Goal: Transaction & Acquisition: Purchase product/service

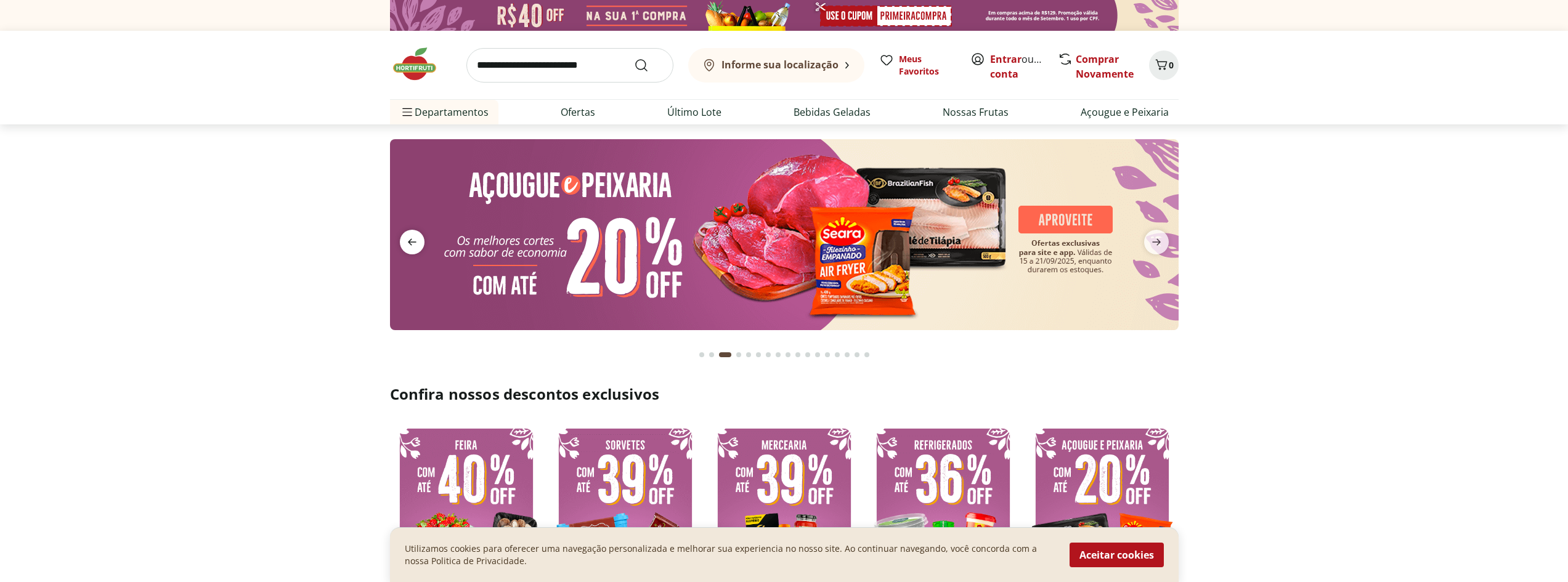
click at [414, 240] on icon "previous" at bounding box center [411, 241] width 15 height 15
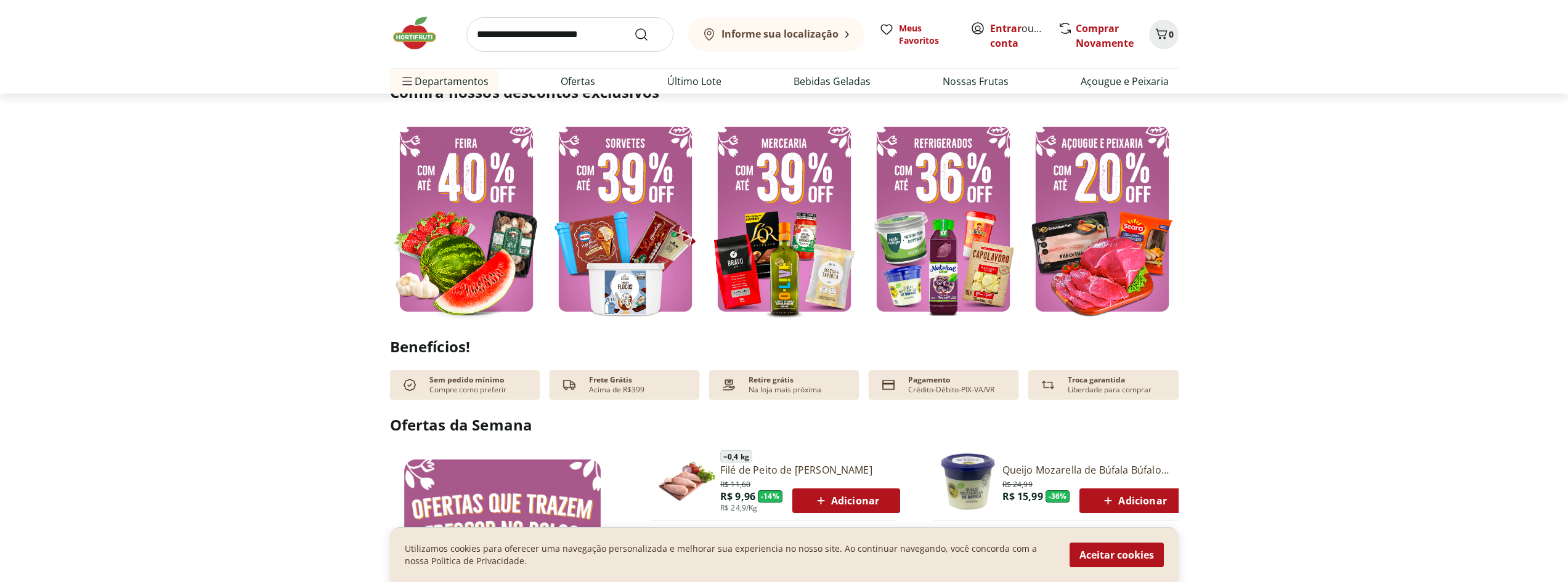
scroll to position [308, 0]
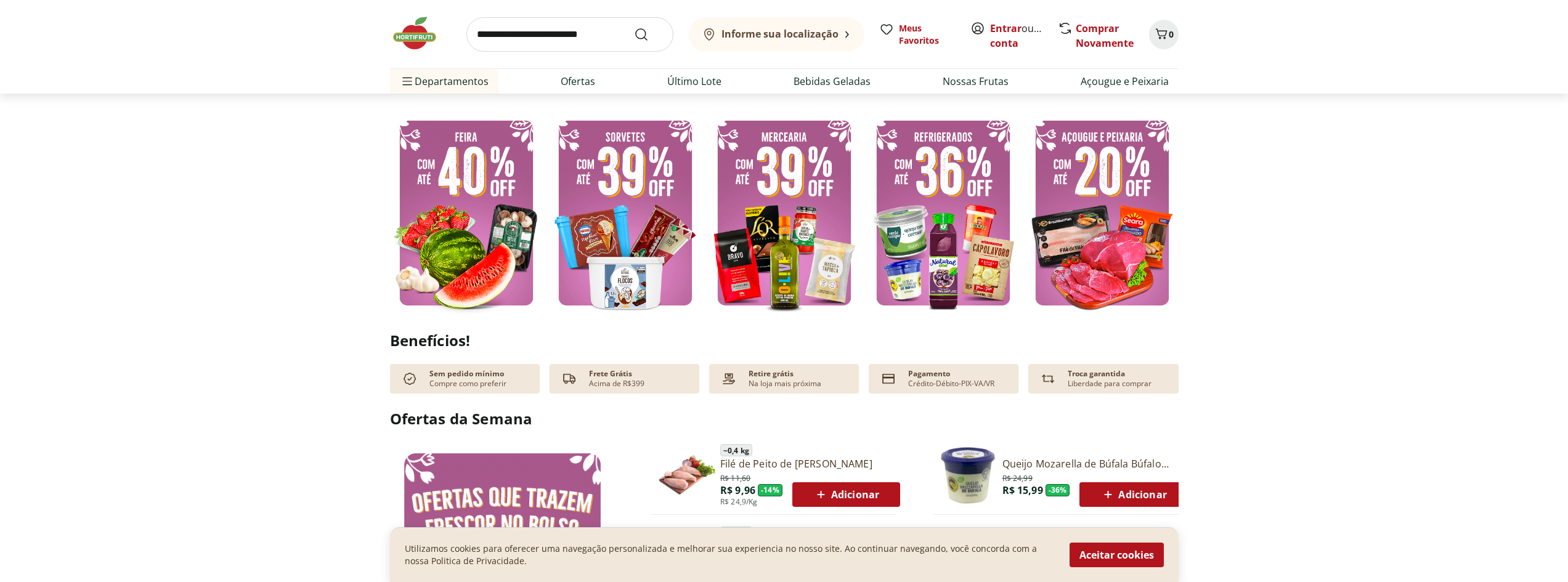
click at [449, 232] on img at bounding box center [466, 213] width 153 height 204
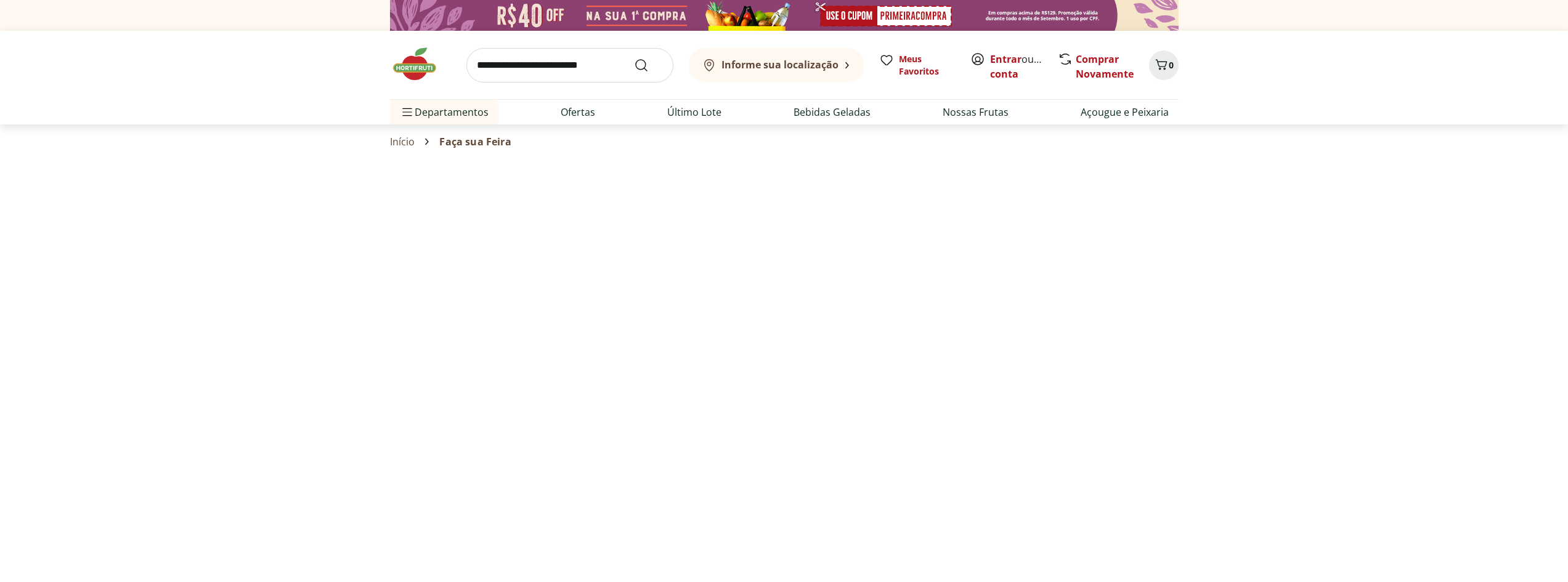
select select "**********"
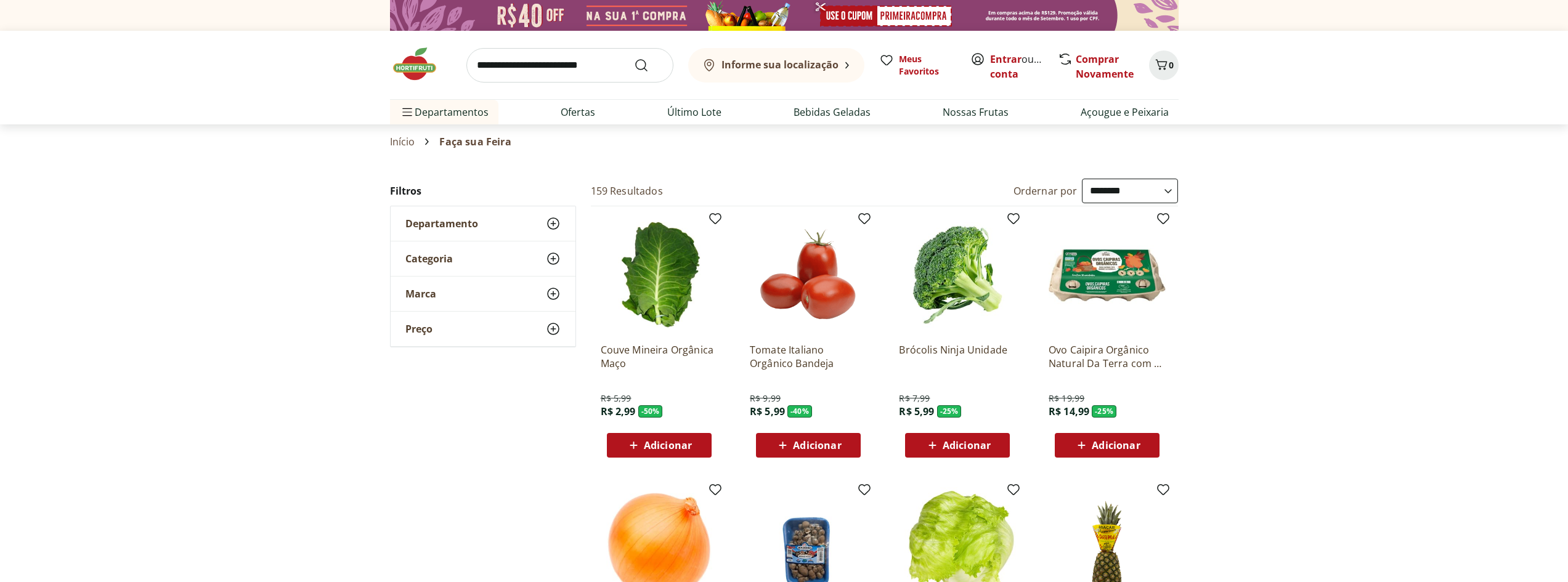
click at [632, 443] on icon at bounding box center [634, 445] width 16 height 15
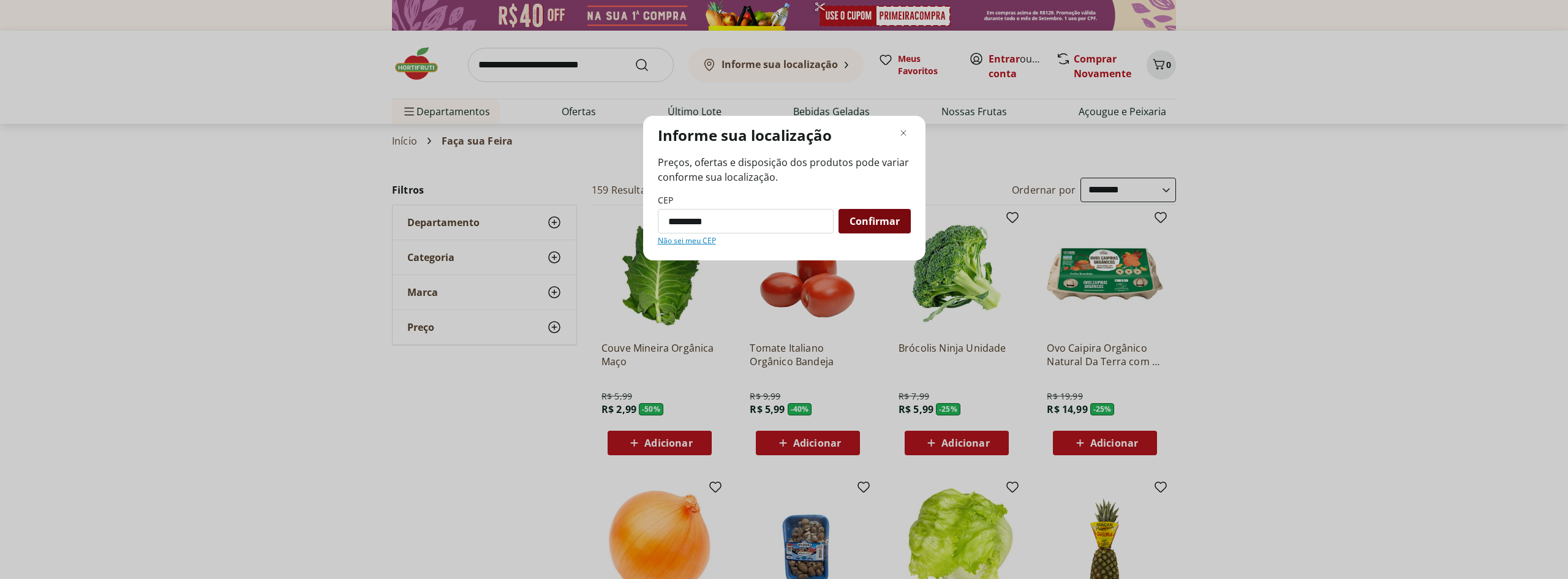
type input "*********"
click at [859, 223] on span "Confirmar" at bounding box center [875, 221] width 50 height 10
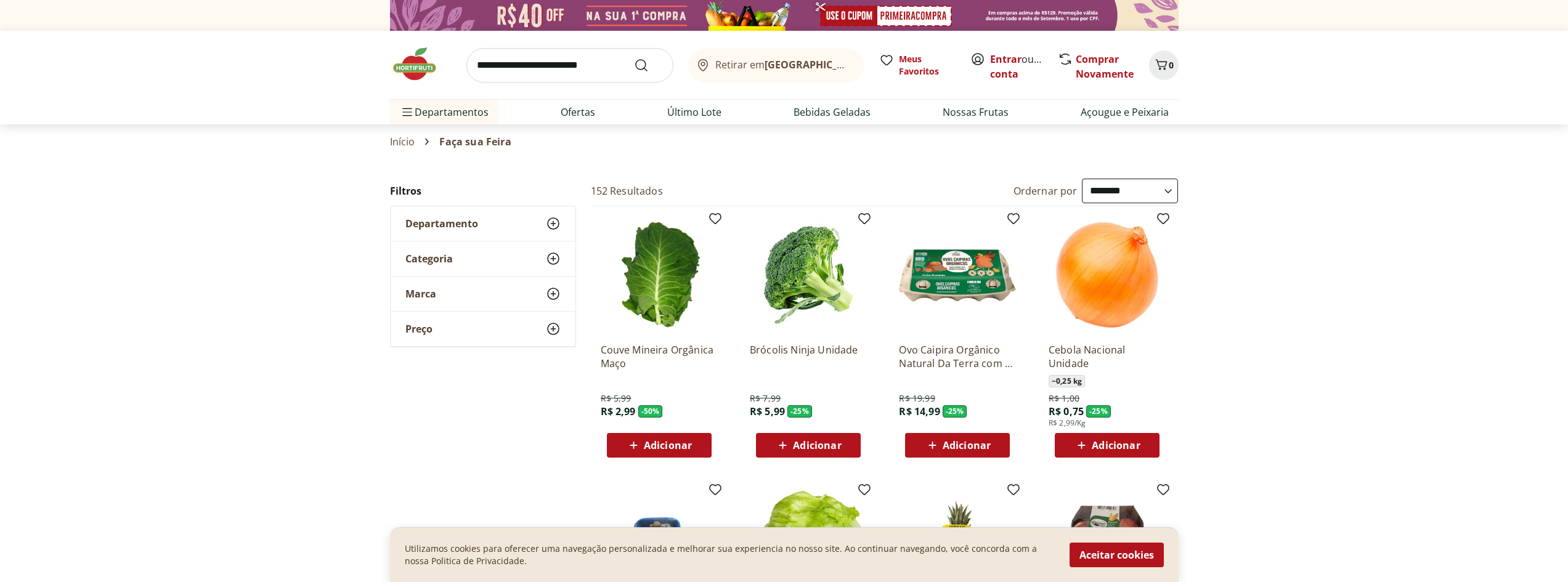
click at [654, 443] on span "Adicionar" at bounding box center [668, 444] width 48 height 10
click at [803, 449] on span "Adicionar" at bounding box center [817, 444] width 48 height 10
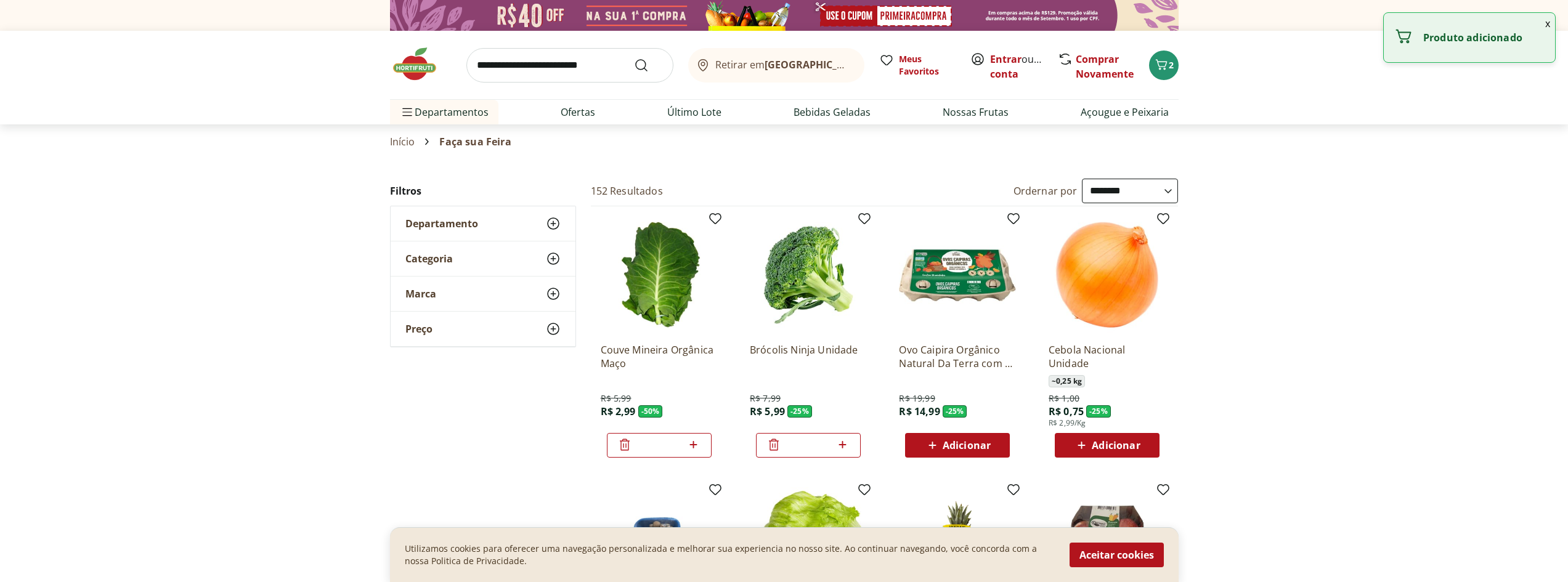
click at [838, 438] on icon at bounding box center [843, 444] width 16 height 15
type input "*"
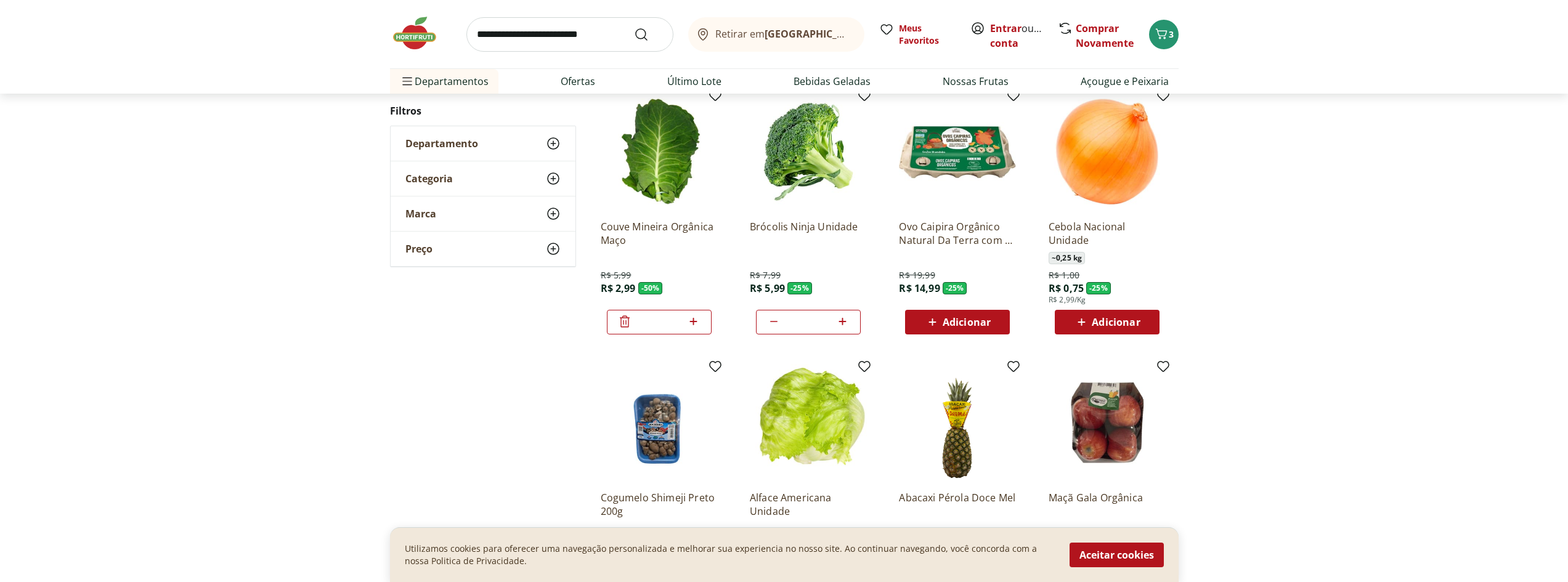
click at [1117, 322] on span "Adicionar" at bounding box center [1116, 321] width 48 height 10
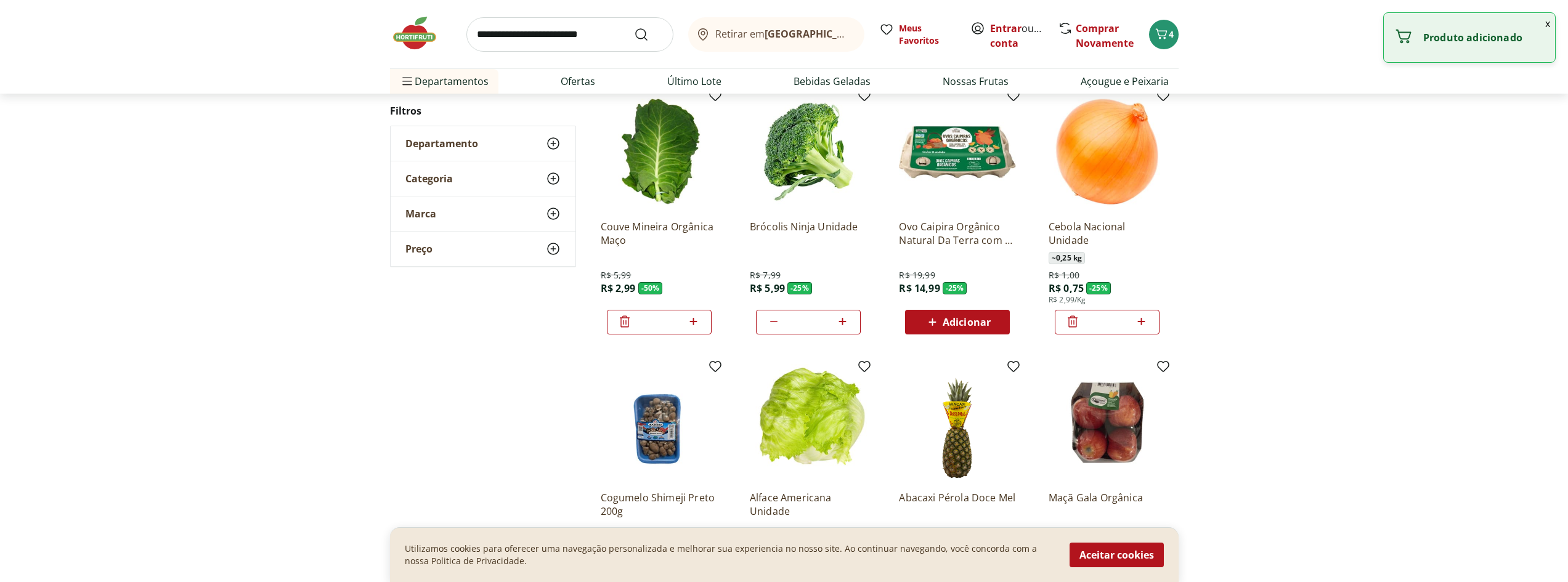
click at [1144, 319] on icon at bounding box center [1142, 321] width 16 height 15
type input "*"
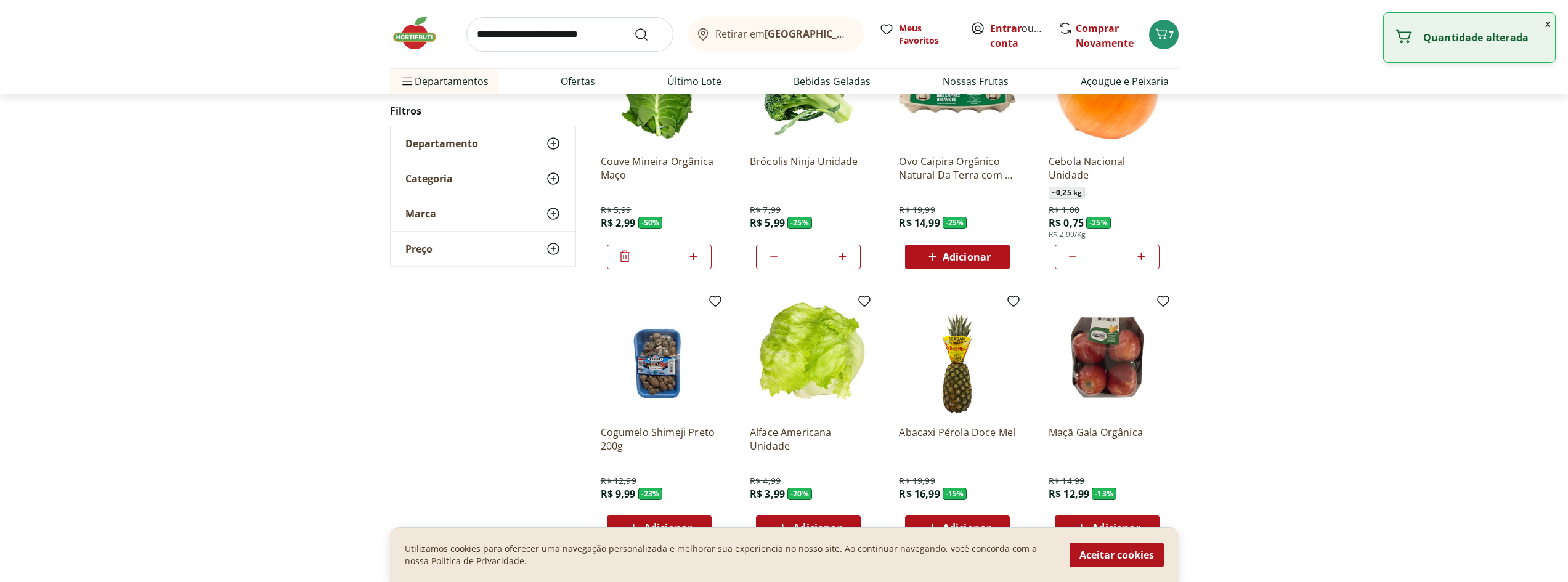
scroll to position [308, 0]
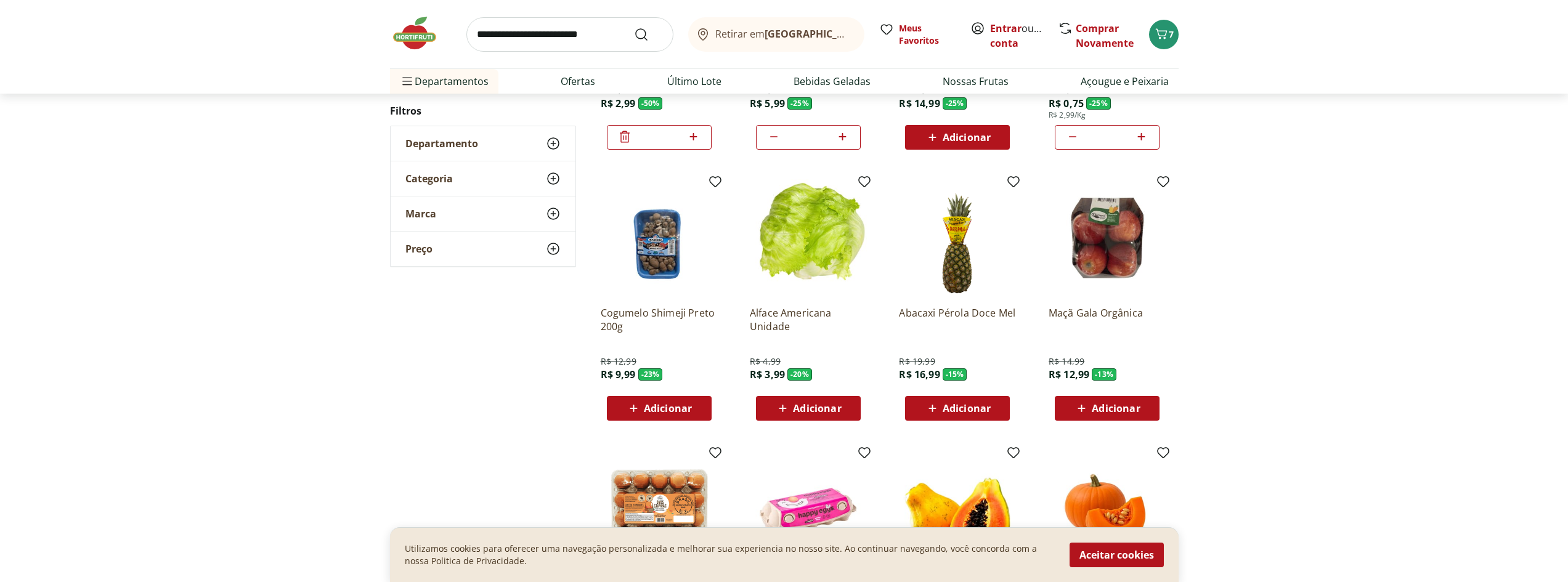
click at [667, 397] on div "Adicionar" at bounding box center [660, 408] width 85 height 22
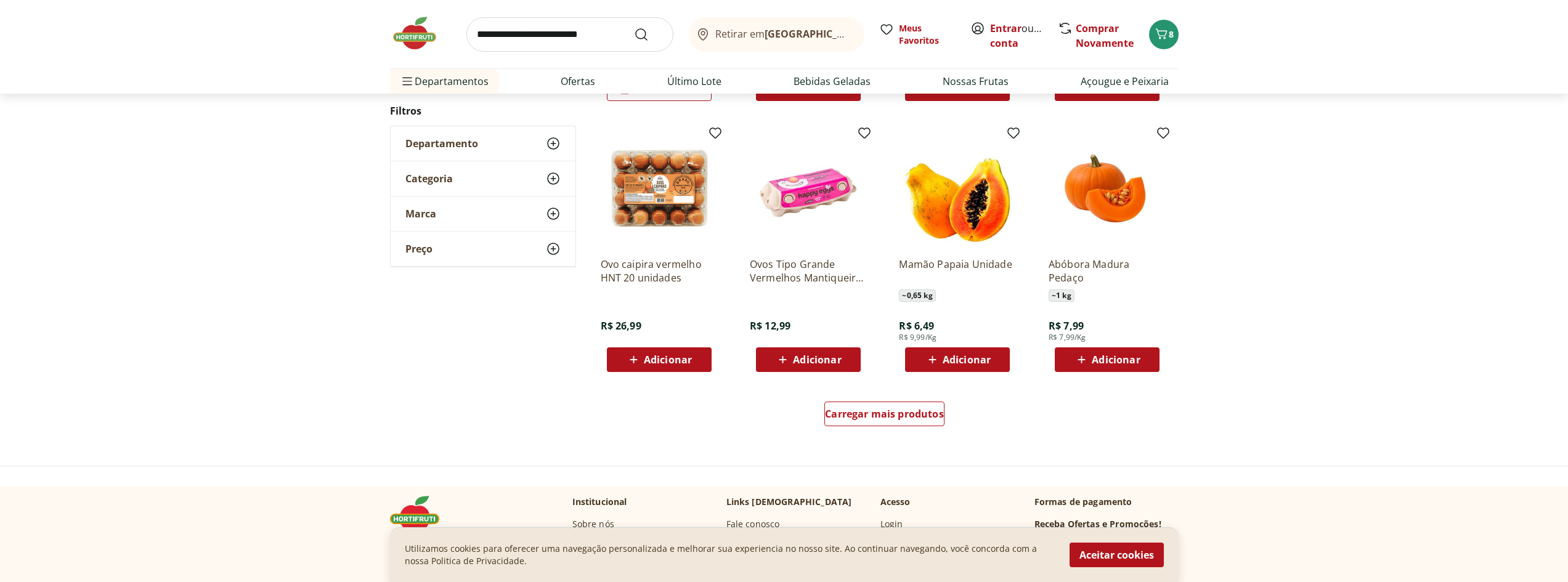
scroll to position [739, 0]
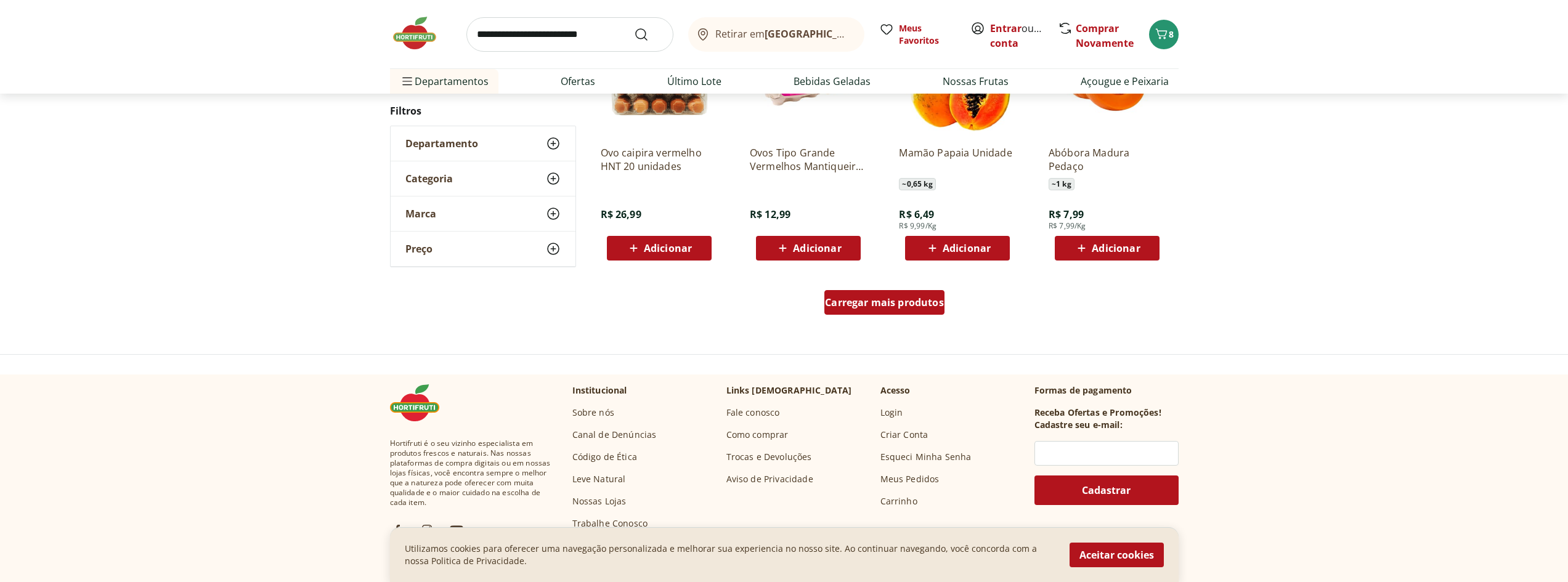
click at [876, 306] on span "Carregar mais produtos" at bounding box center [885, 301] width 119 height 10
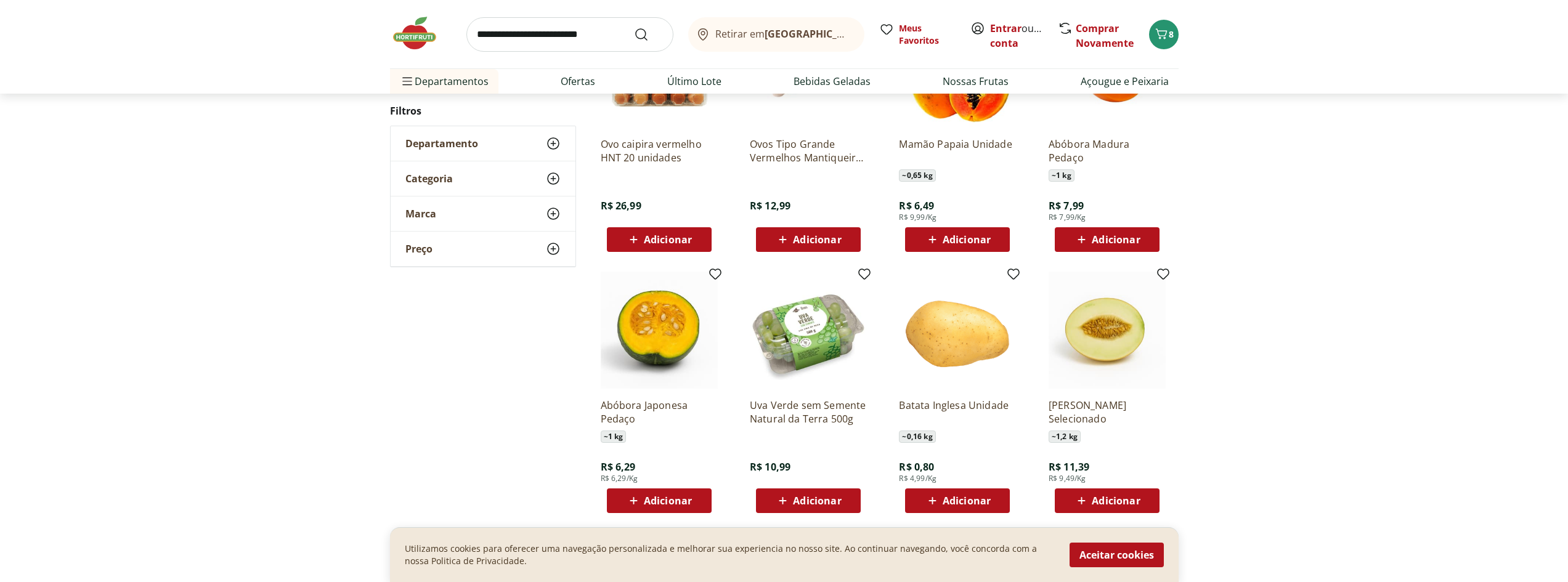
scroll to position [924, 0]
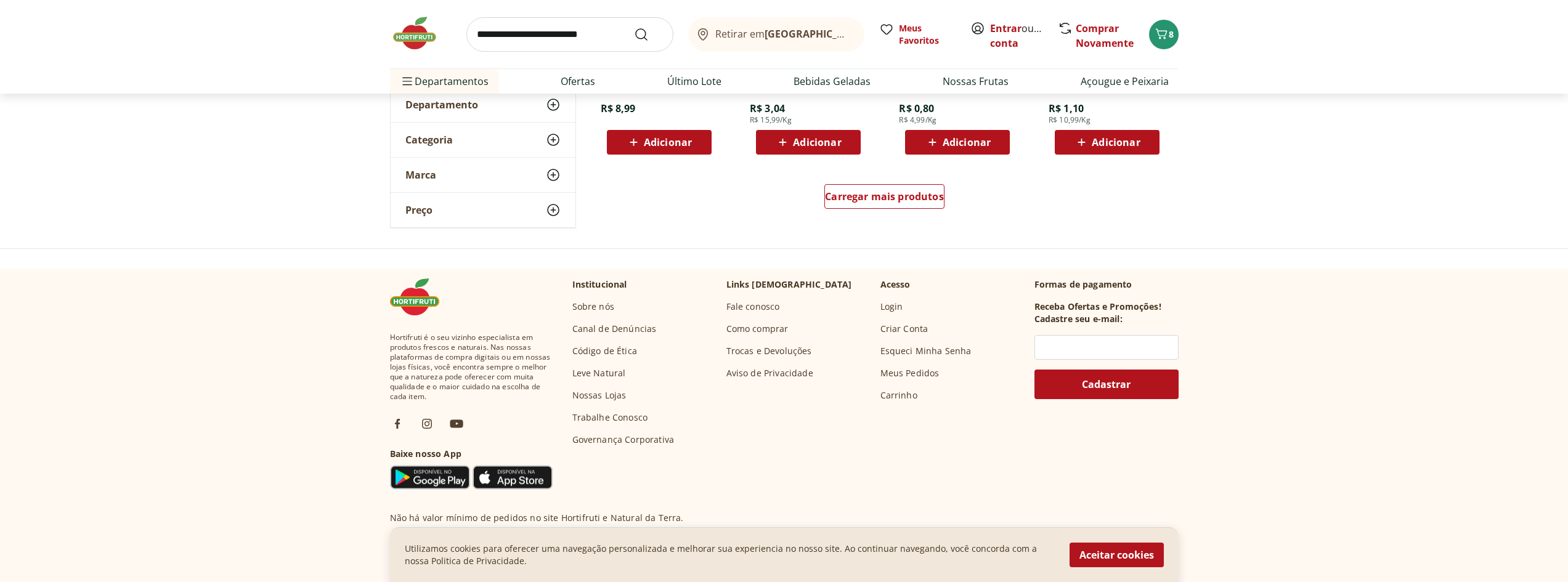
scroll to position [739, 0]
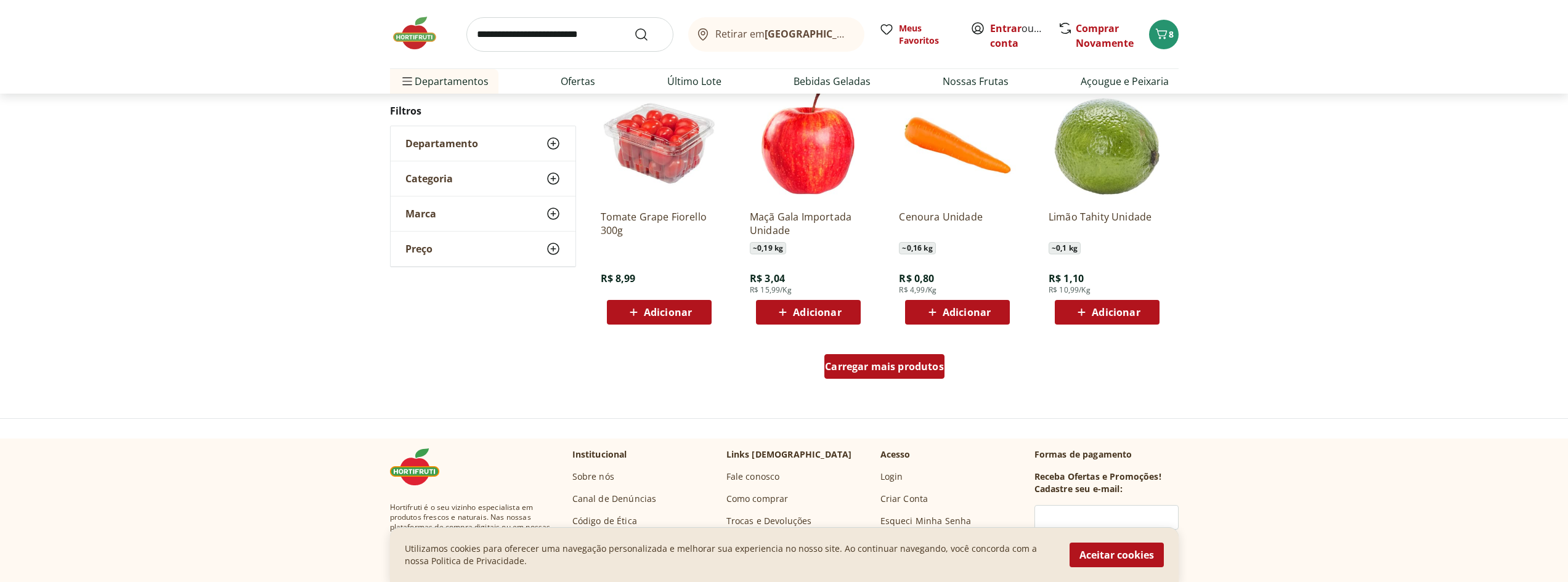
click at [893, 367] on span "Carregar mais produtos" at bounding box center [885, 366] width 119 height 10
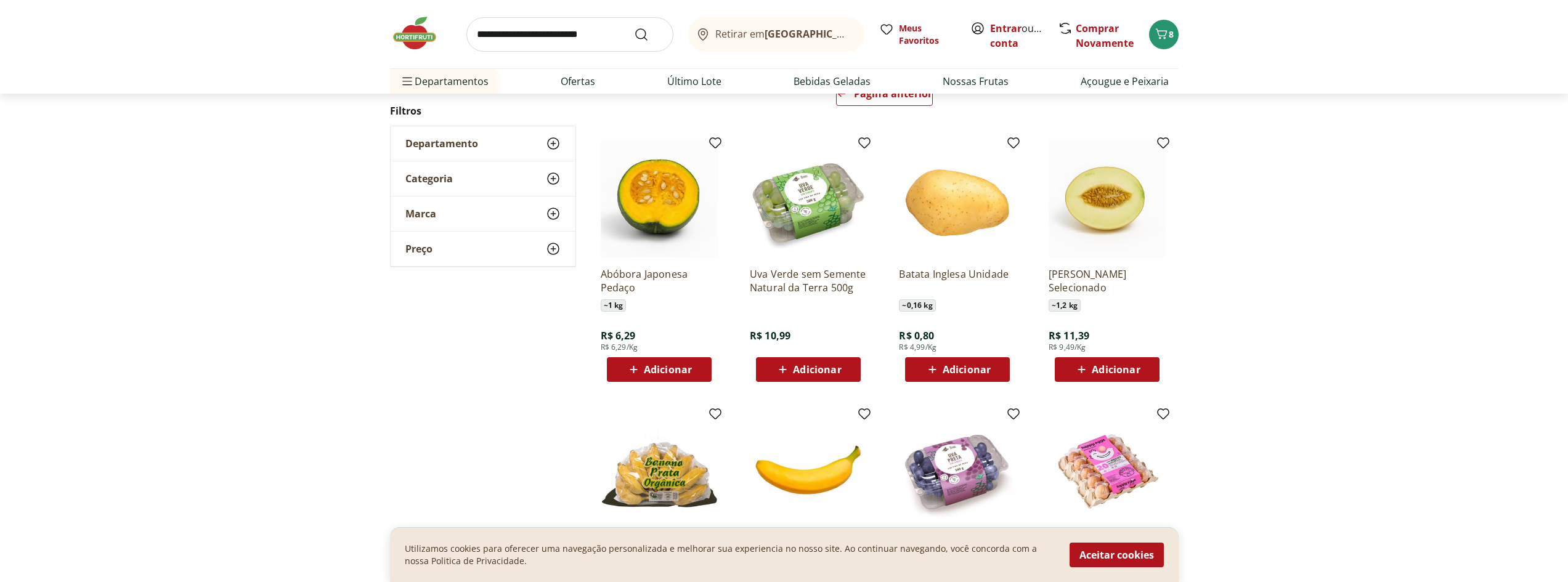
scroll to position [0, 0]
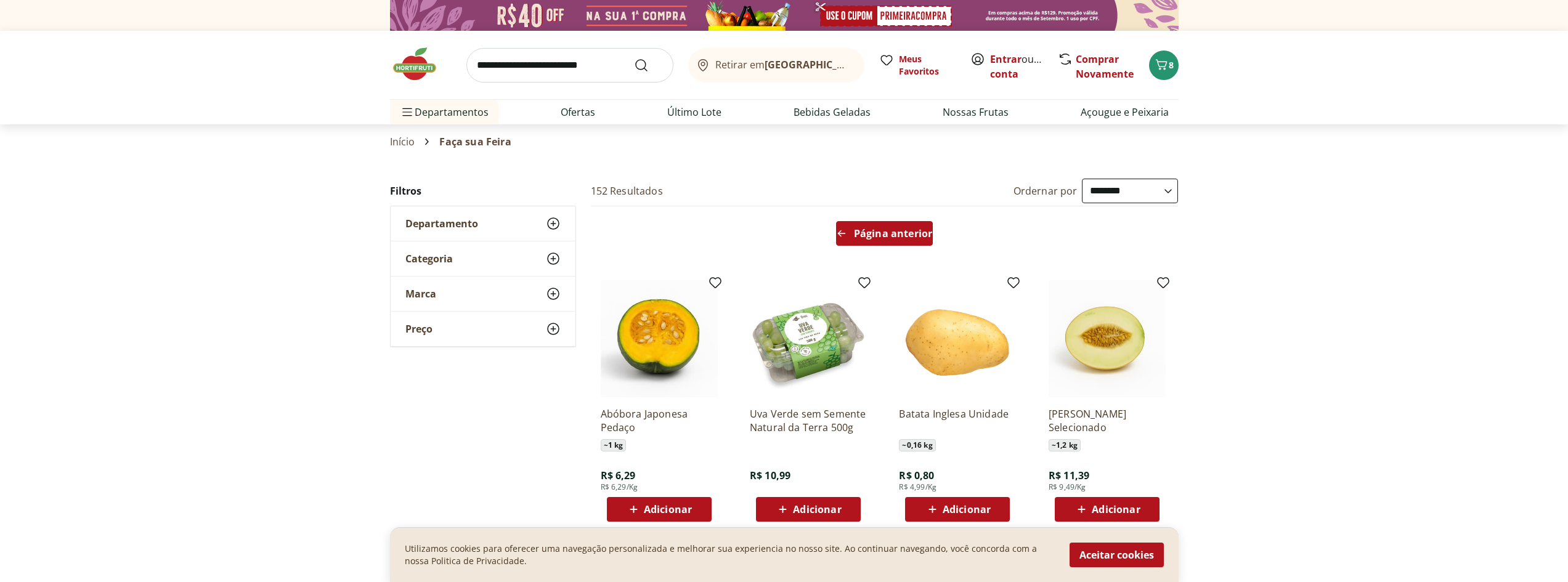
click at [855, 233] on span "Página anterior" at bounding box center [893, 233] width 78 height 10
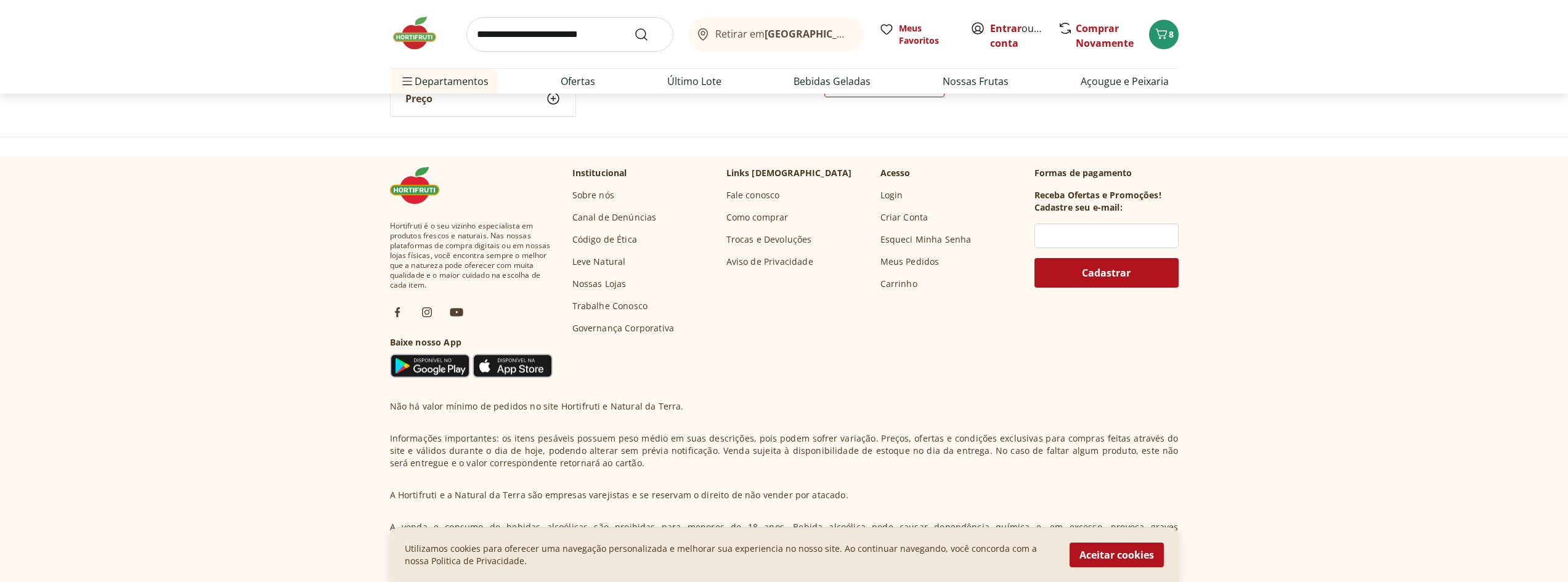
scroll to position [754, 0]
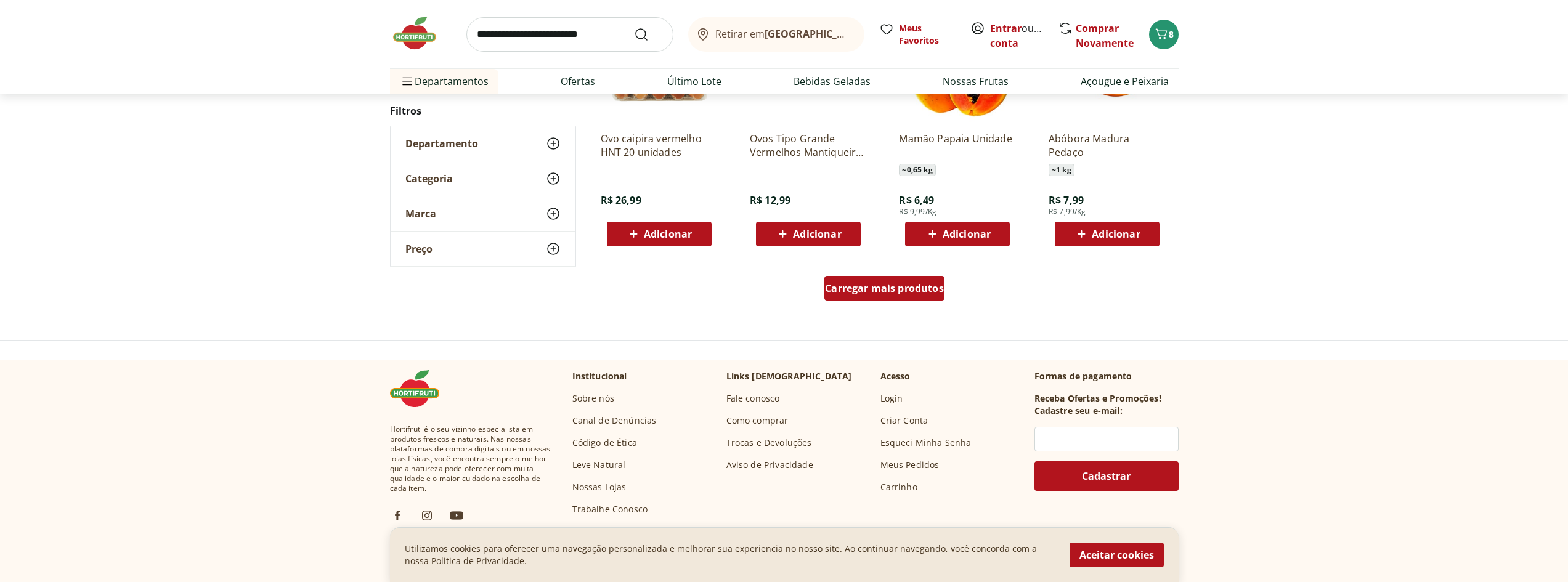
click at [886, 286] on span "Carregar mais produtos" at bounding box center [885, 288] width 119 height 10
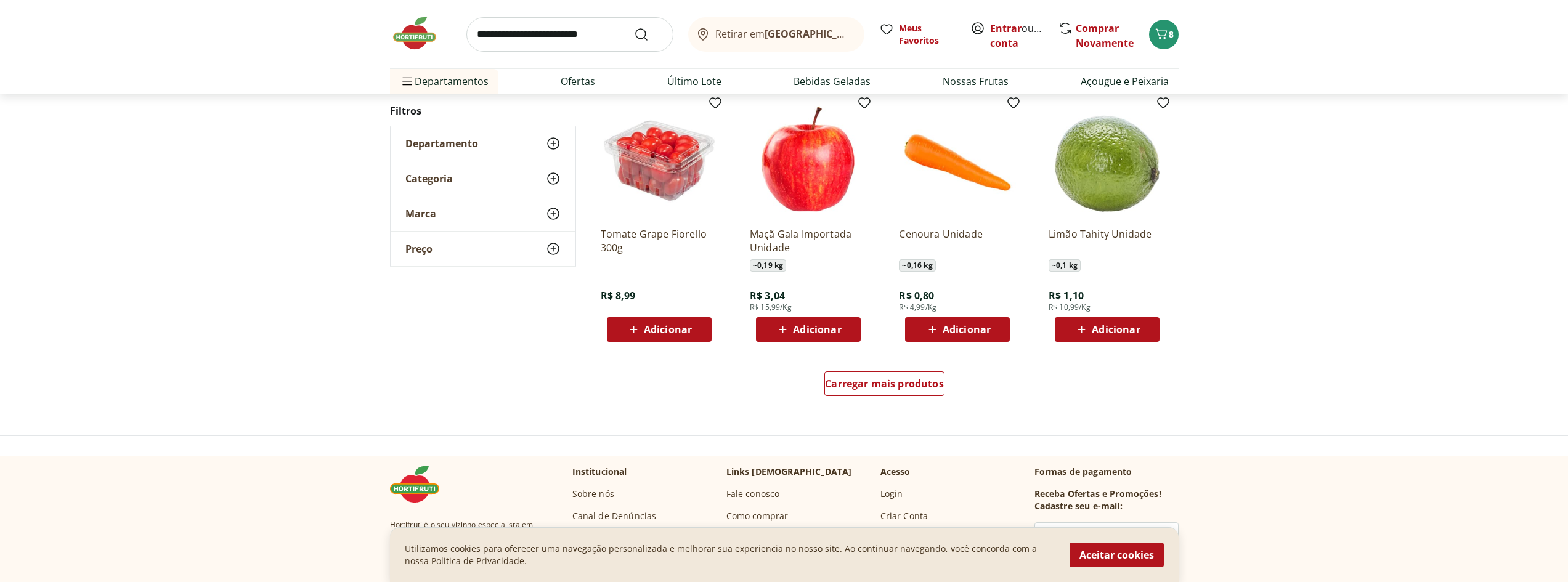
scroll to position [815, 0]
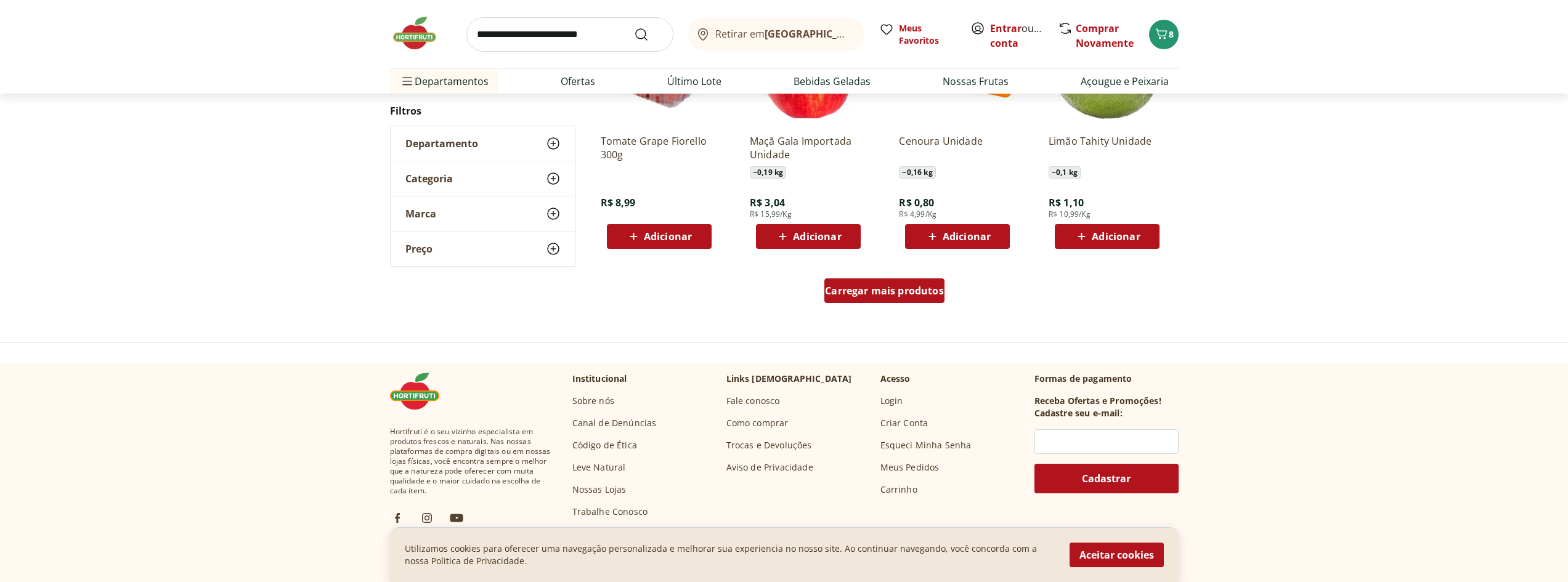
click at [873, 292] on span "Carregar mais produtos" at bounding box center [885, 290] width 119 height 10
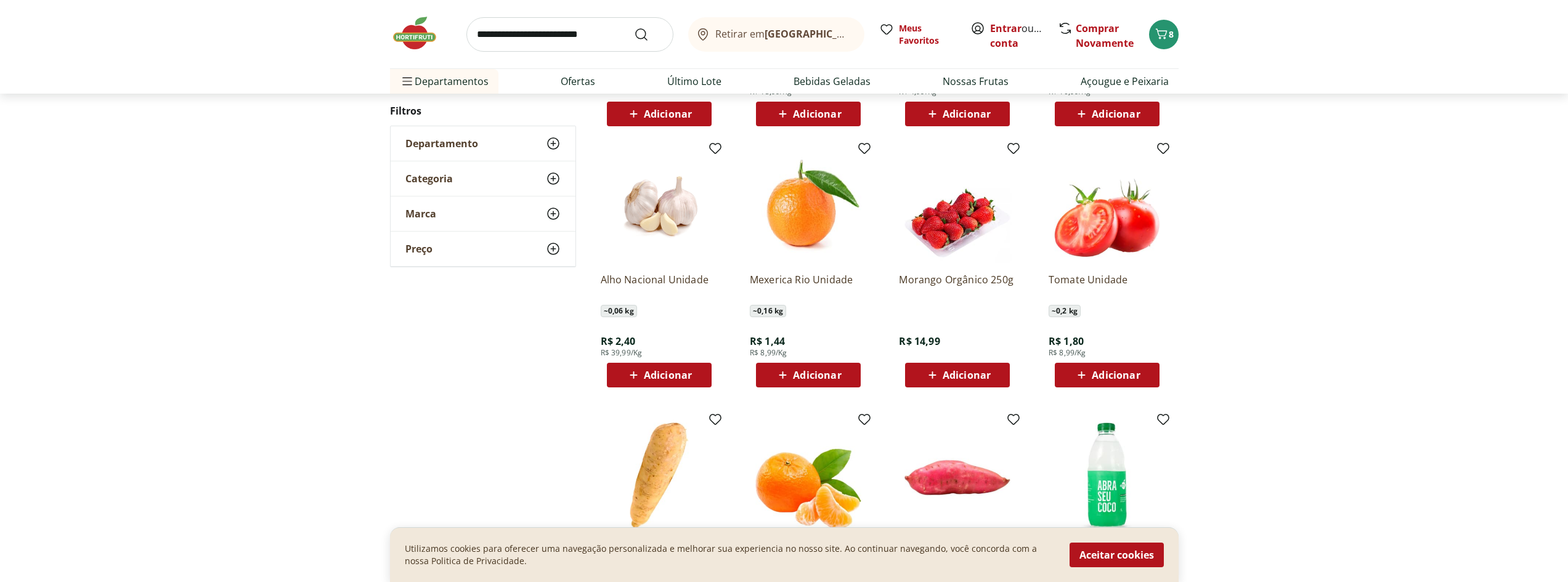
scroll to position [938, 0]
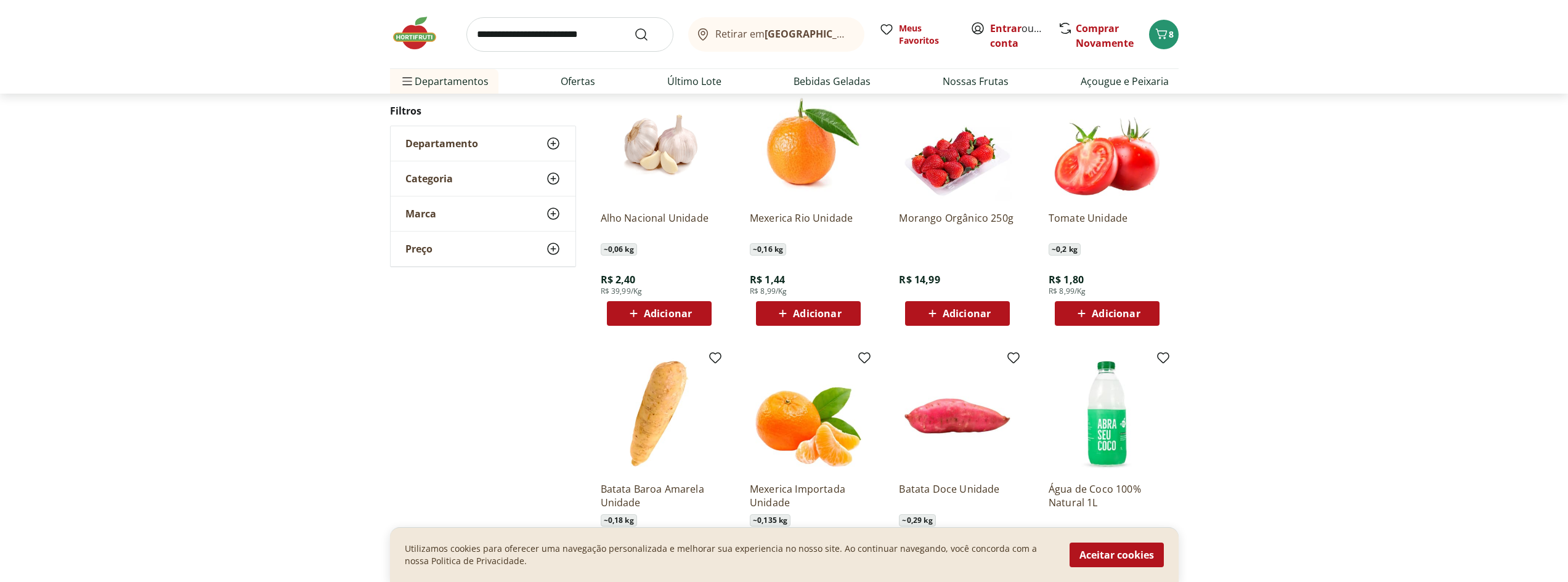
scroll to position [135, 0]
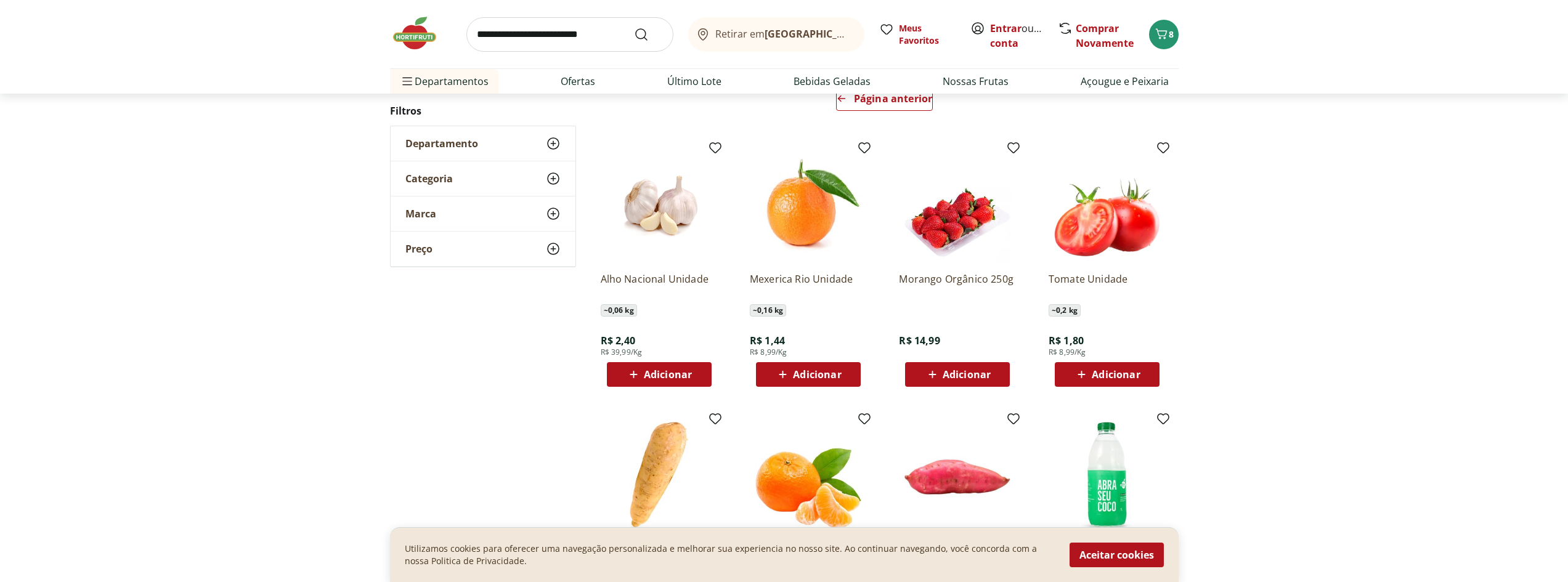
click at [1116, 372] on span "Adicionar" at bounding box center [1116, 374] width 48 height 10
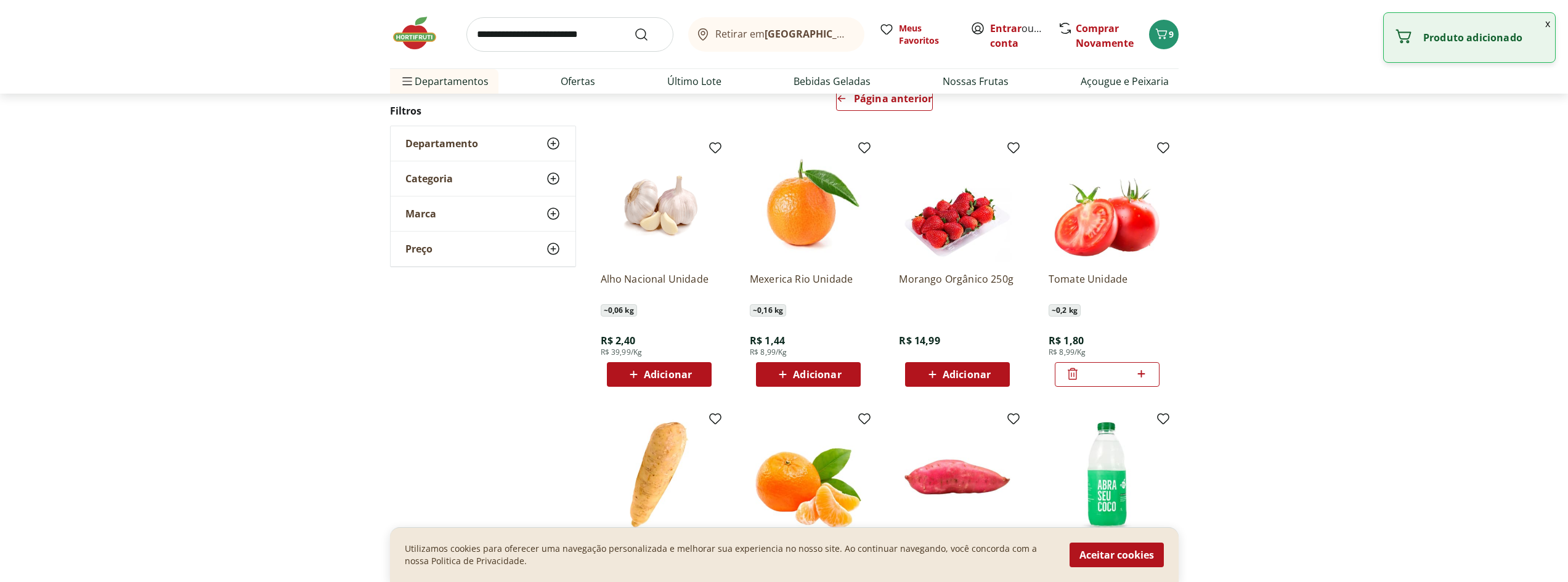
click at [1144, 376] on icon at bounding box center [1142, 374] width 16 height 15
type input "*"
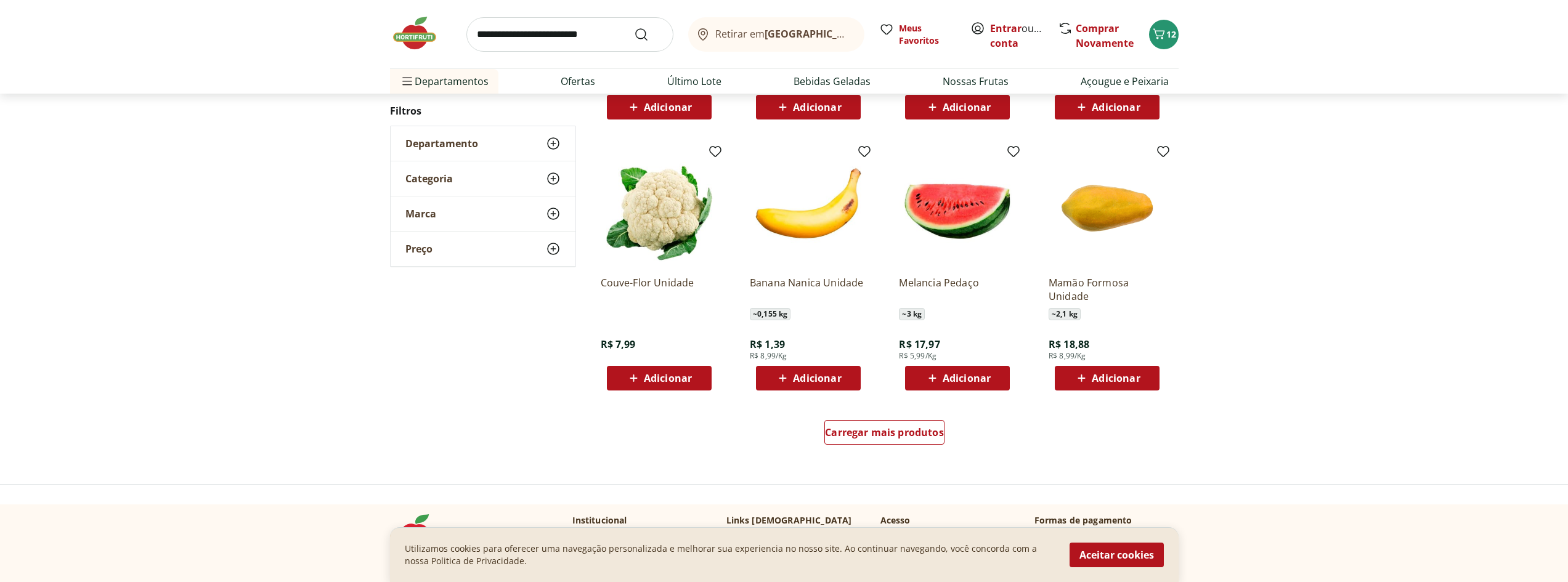
scroll to position [689, 0]
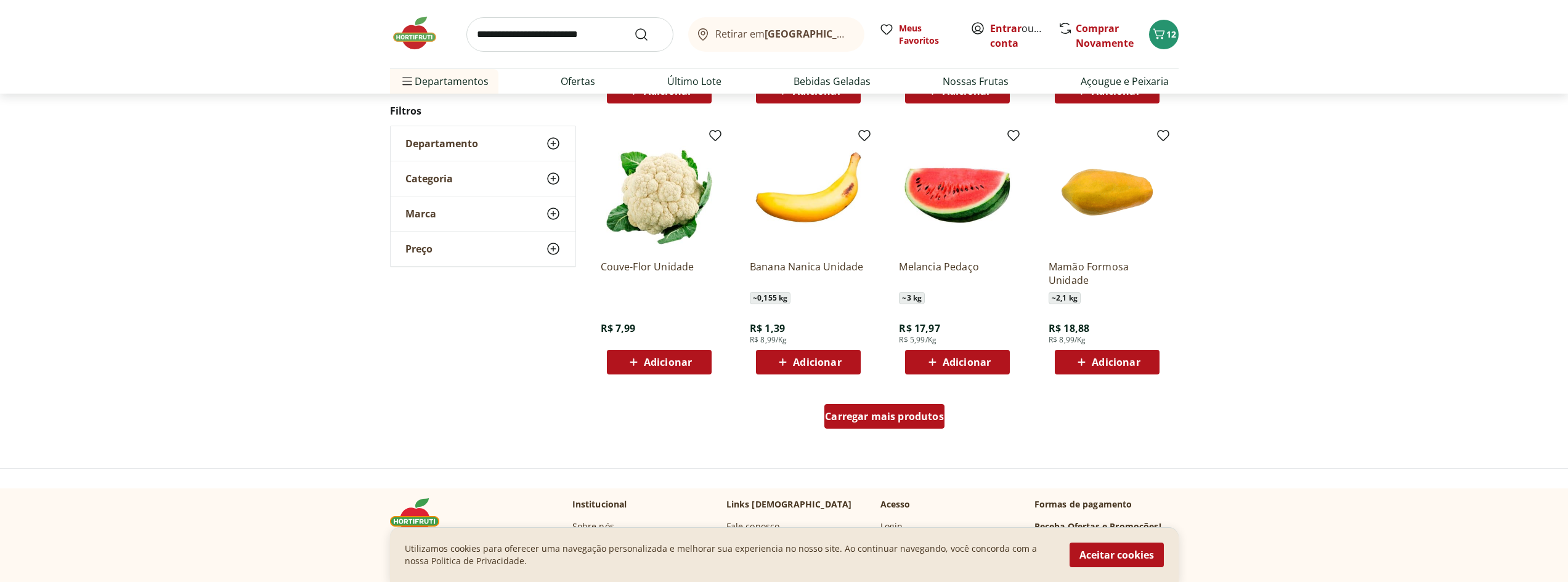
click at [908, 415] on span "Carregar mais produtos" at bounding box center [885, 416] width 119 height 10
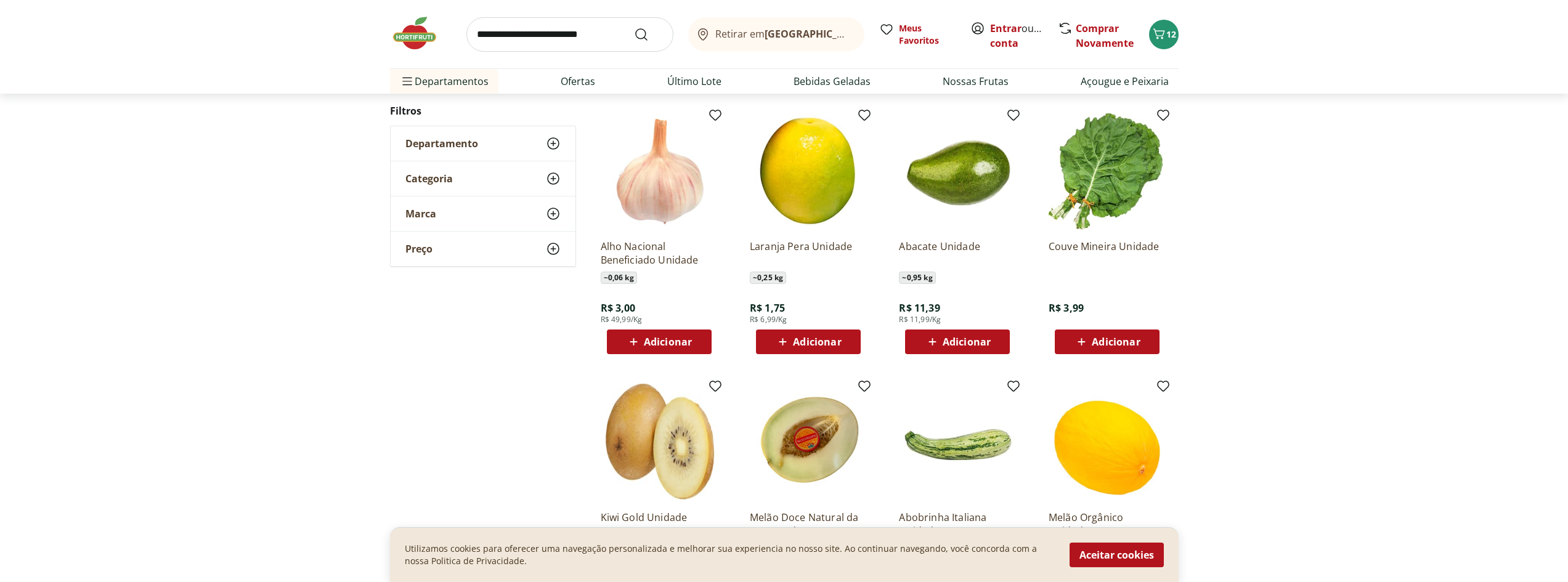
scroll to position [985, 0]
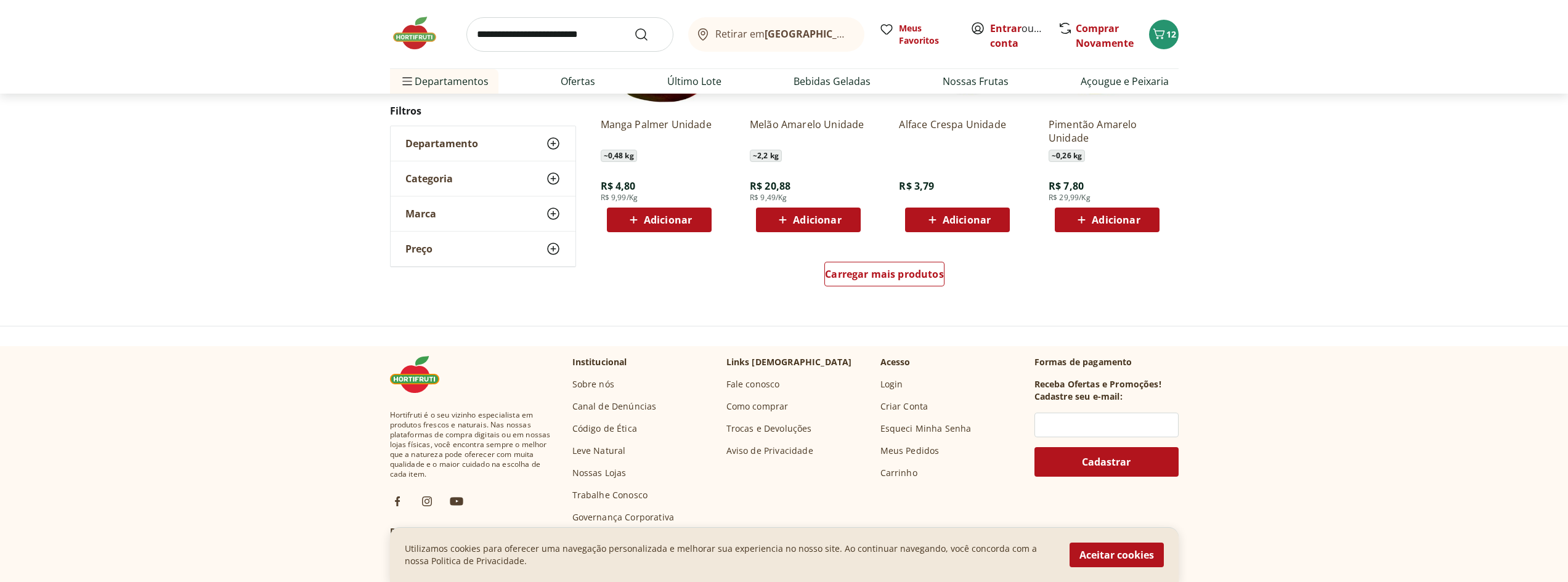
scroll to position [924, 0]
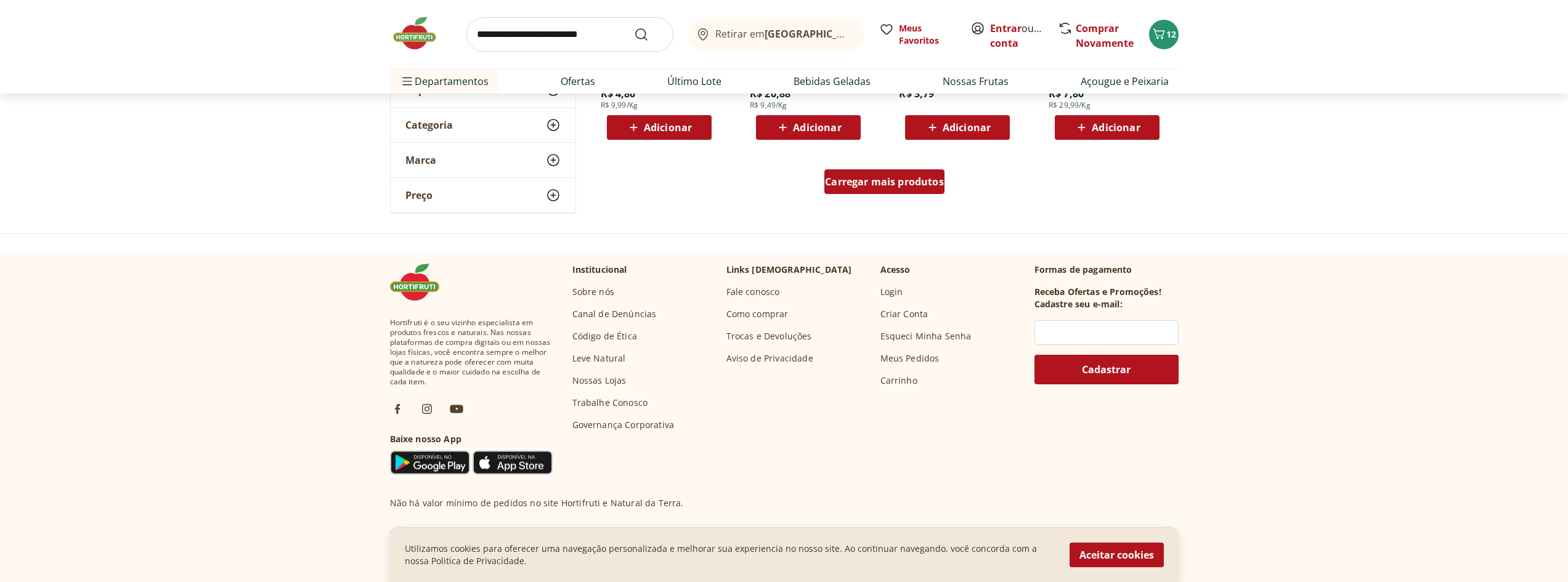
click at [876, 178] on span "Carregar mais produtos" at bounding box center [885, 181] width 119 height 10
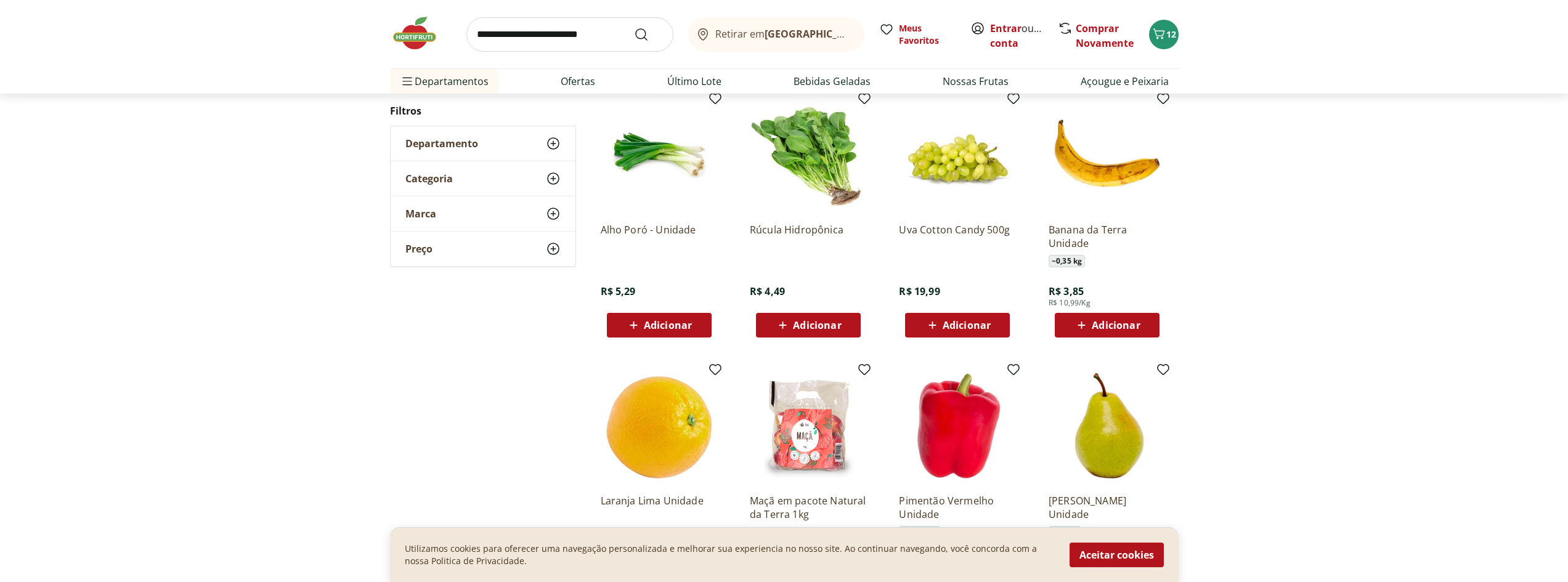
scroll to position [1047, 0]
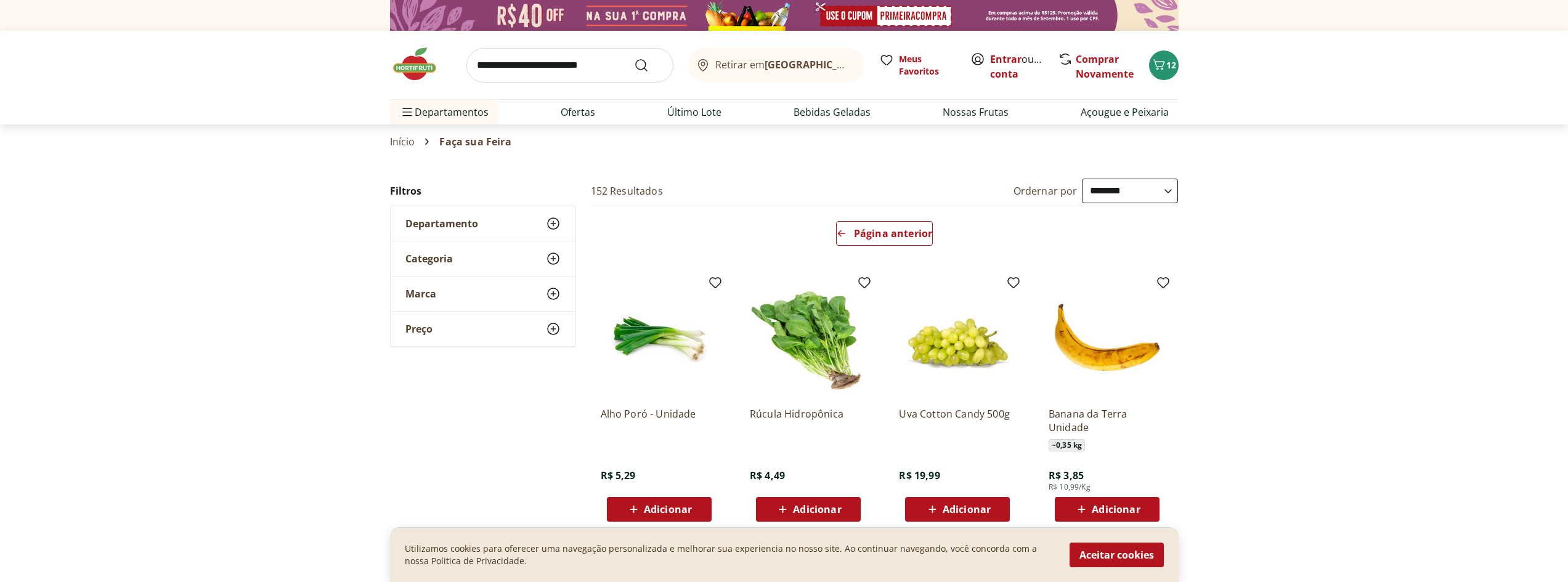
click at [413, 64] on img at bounding box center [421, 64] width 62 height 37
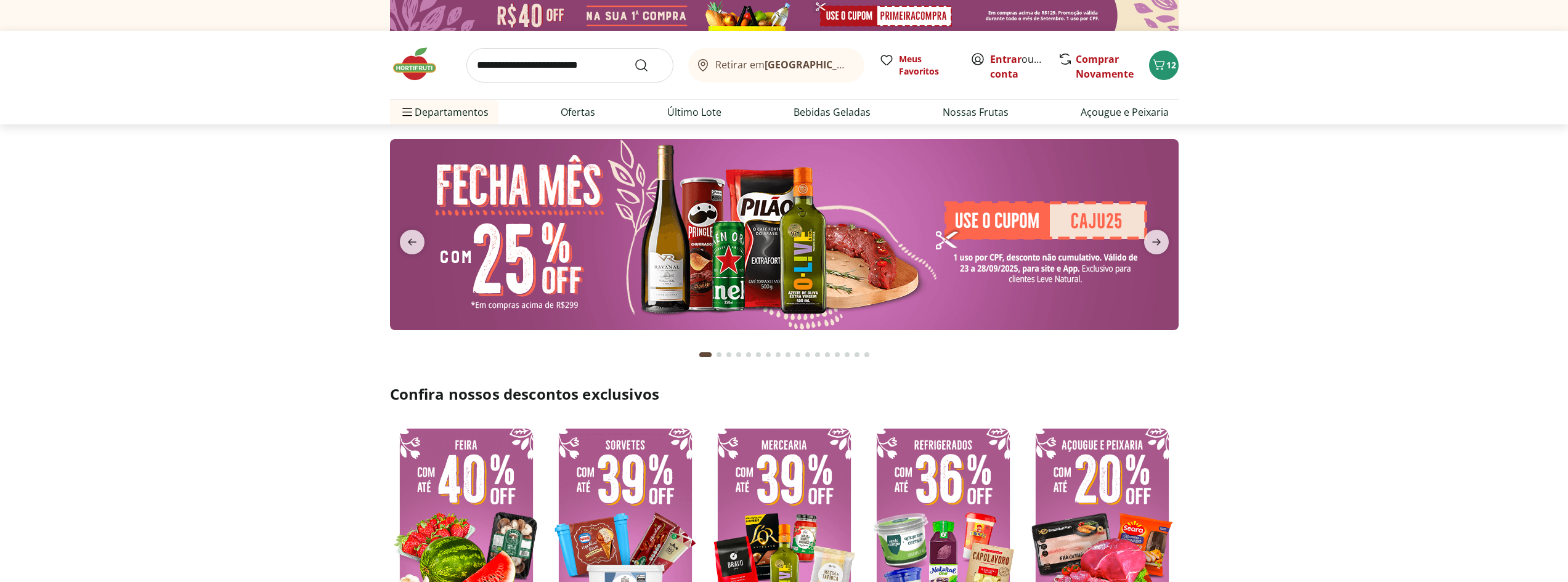
click at [696, 235] on img at bounding box center [784, 234] width 789 height 191
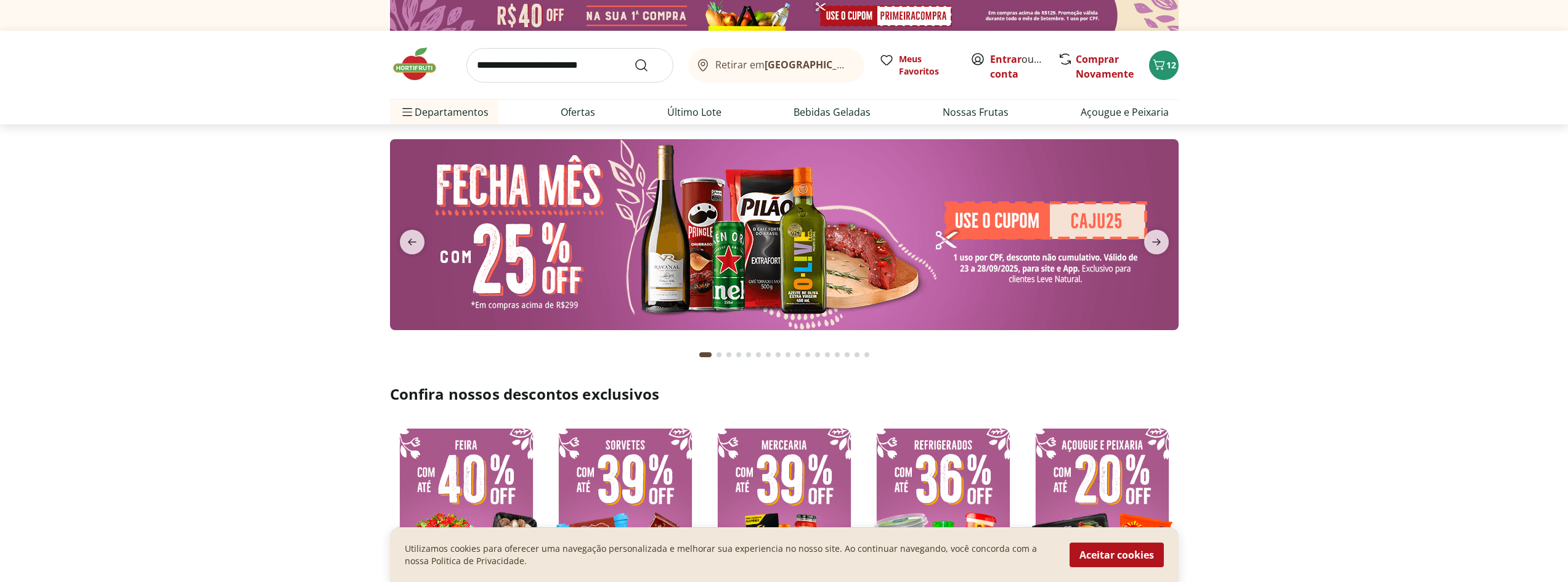
click at [659, 235] on img at bounding box center [784, 234] width 789 height 191
click at [731, 226] on img at bounding box center [784, 234] width 789 height 191
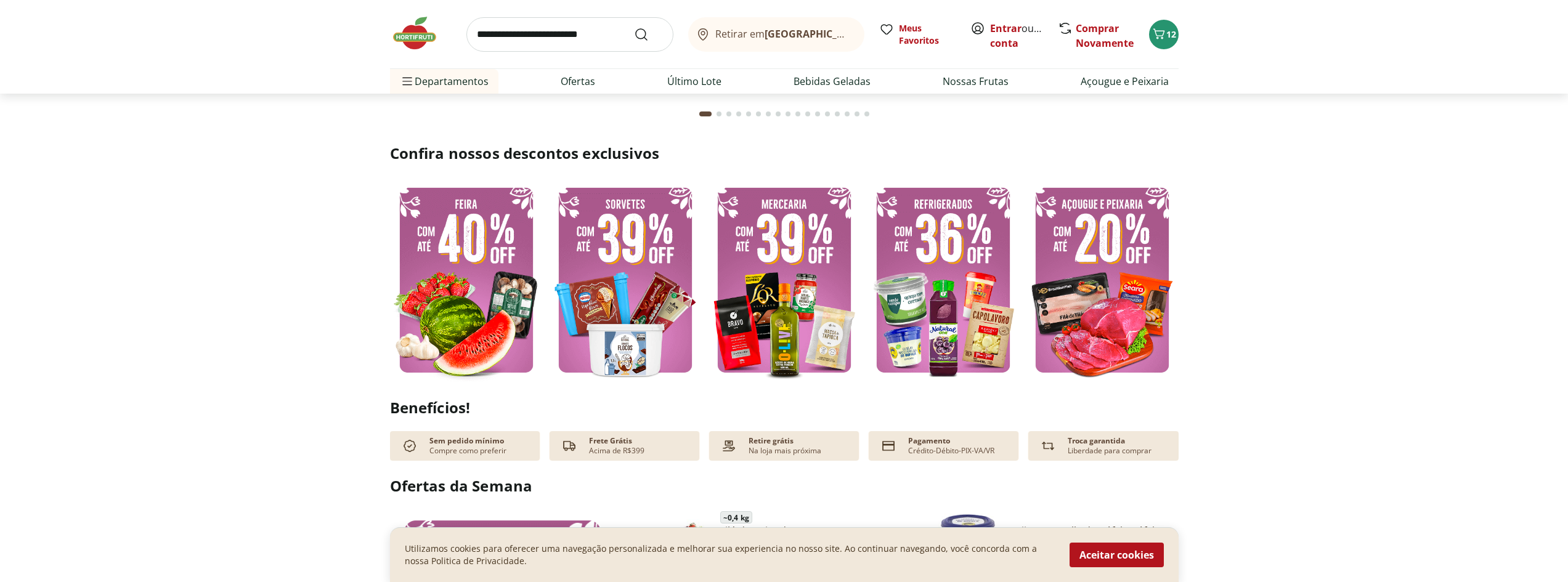
scroll to position [247, 0]
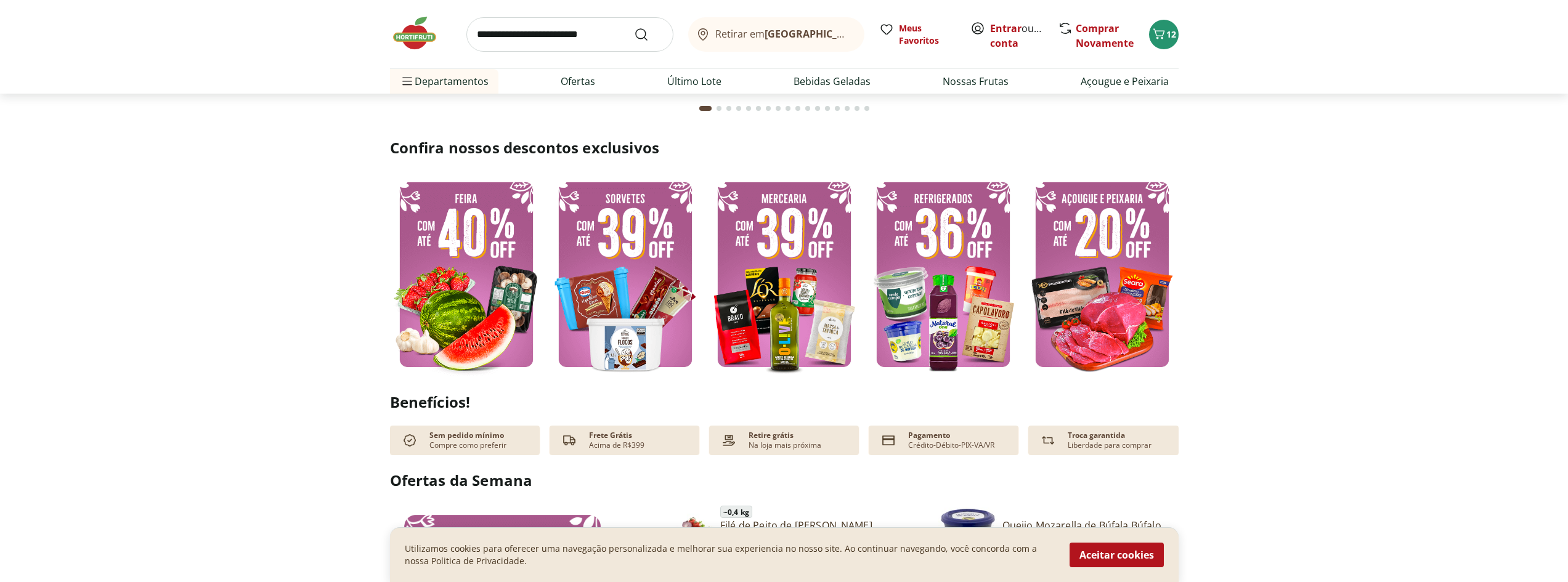
click at [959, 304] on img at bounding box center [943, 274] width 153 height 204
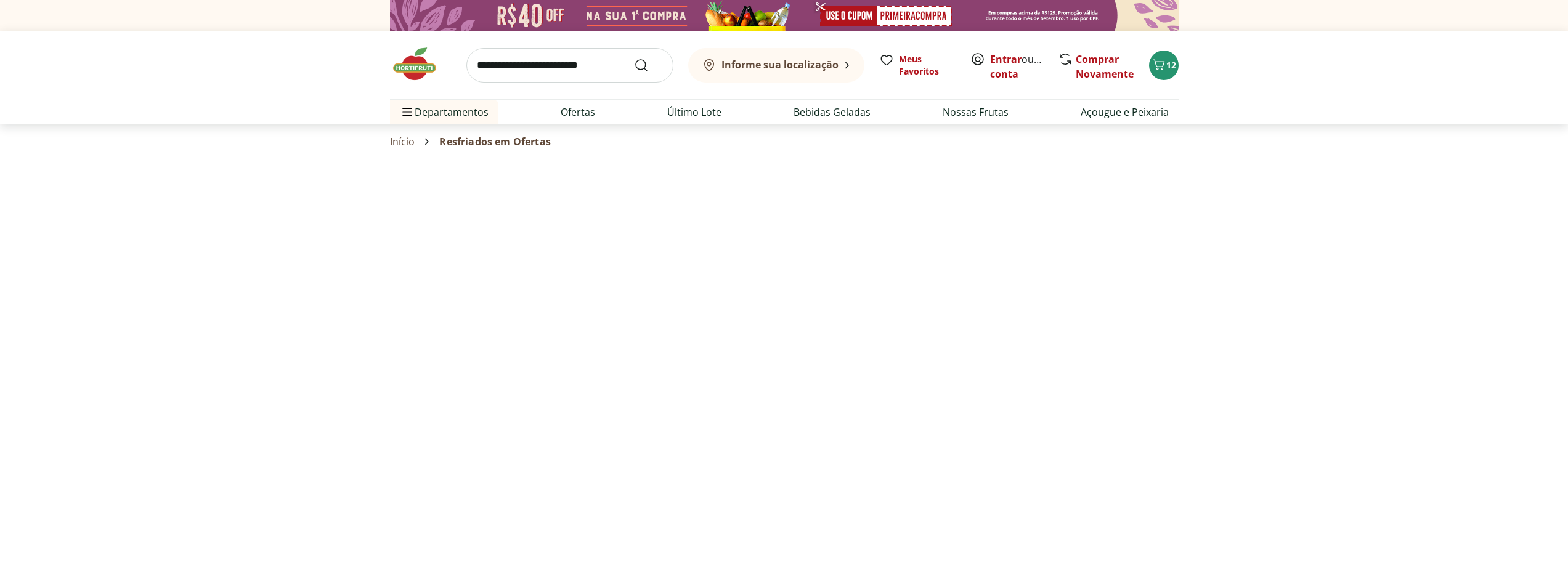
select select "**********"
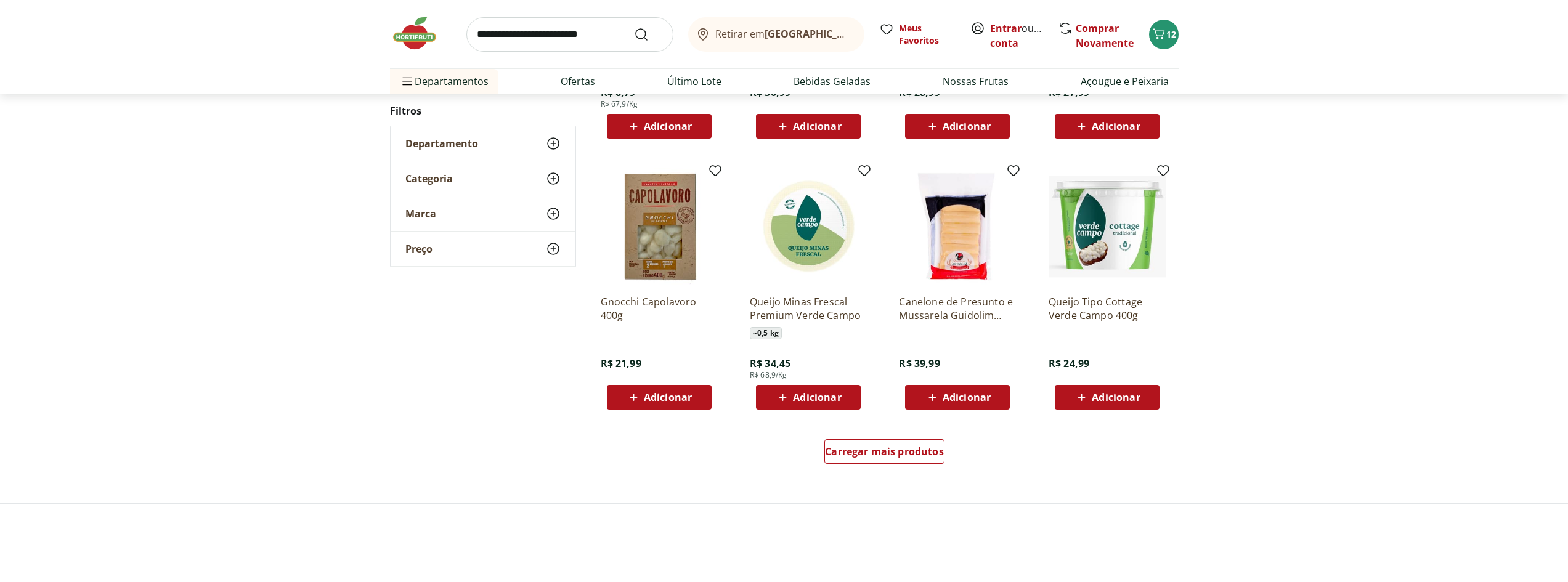
scroll to position [801, 0]
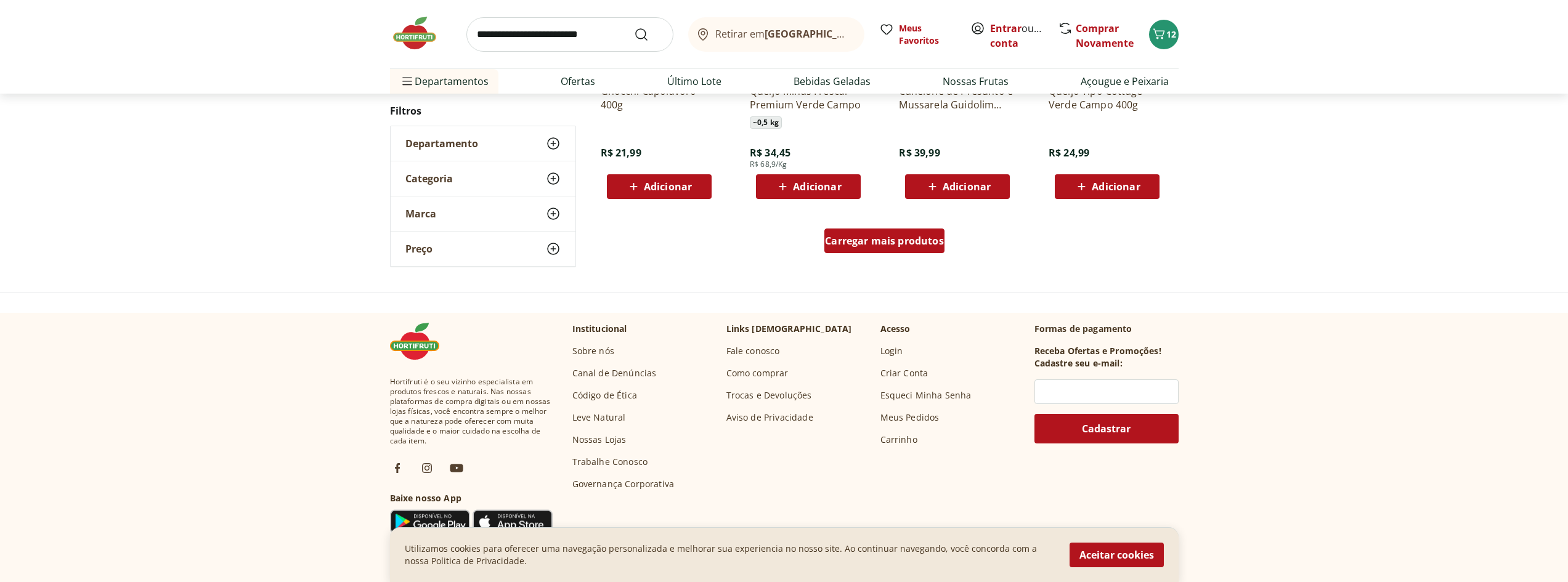
click at [877, 246] on span "Carregar mais produtos" at bounding box center [885, 240] width 119 height 10
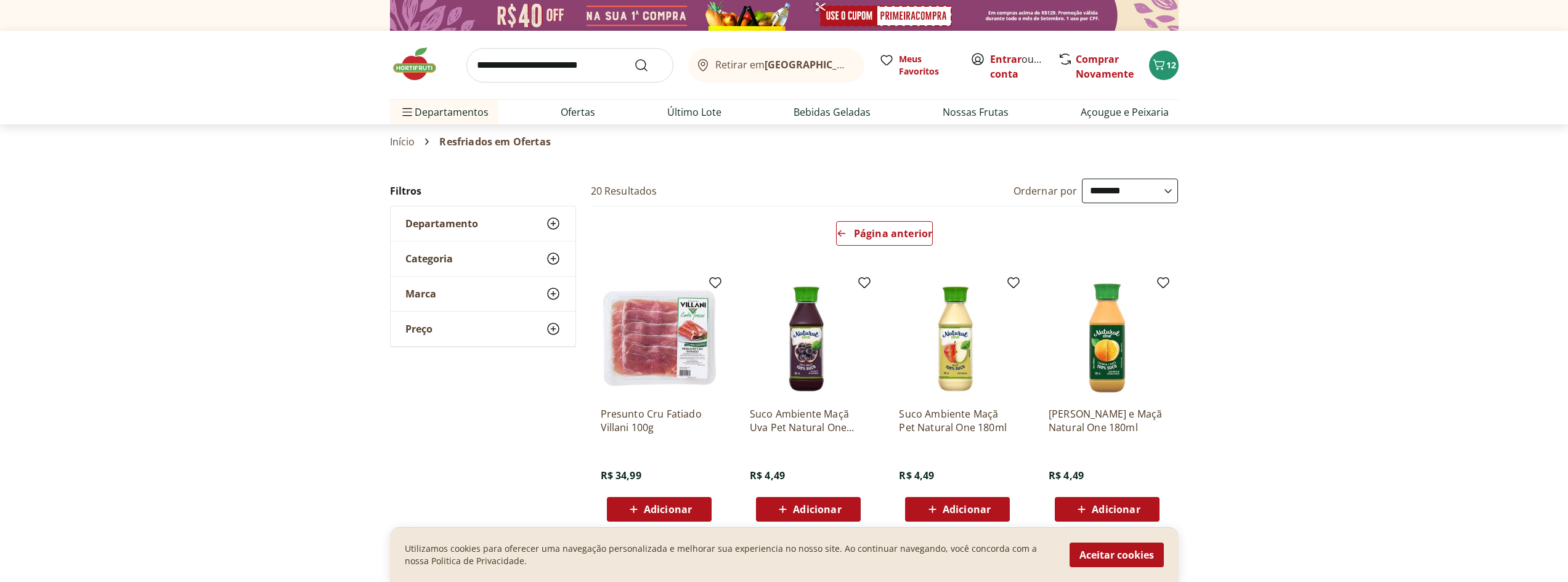
click at [415, 64] on img at bounding box center [421, 64] width 62 height 37
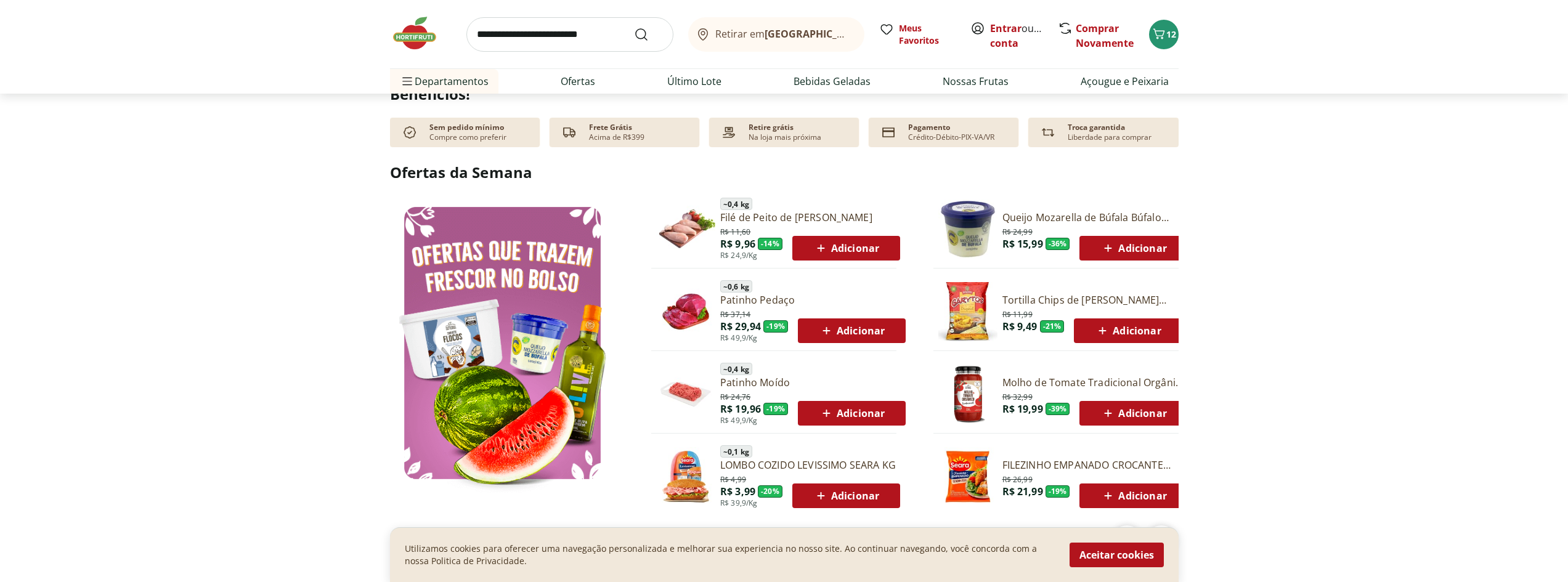
scroll to position [616, 0]
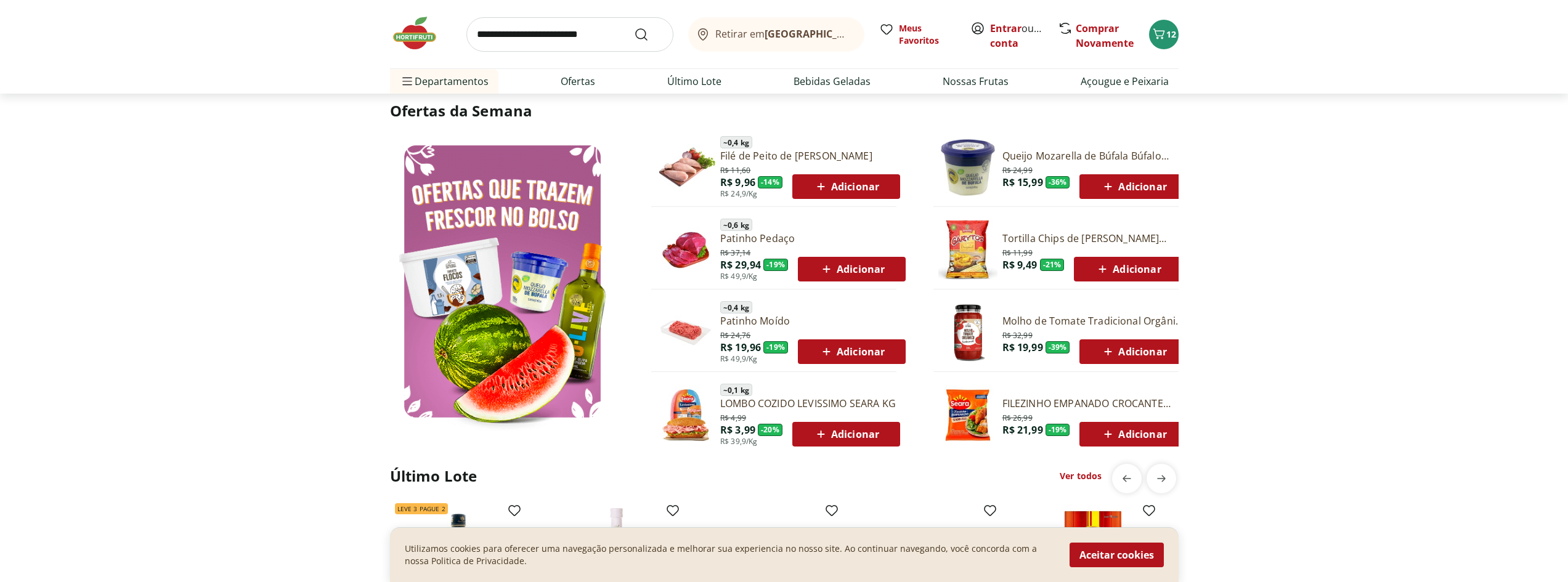
click at [827, 348] on icon at bounding box center [827, 351] width 16 height 15
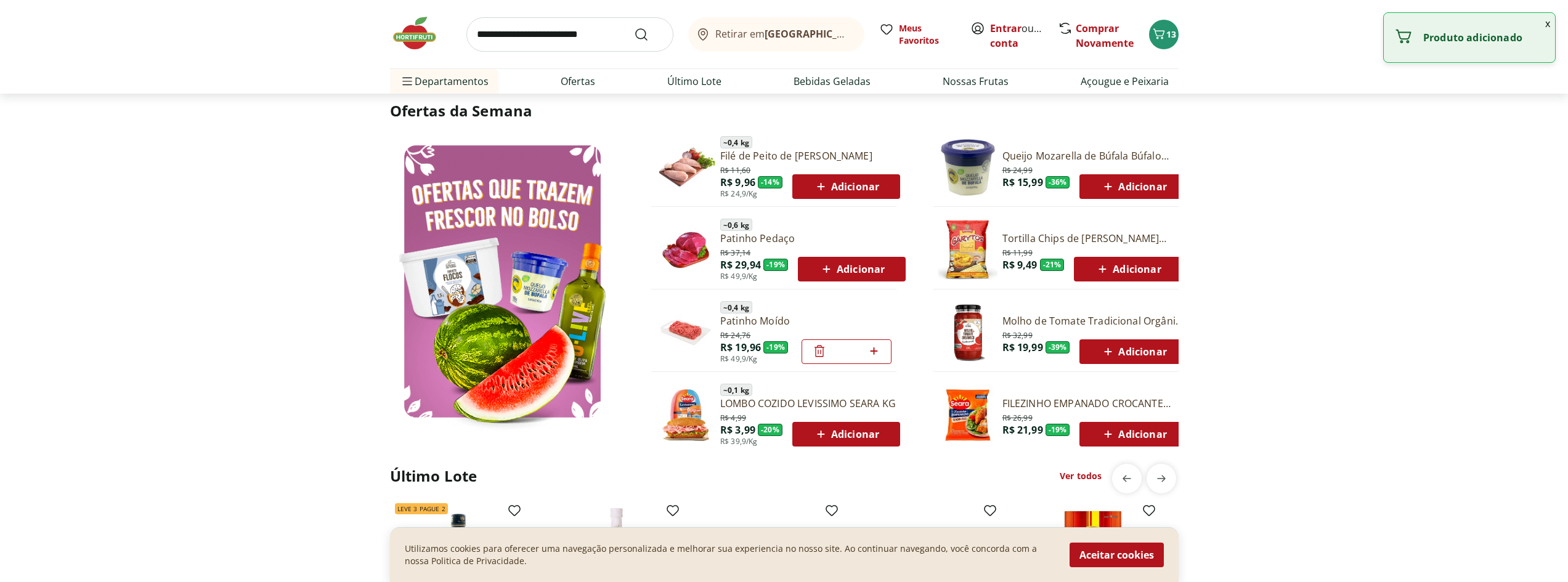
click at [870, 346] on icon at bounding box center [874, 350] width 16 height 15
type input "*"
click at [1054, 318] on link "Molho de Tomate Tradicional Orgânico Natural Da Terra 330g" at bounding box center [1095, 321] width 186 height 14
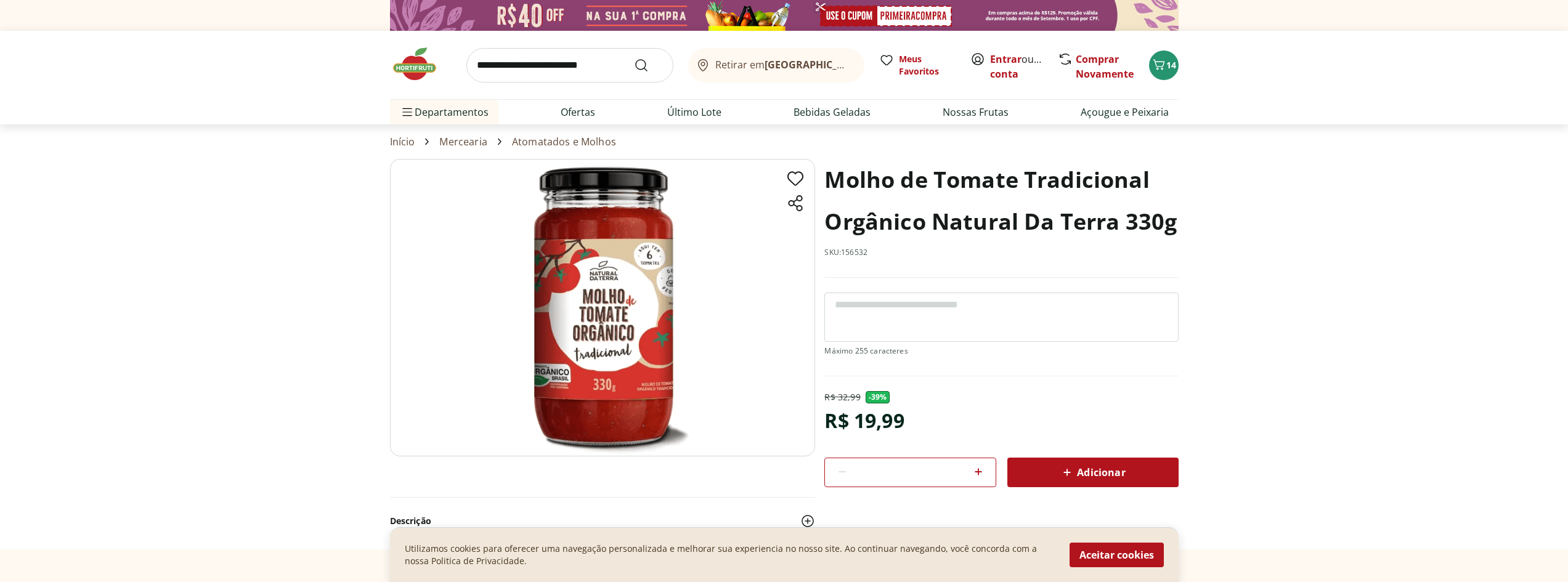
click at [416, 72] on img at bounding box center [421, 64] width 62 height 37
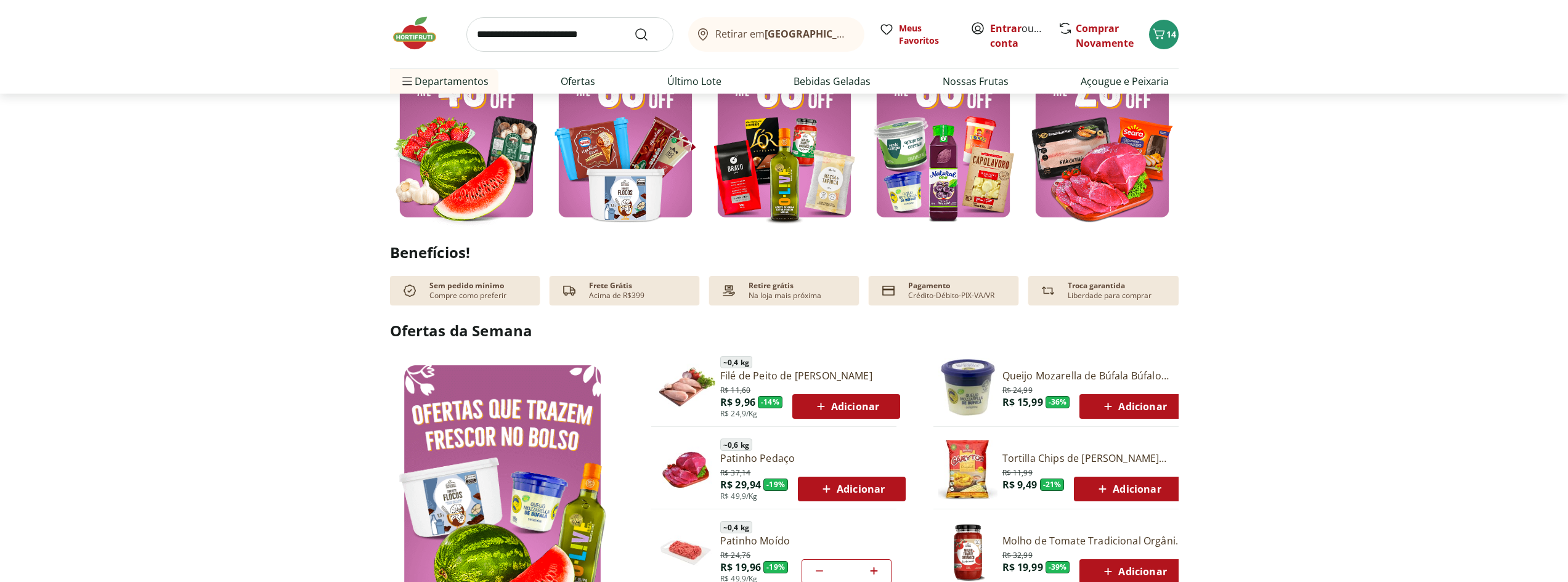
scroll to position [678, 0]
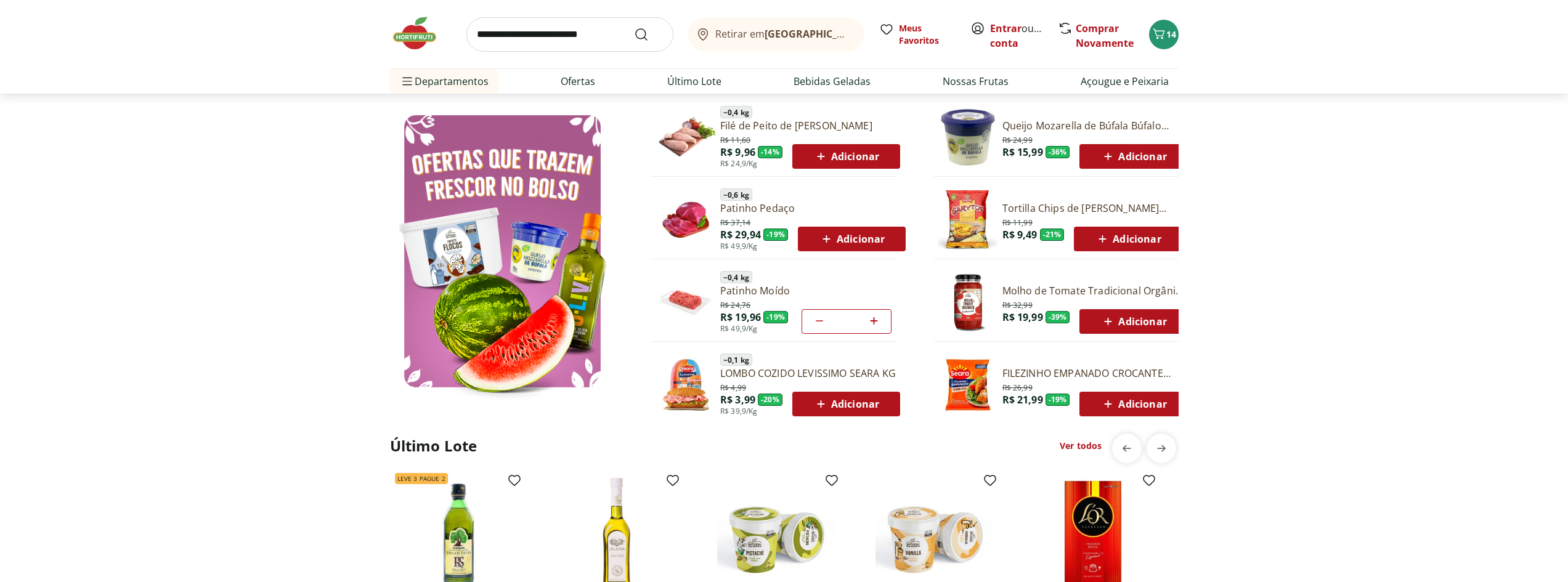
scroll to position [616, 0]
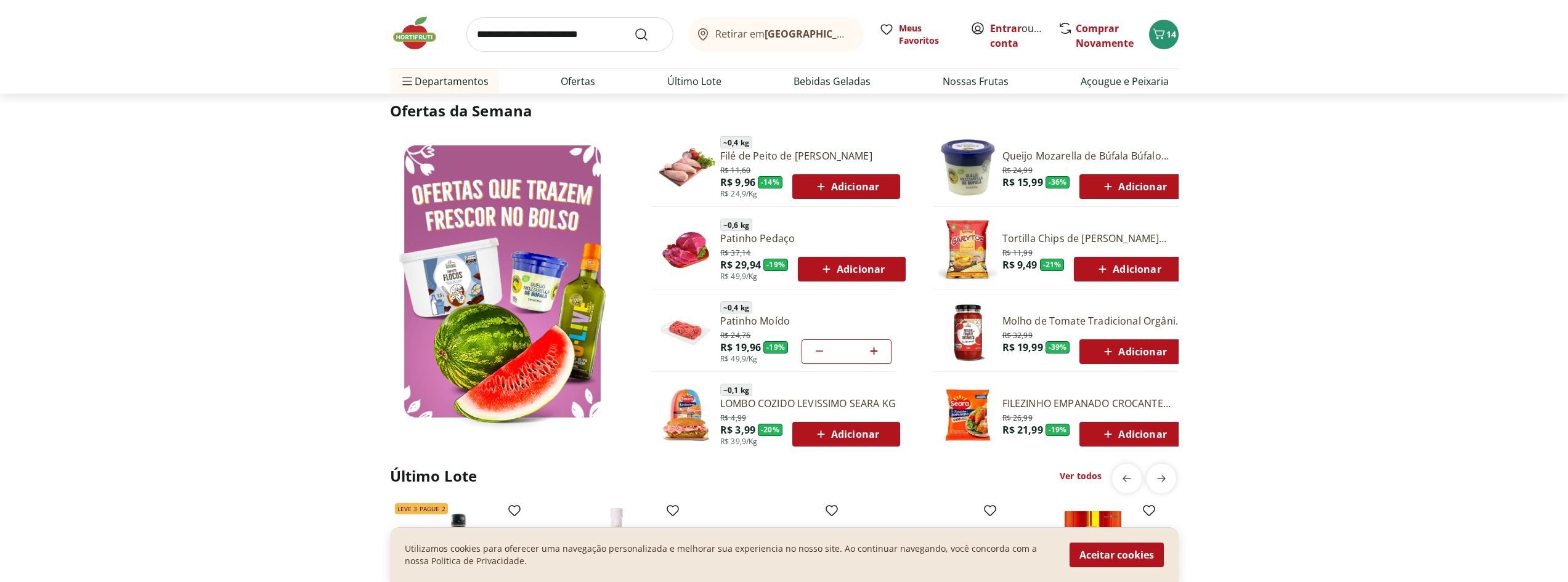
type input "*"
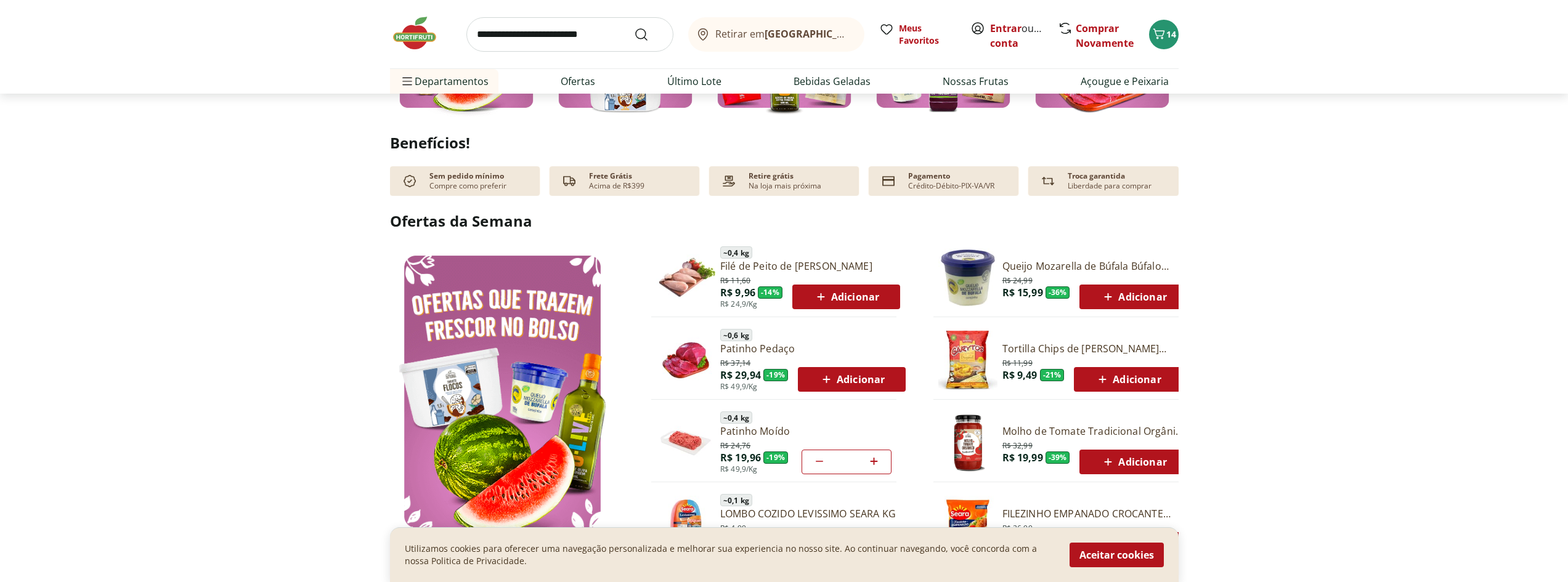
scroll to position [493, 0]
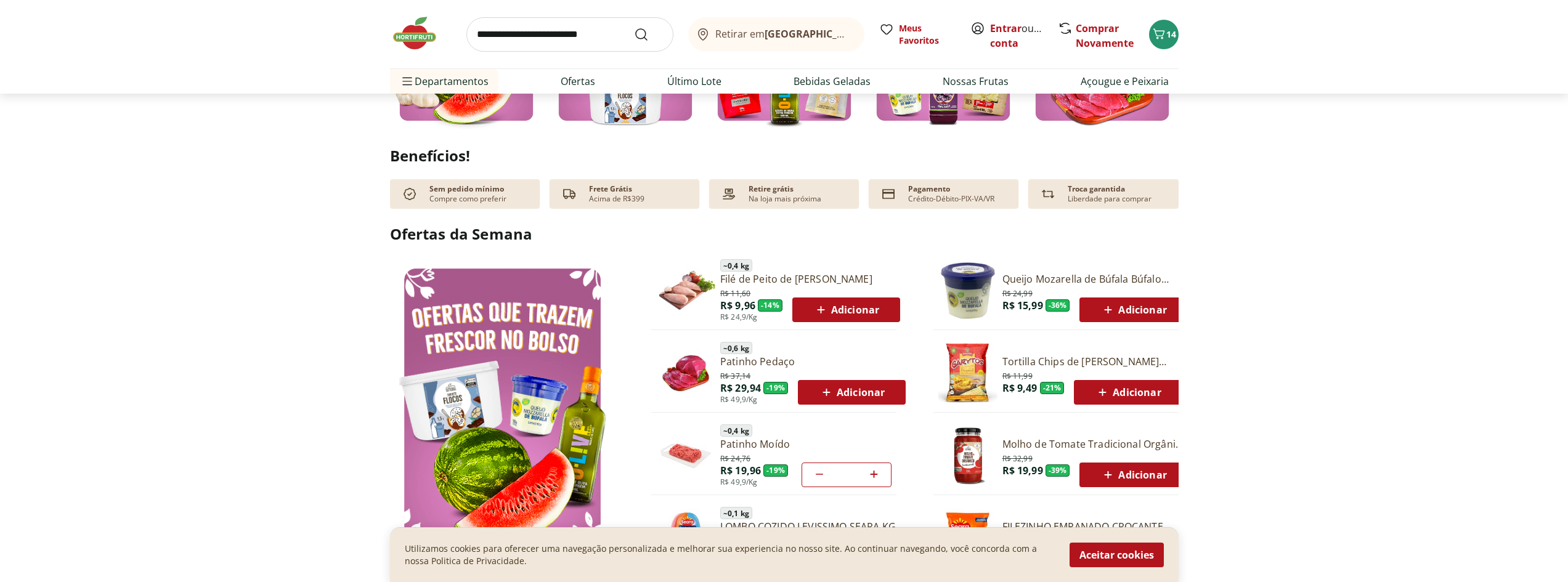
click at [850, 309] on span "Adicionar" at bounding box center [846, 309] width 66 height 15
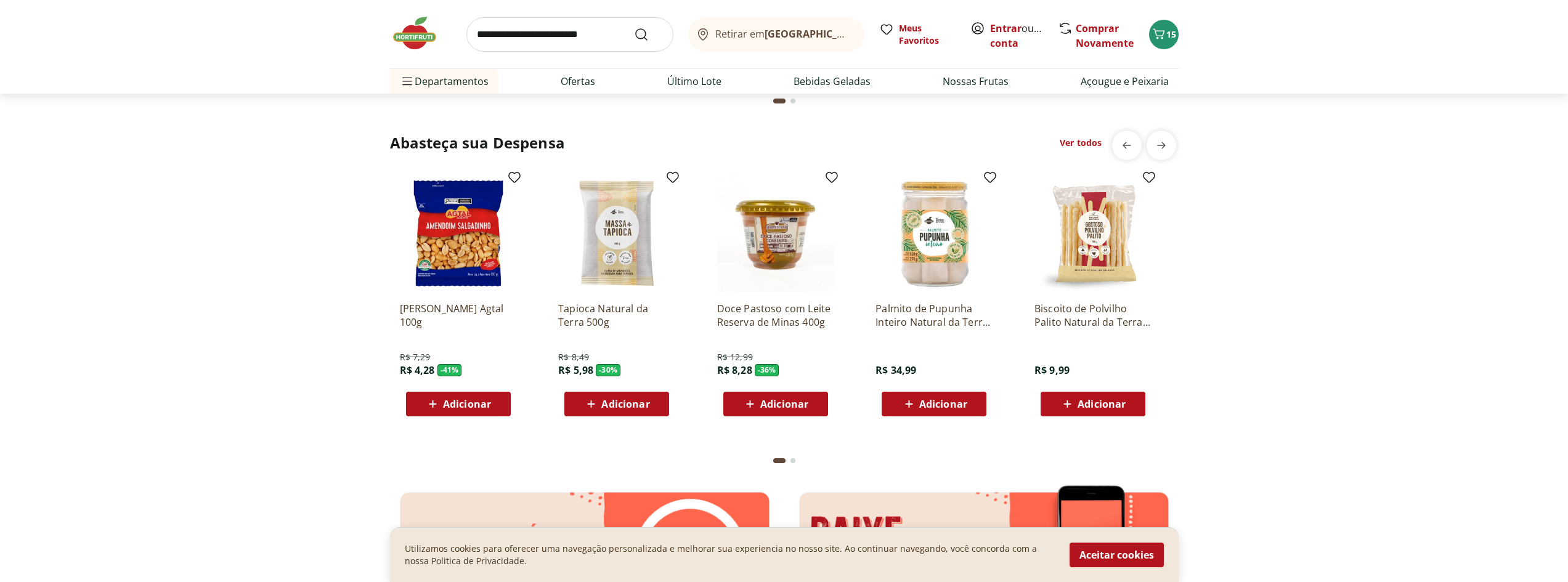
scroll to position [2033, 0]
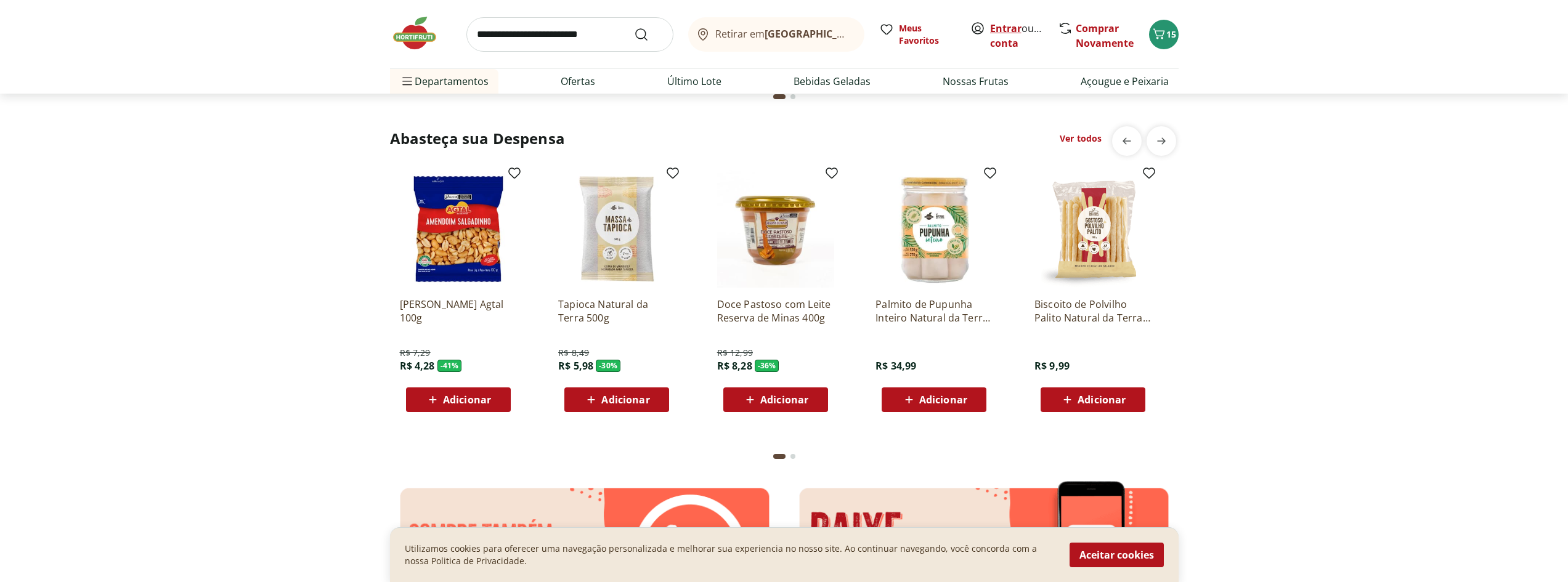
click at [1005, 27] on link "Entrar" at bounding box center [1006, 29] width 31 height 14
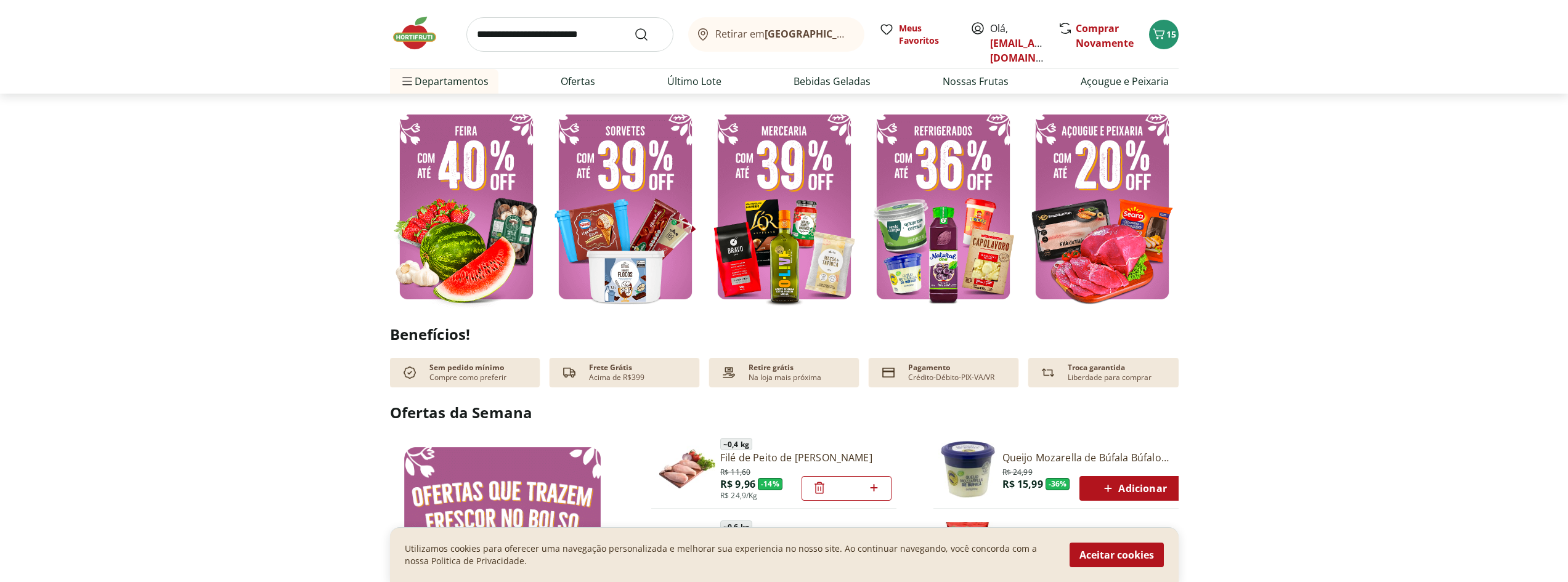
scroll to position [308, 0]
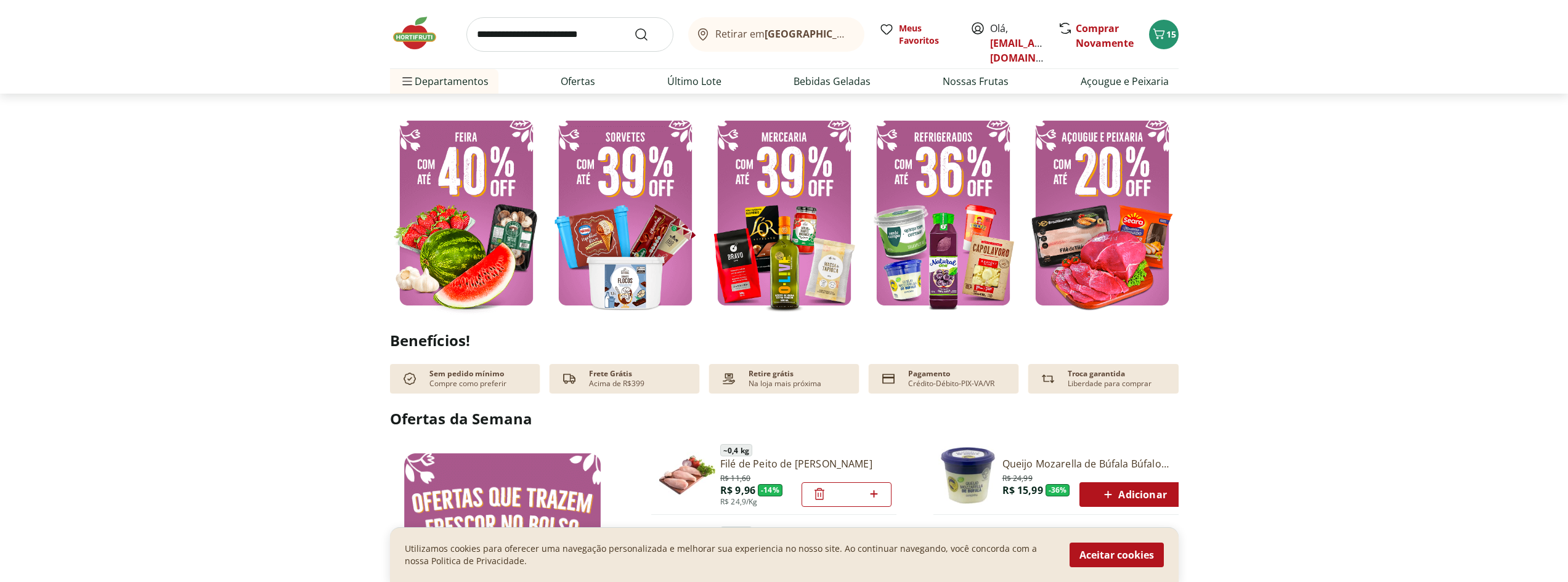
click at [937, 209] on img at bounding box center [943, 213] width 153 height 204
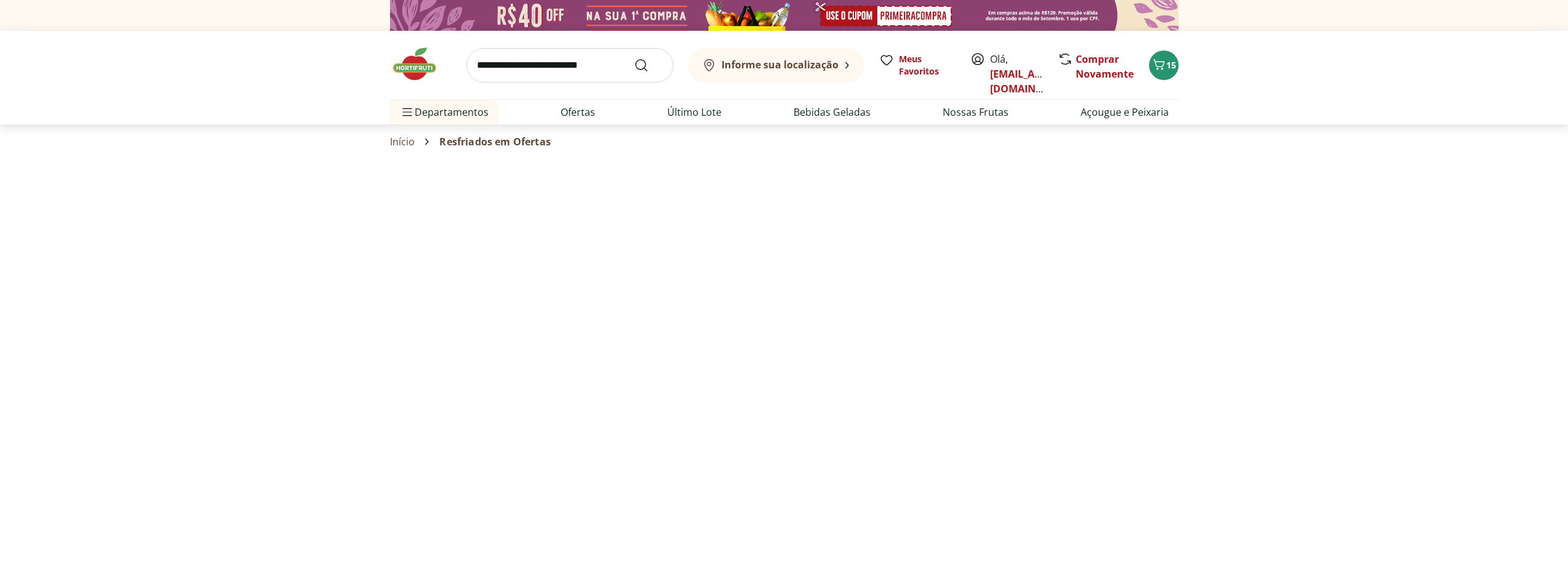
select select "**********"
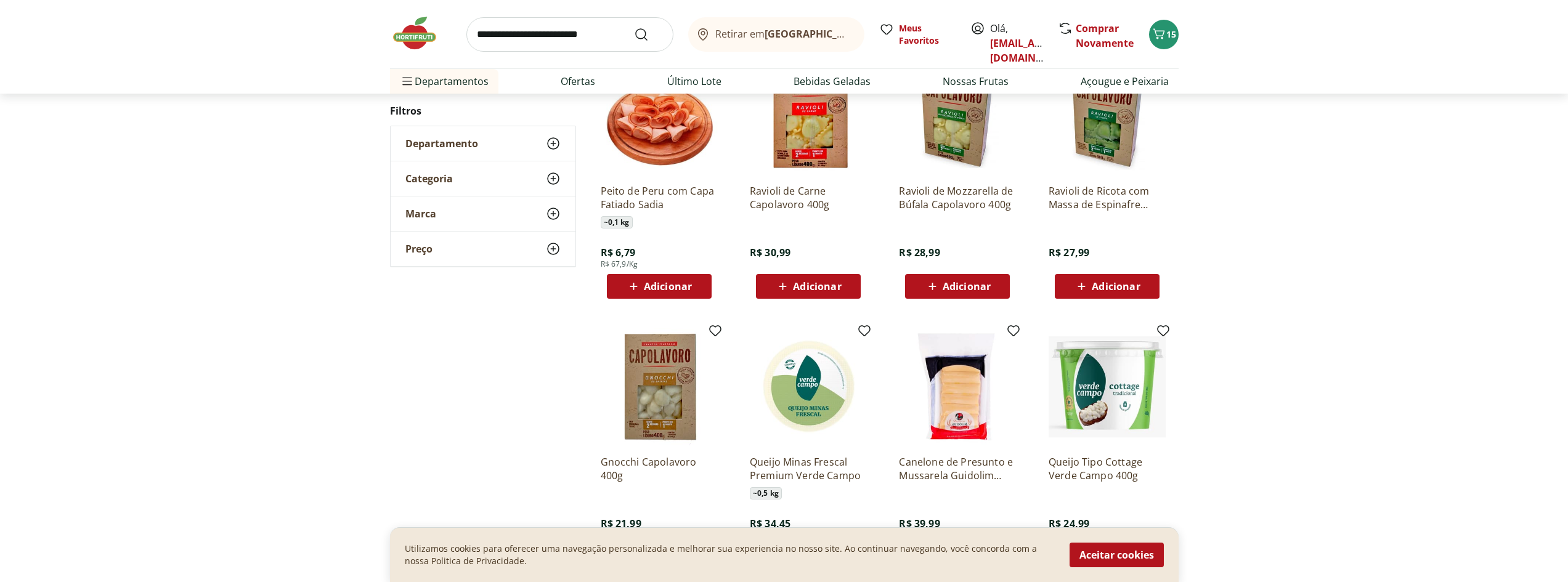
scroll to position [554, 0]
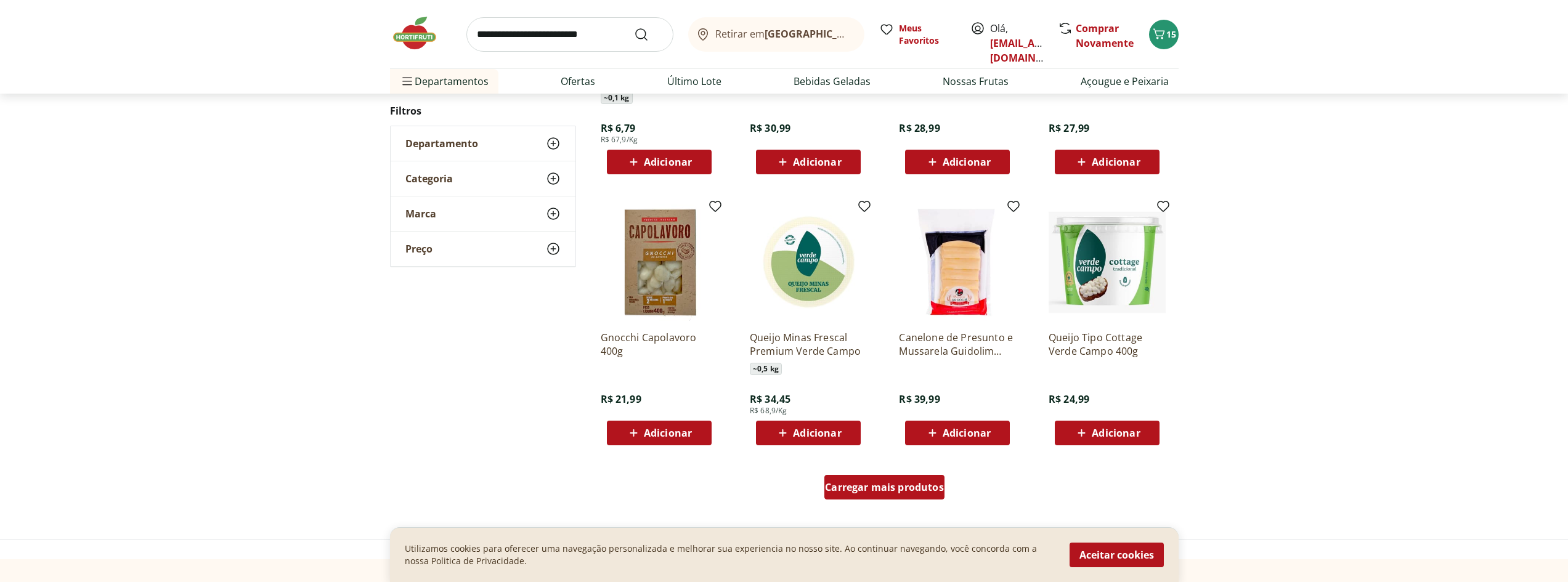
click at [903, 487] on span "Carregar mais produtos" at bounding box center [885, 487] width 119 height 10
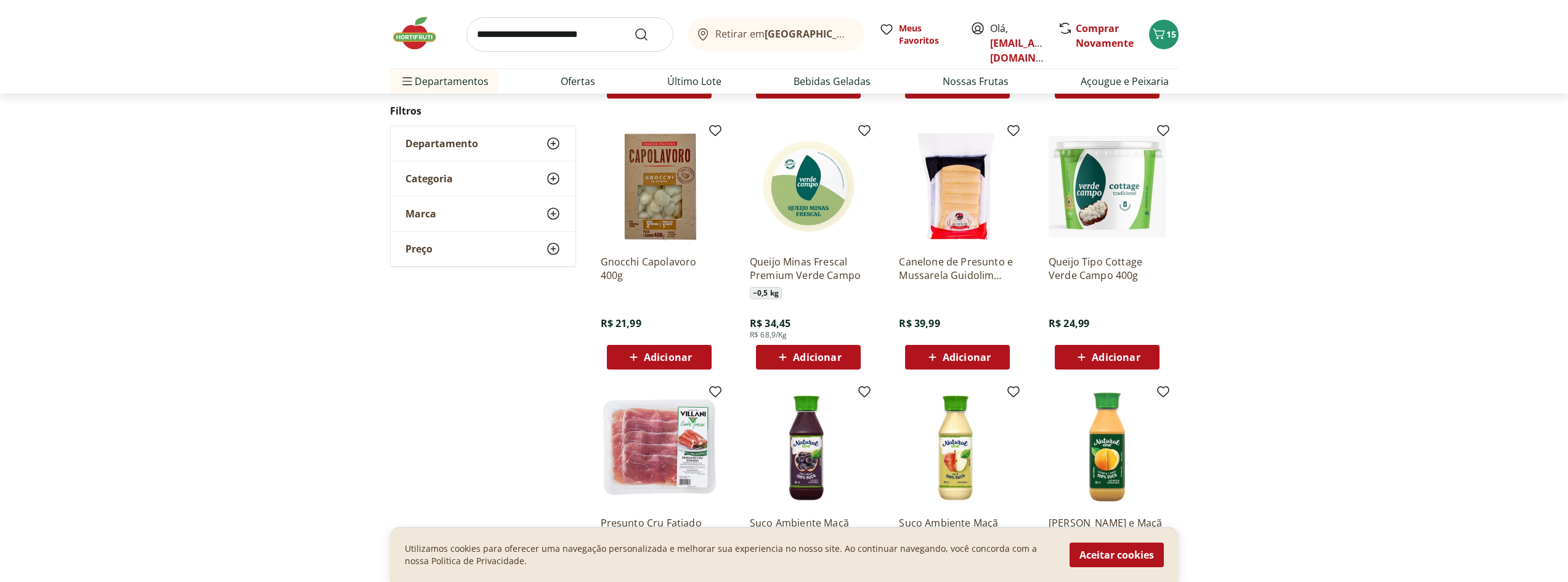
scroll to position [739, 0]
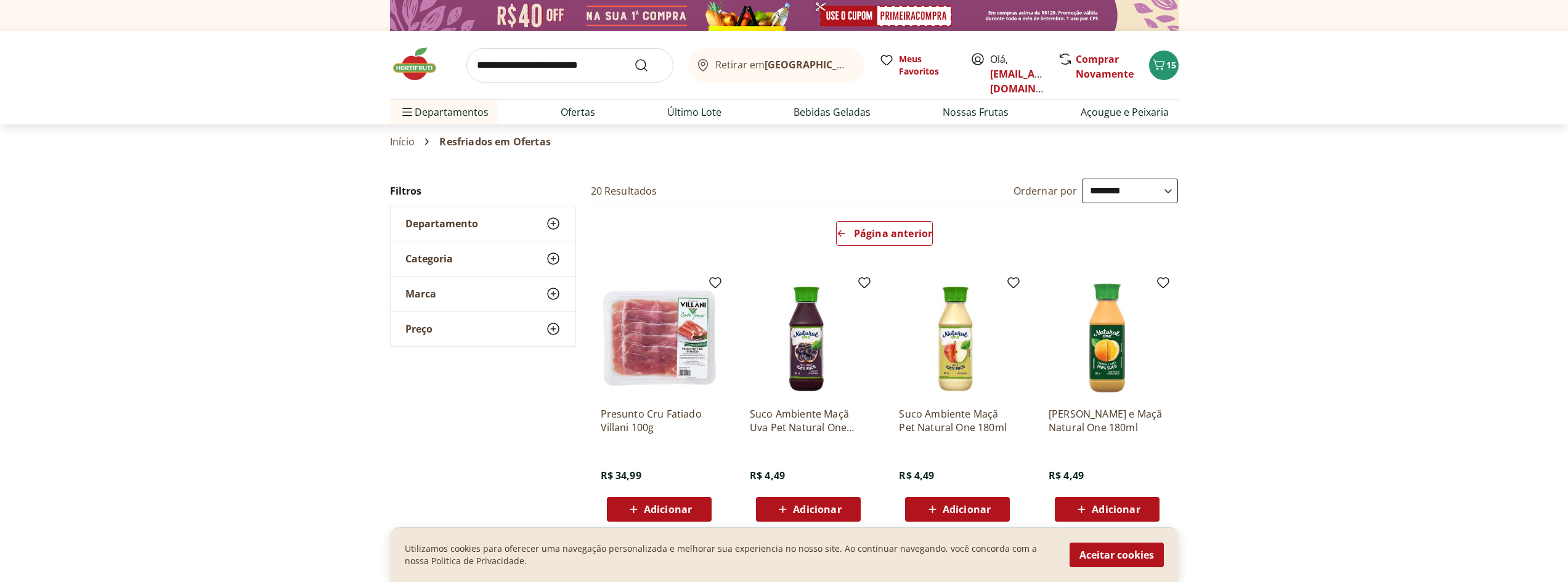
click at [523, 471] on div "**********" at bounding box center [784, 491] width 789 height 624
click at [1136, 540] on div "Utilizamos cookies para oferecer uma navegação personalizada e melhorar sua exp…" at bounding box center [784, 554] width 789 height 55
click at [1143, 558] on button "Aceitar cookies" at bounding box center [1117, 555] width 94 height 24
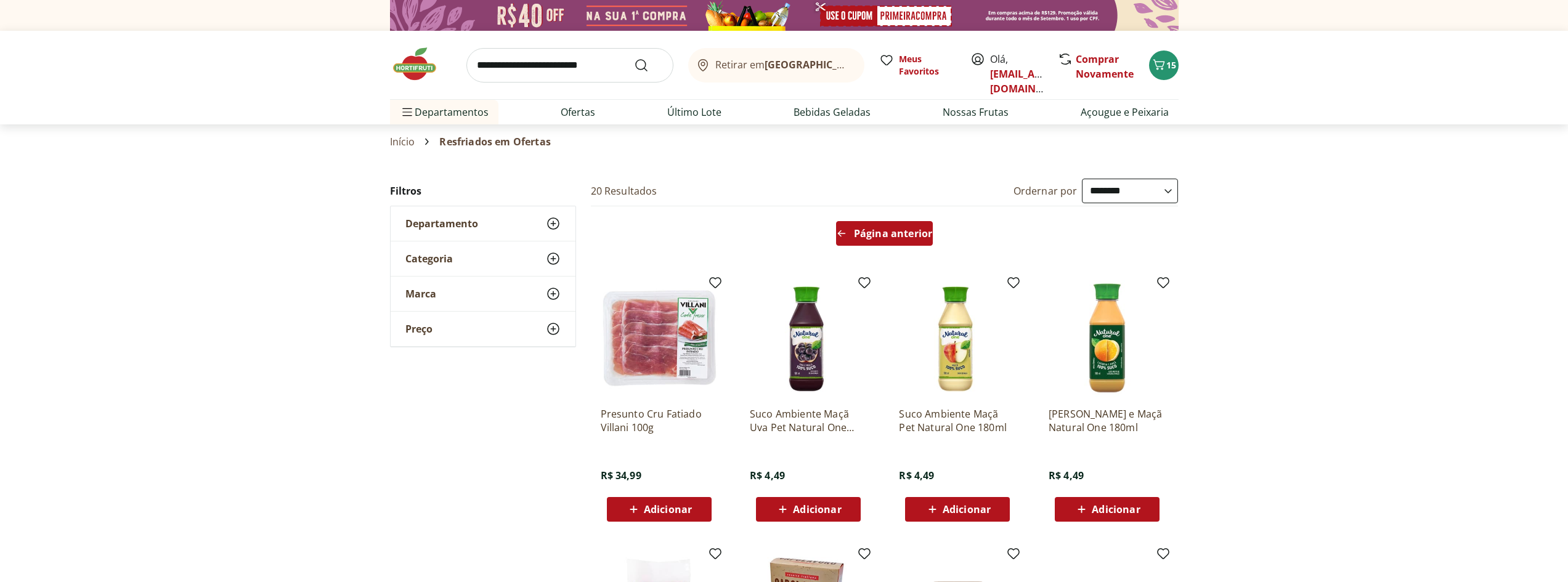
click at [846, 234] on icon "Arrow Left icon" at bounding box center [841, 233] width 10 height 10
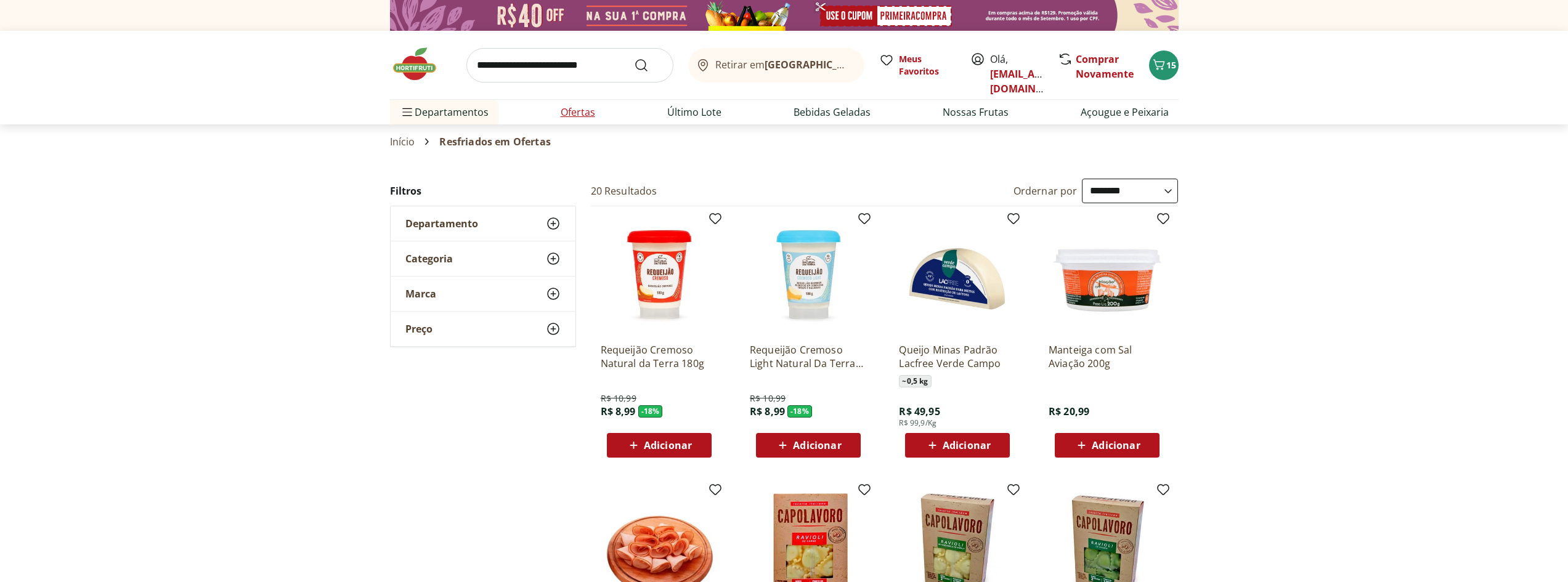
click at [573, 114] on link "Ofertas" at bounding box center [578, 112] width 35 height 15
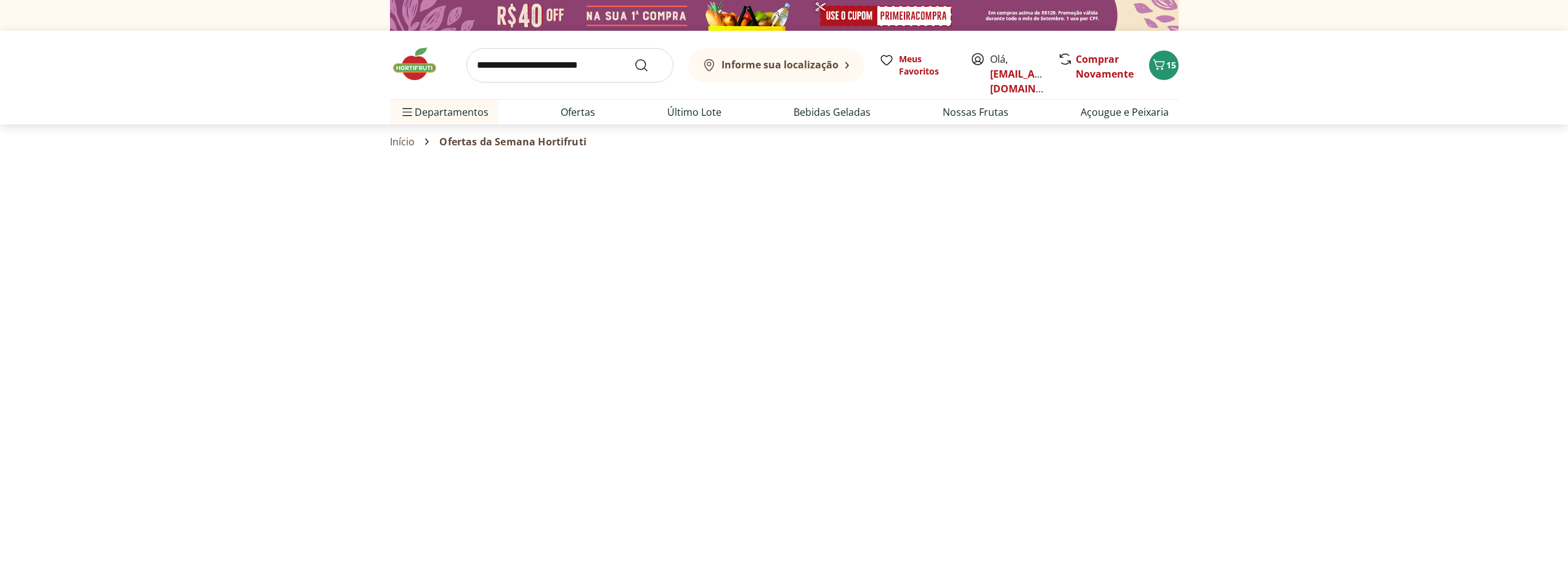
select select "**********"
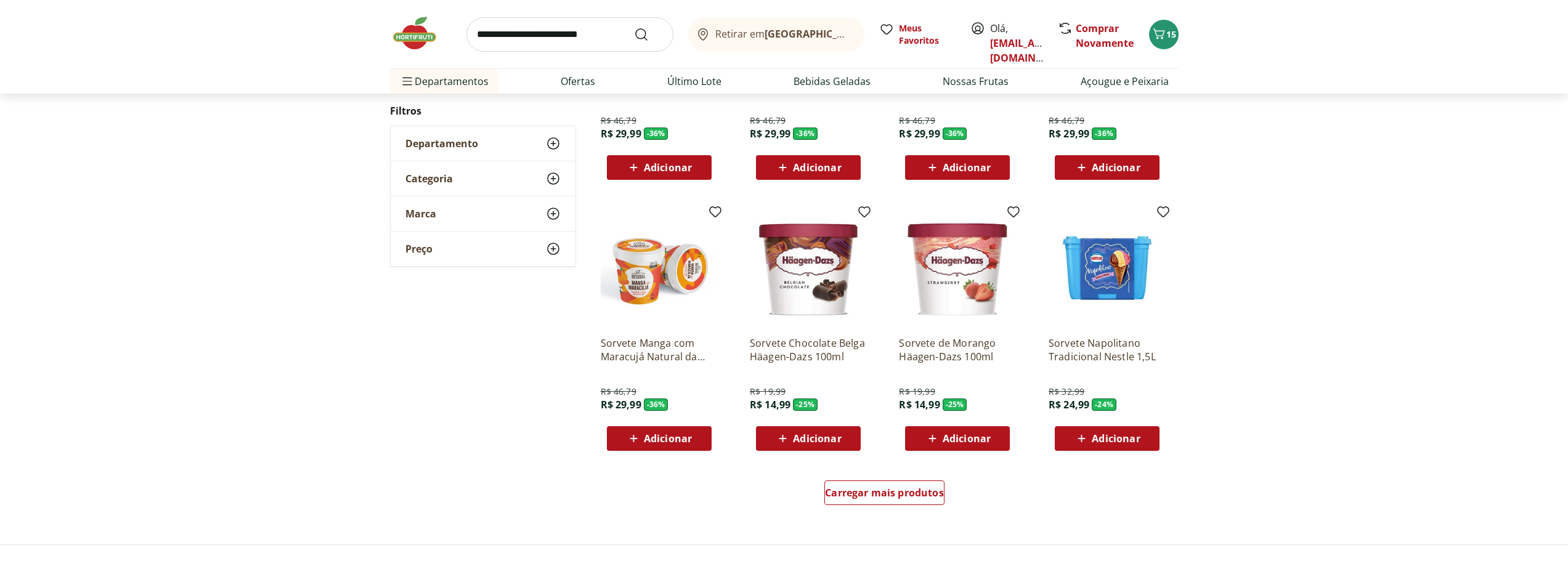
scroll to position [616, 0]
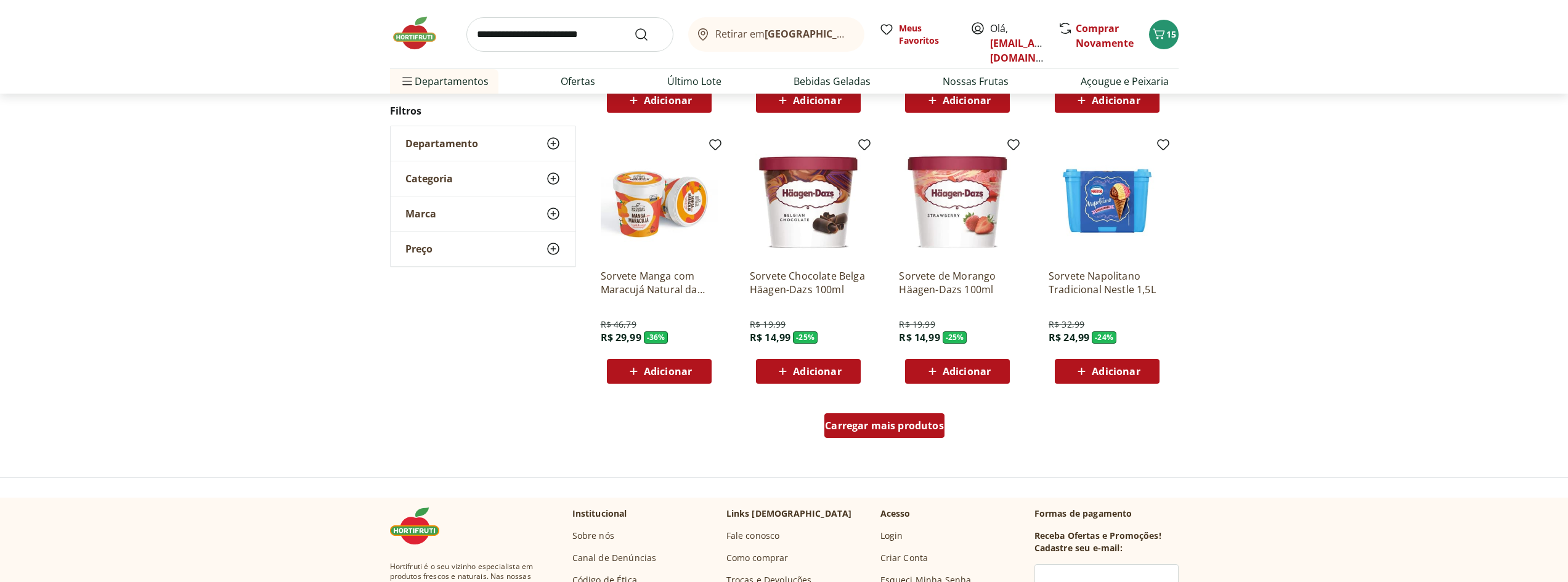
click at [869, 415] on div "Carregar mais produtos" at bounding box center [885, 425] width 120 height 24
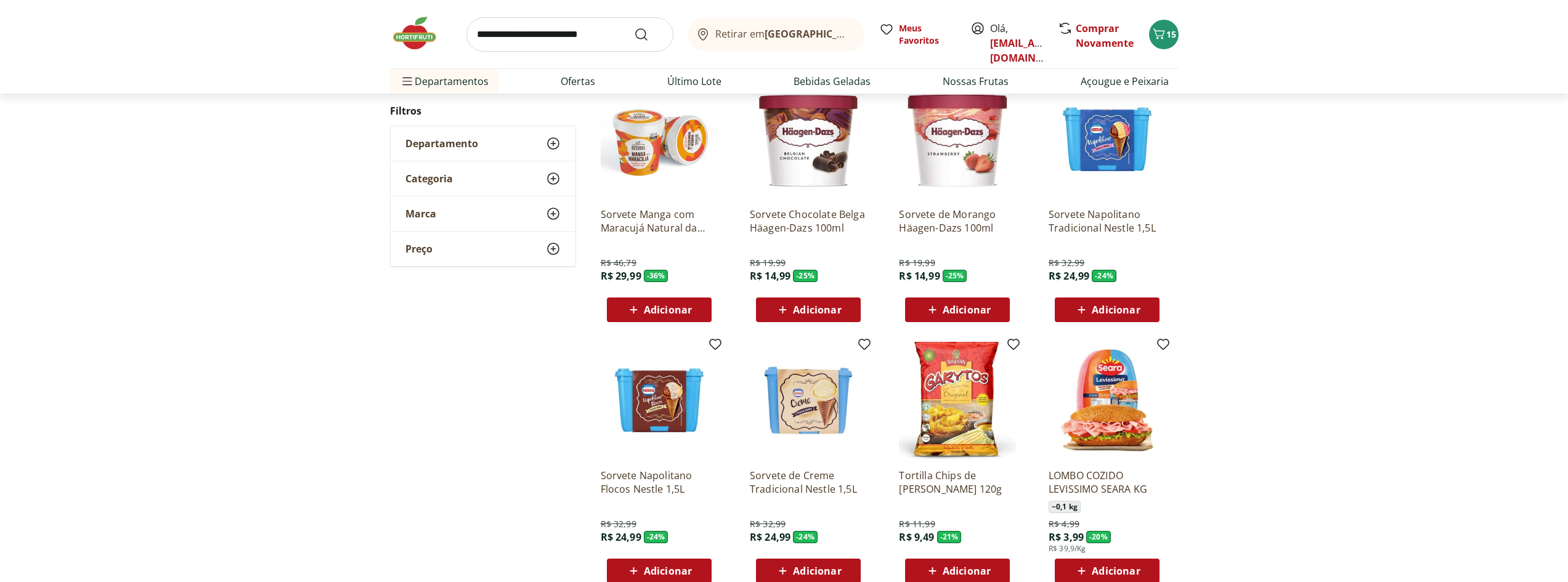
scroll to position [863, 0]
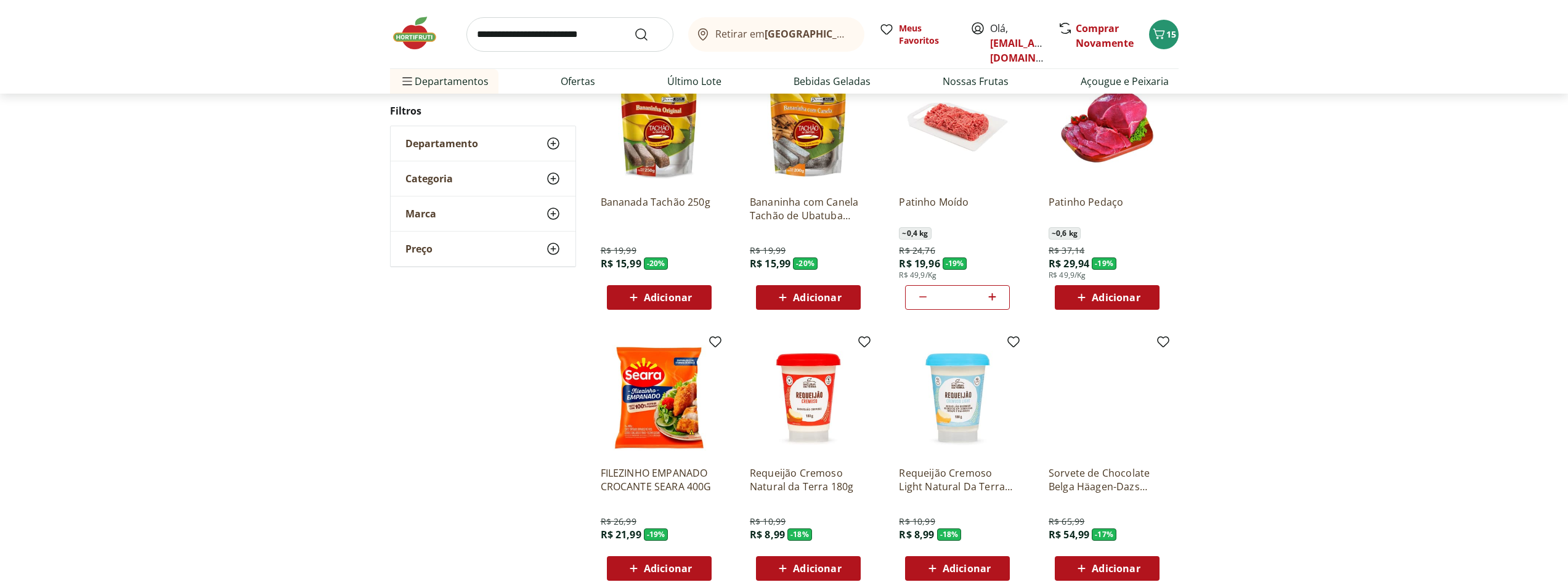
scroll to position [678, 0]
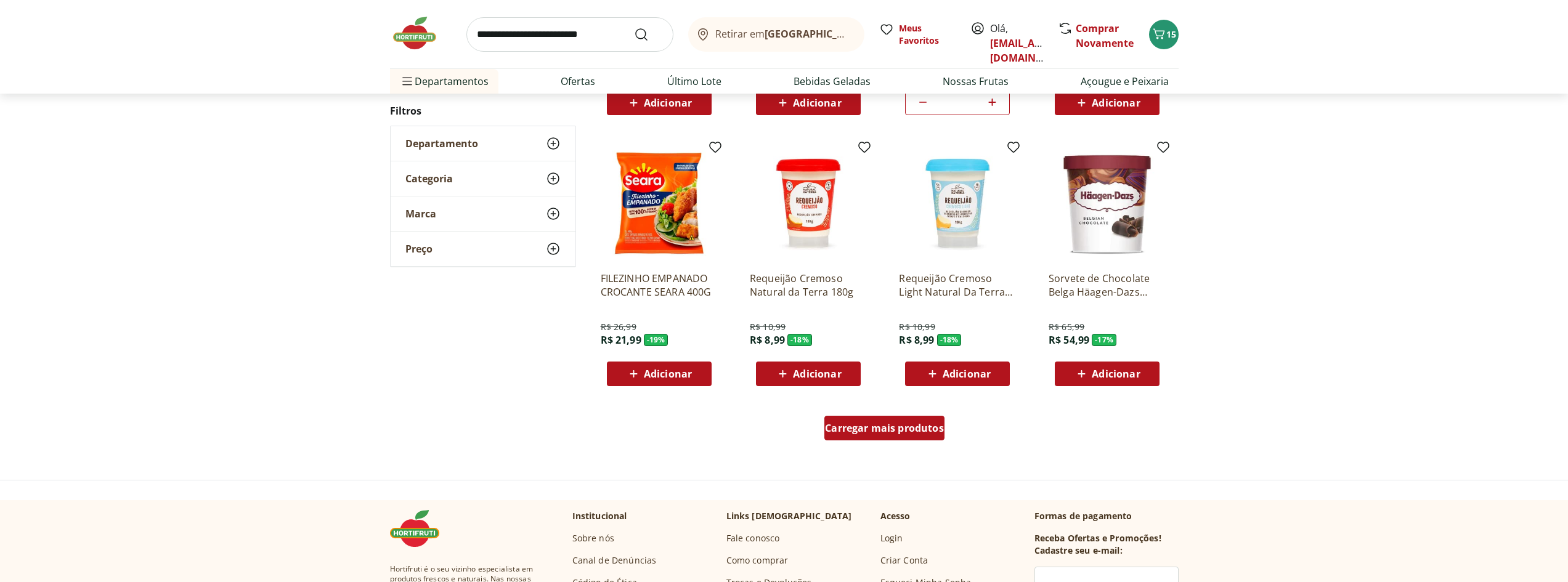
click at [870, 427] on span "Carregar mais produtos" at bounding box center [885, 428] width 119 height 10
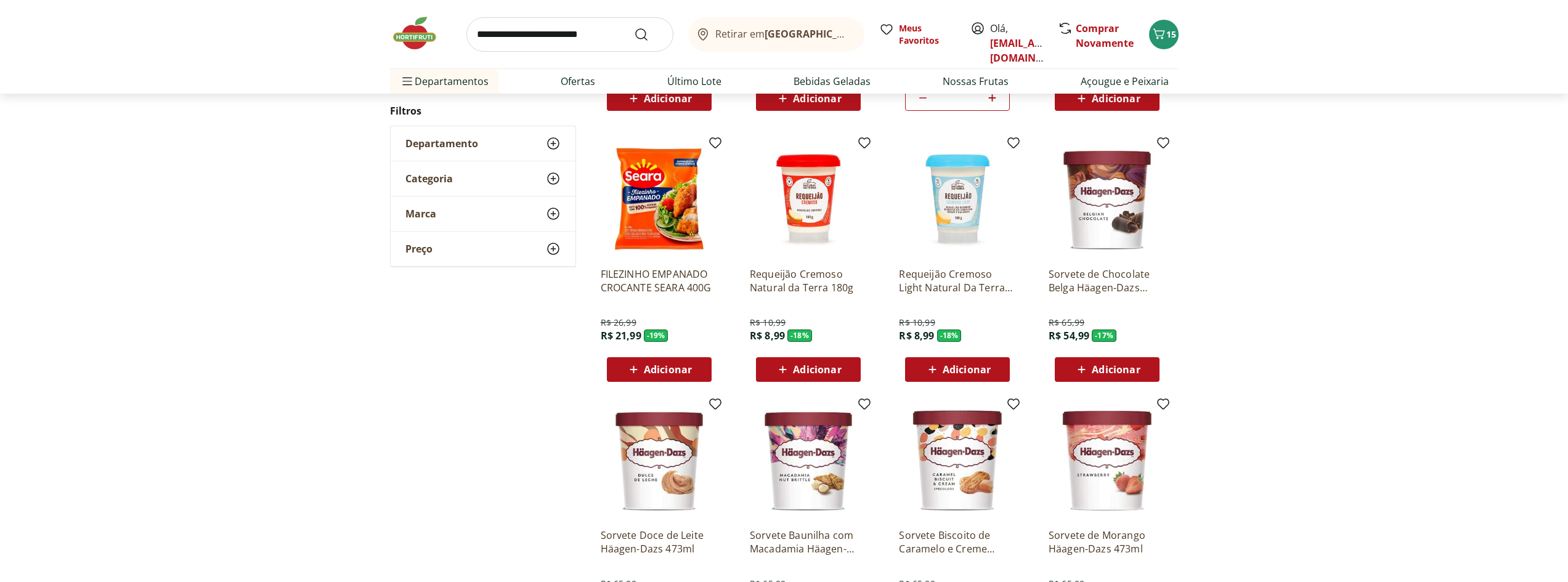
scroll to position [985, 0]
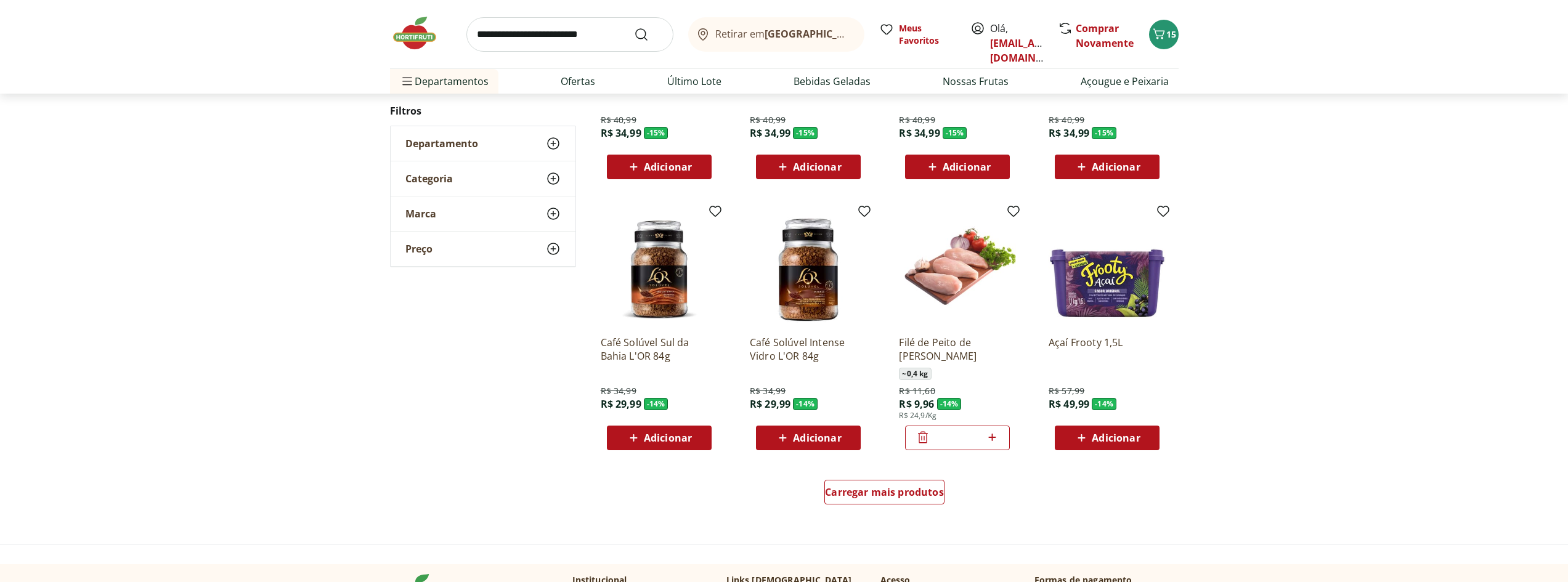
scroll to position [675, 0]
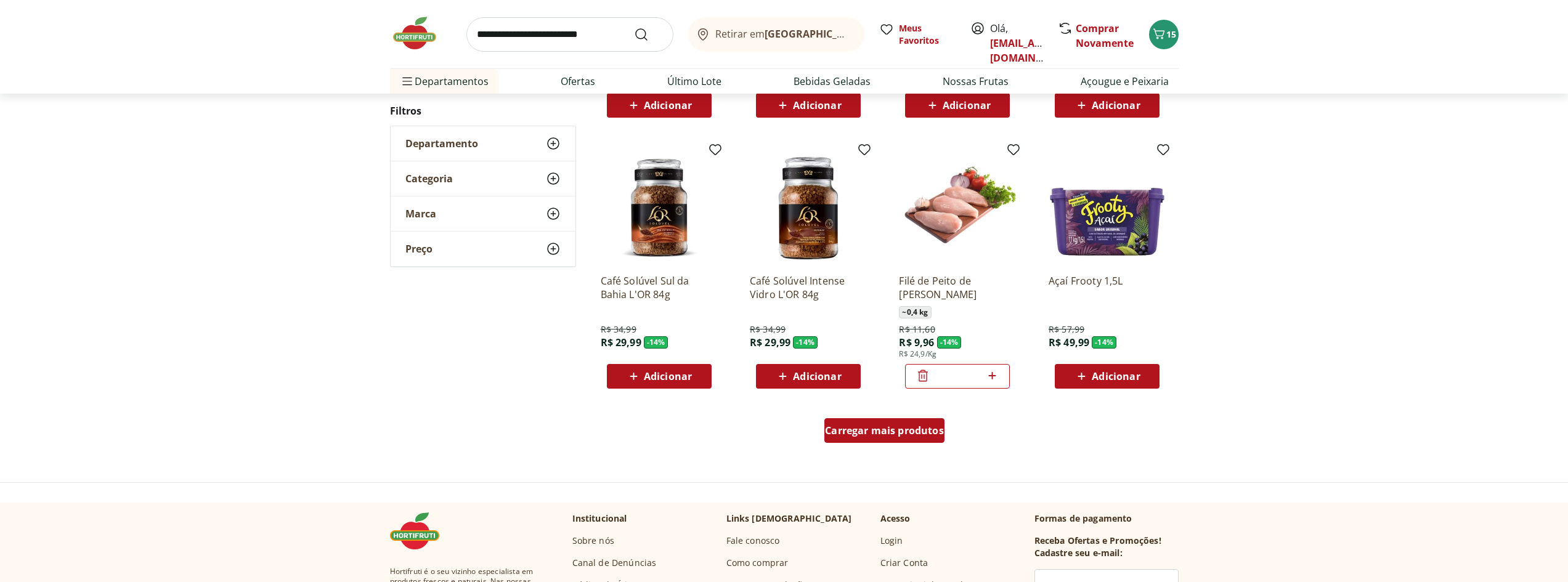
click at [865, 423] on div "Carregar mais produtos" at bounding box center [885, 430] width 120 height 24
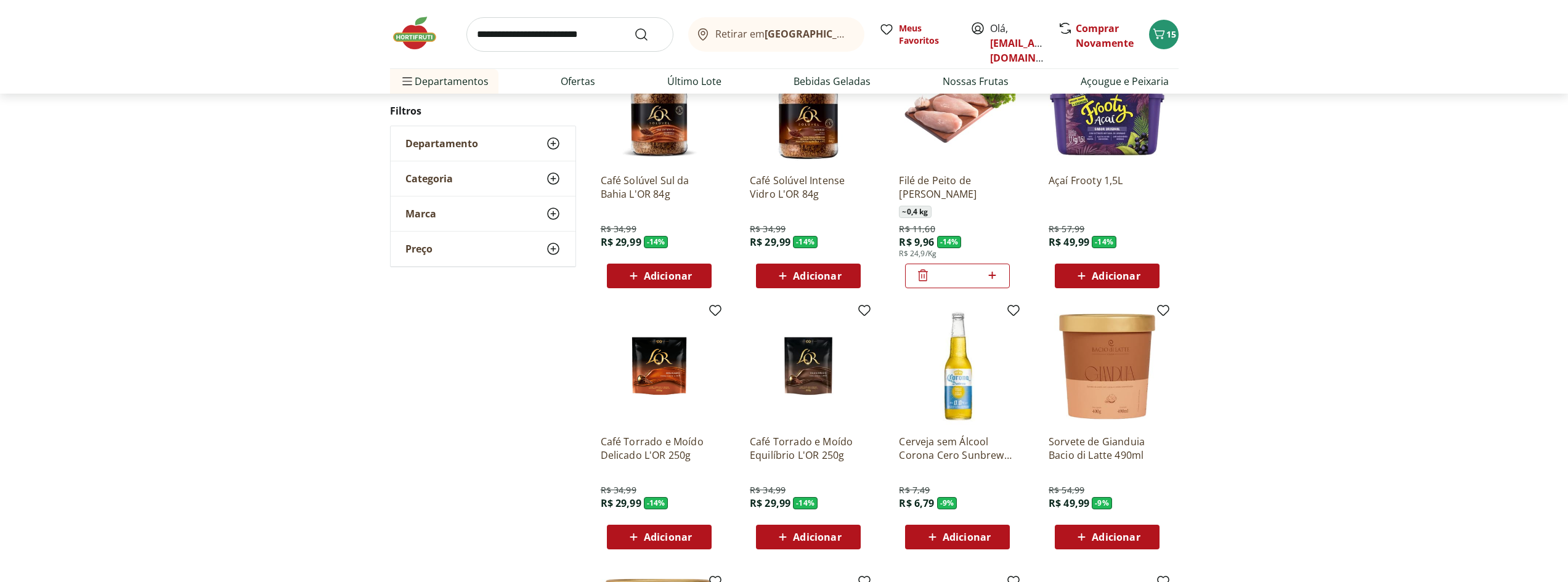
scroll to position [983, 0]
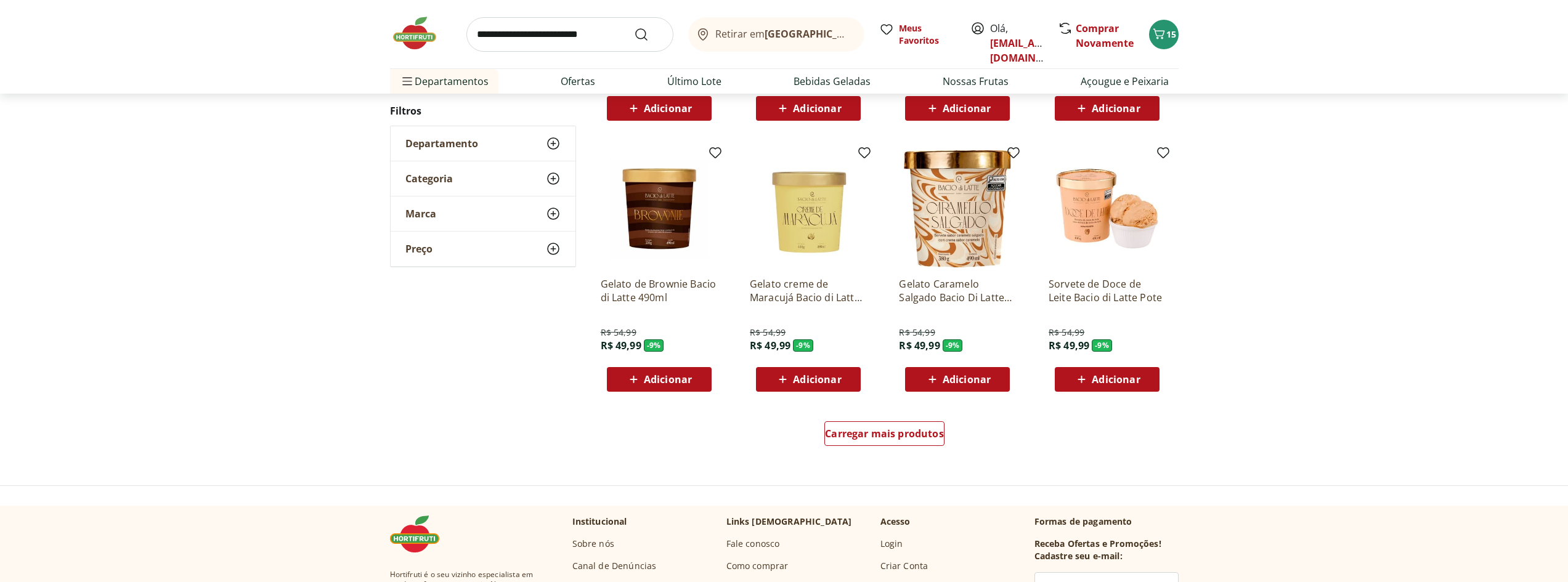
scroll to position [673, 0]
click at [880, 433] on span "Carregar mais produtos" at bounding box center [885, 432] width 119 height 10
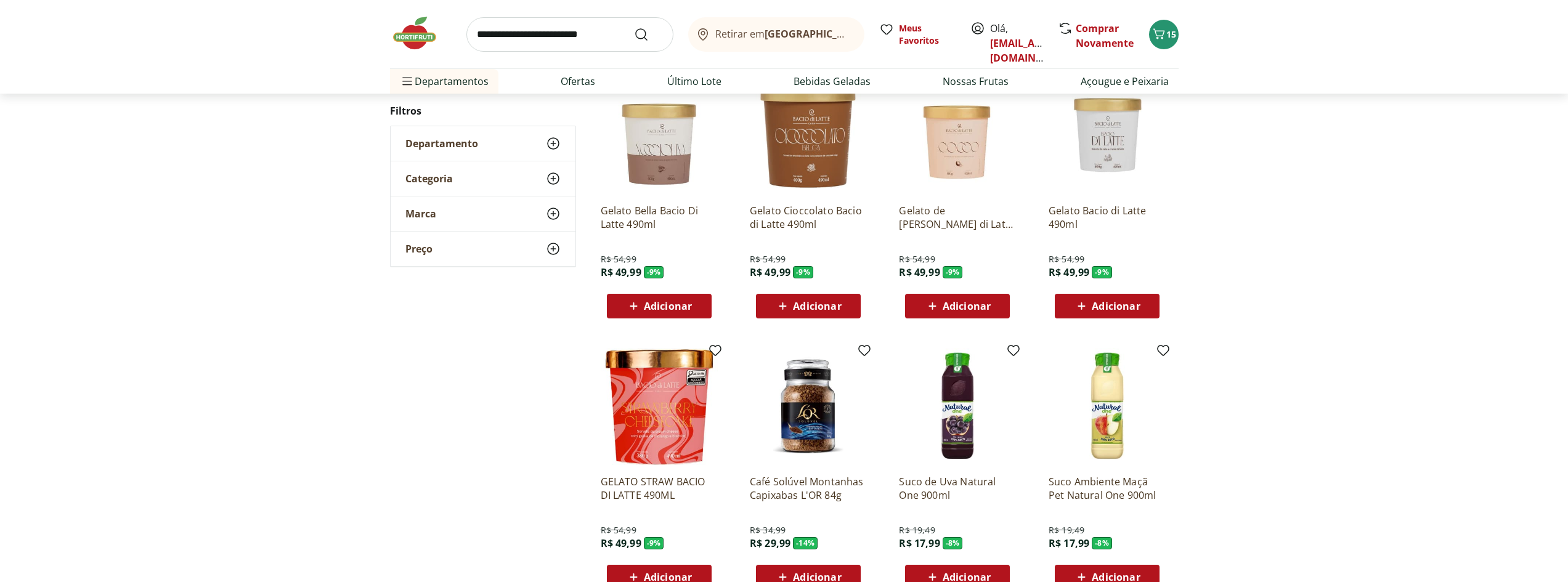
scroll to position [1042, 0]
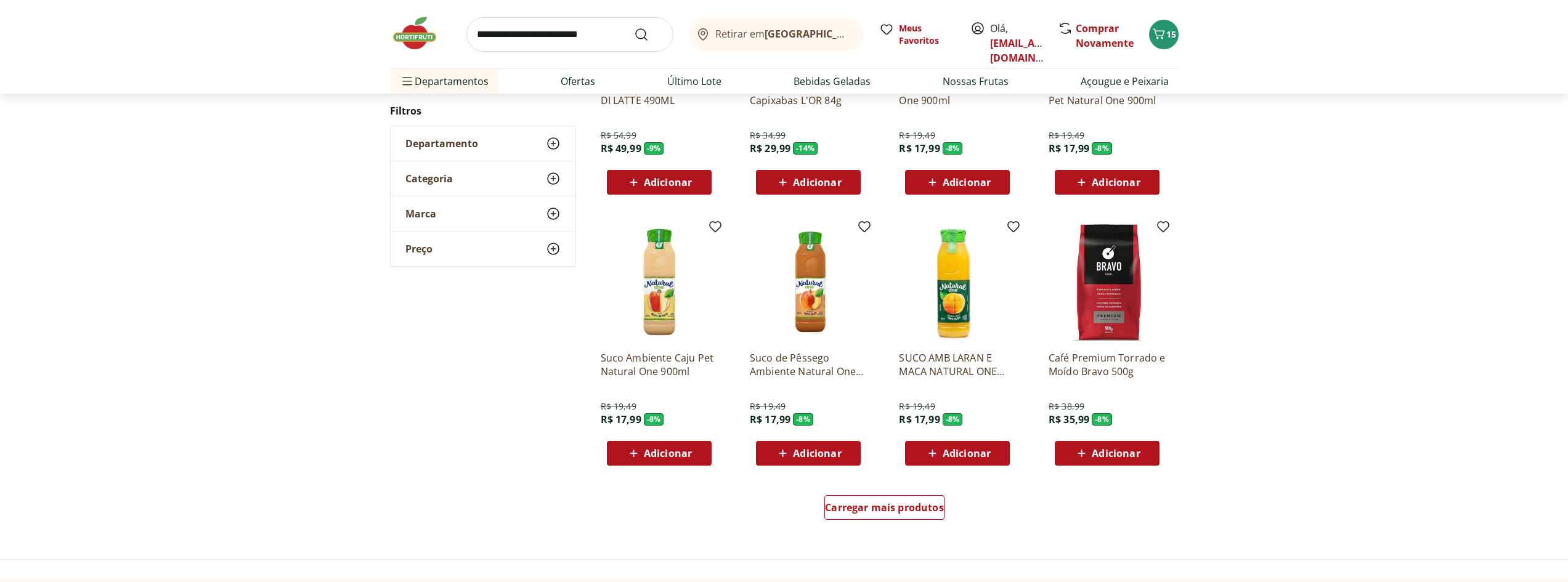
scroll to position [608, 0]
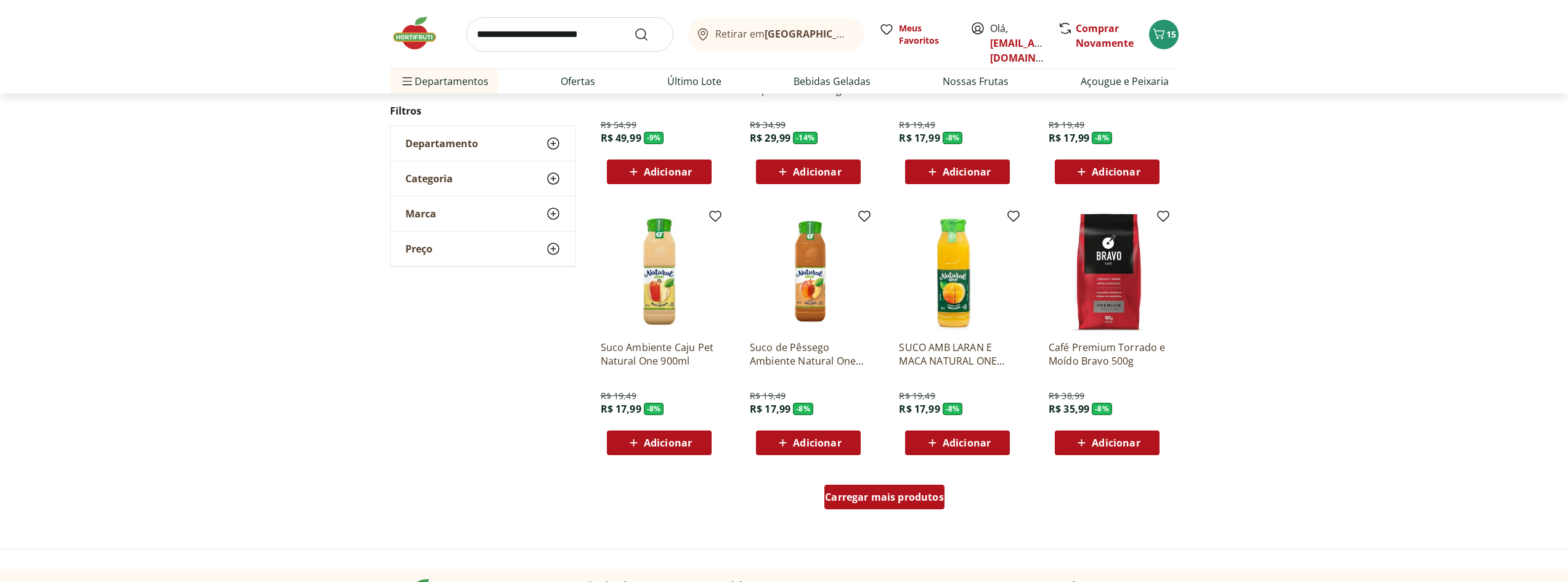
click at [880, 492] on span "Carregar mais produtos" at bounding box center [885, 497] width 119 height 10
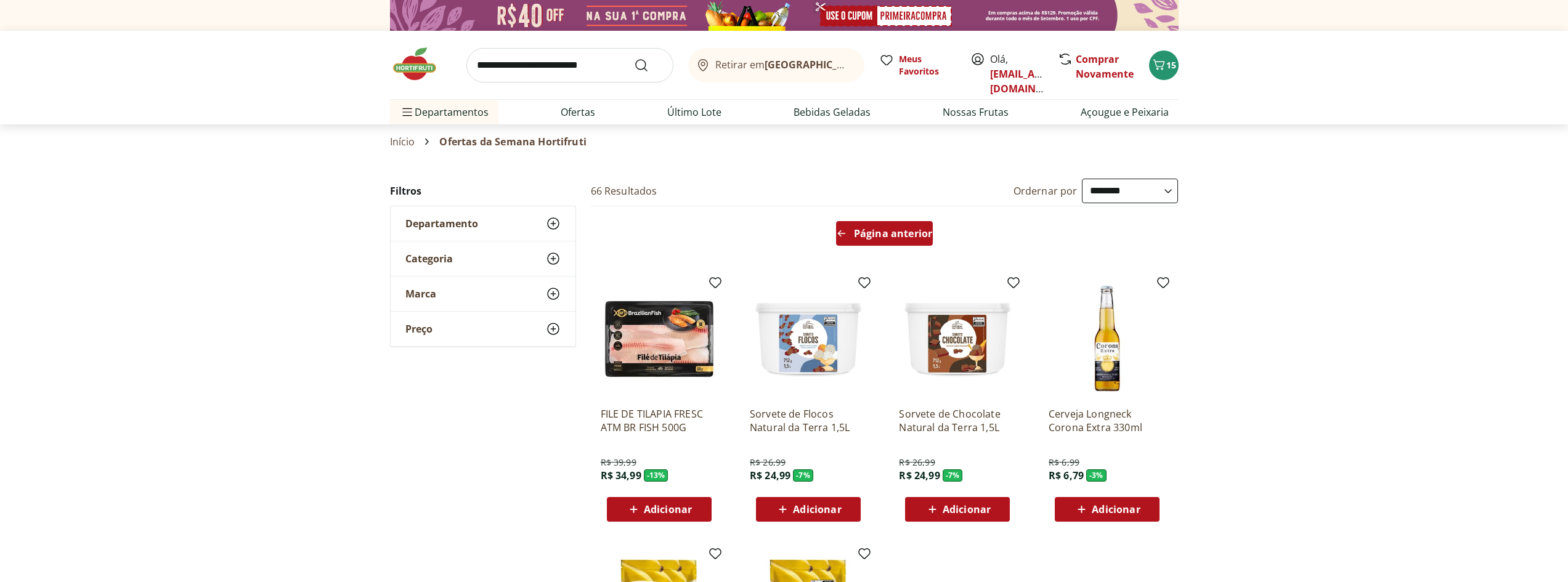
click at [860, 230] on span "Página anterior" at bounding box center [893, 233] width 78 height 10
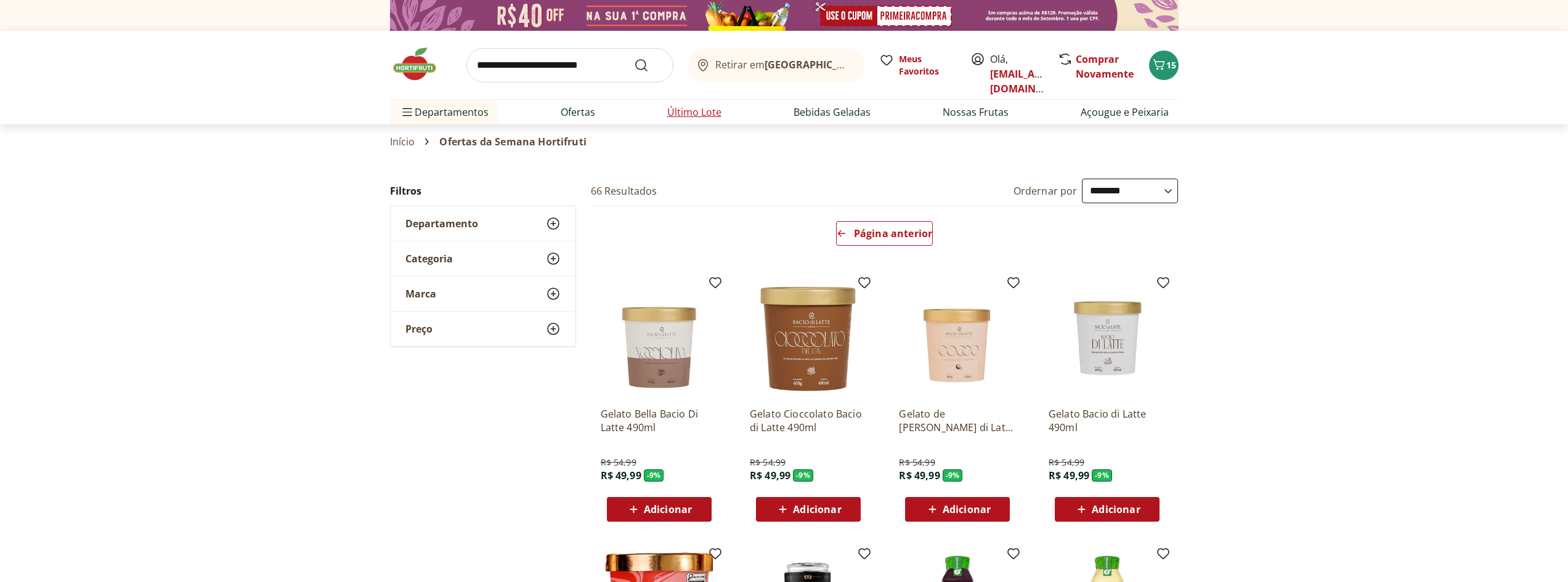
click at [693, 112] on link "Último Lote" at bounding box center [695, 112] width 54 height 15
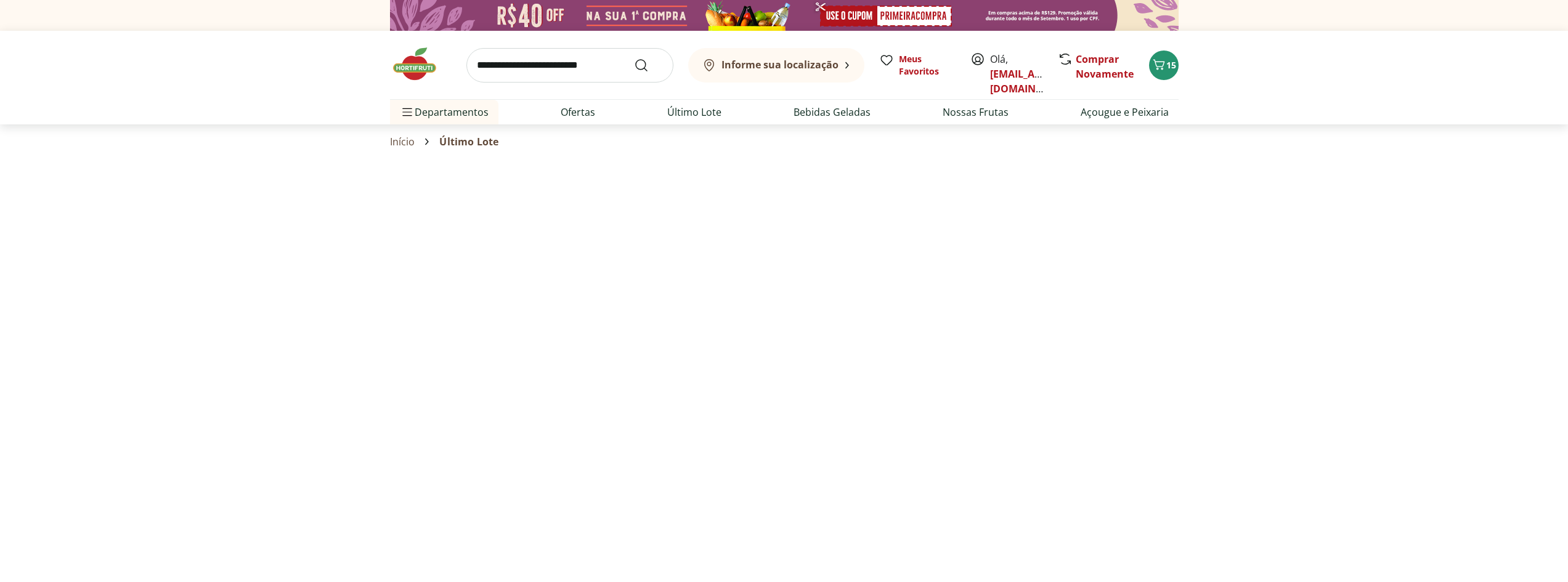
select select "**********"
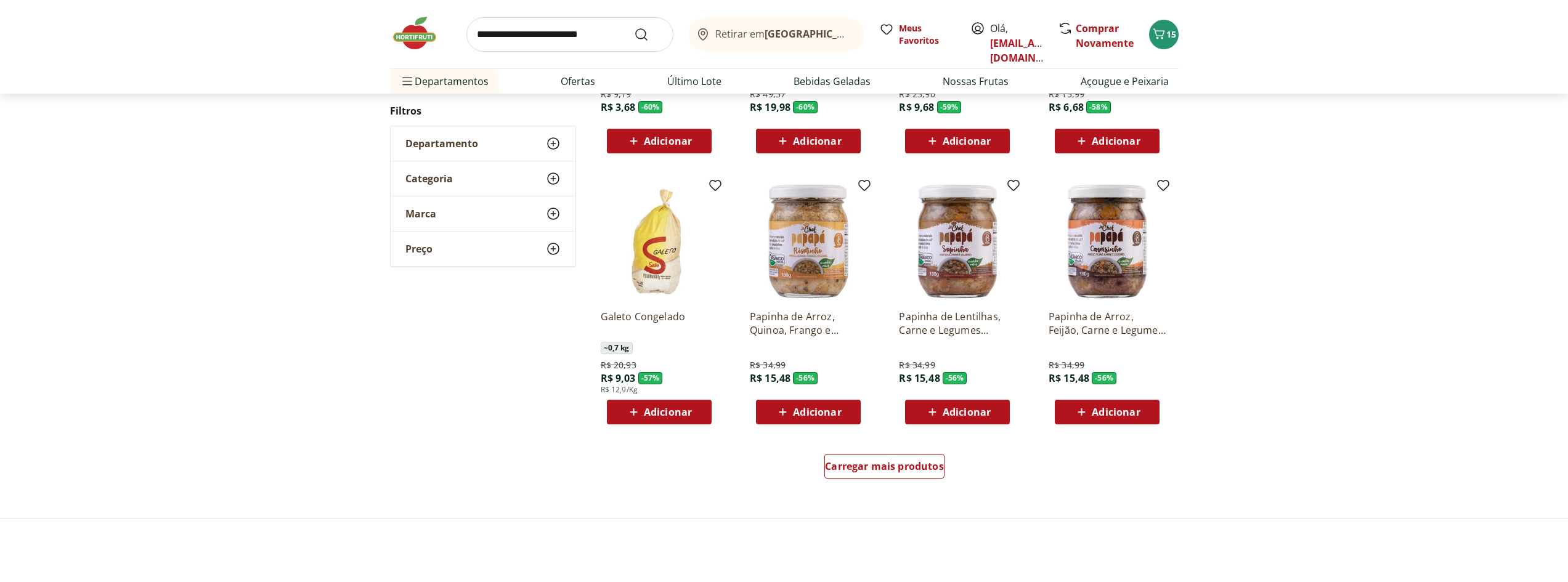
scroll to position [678, 0]
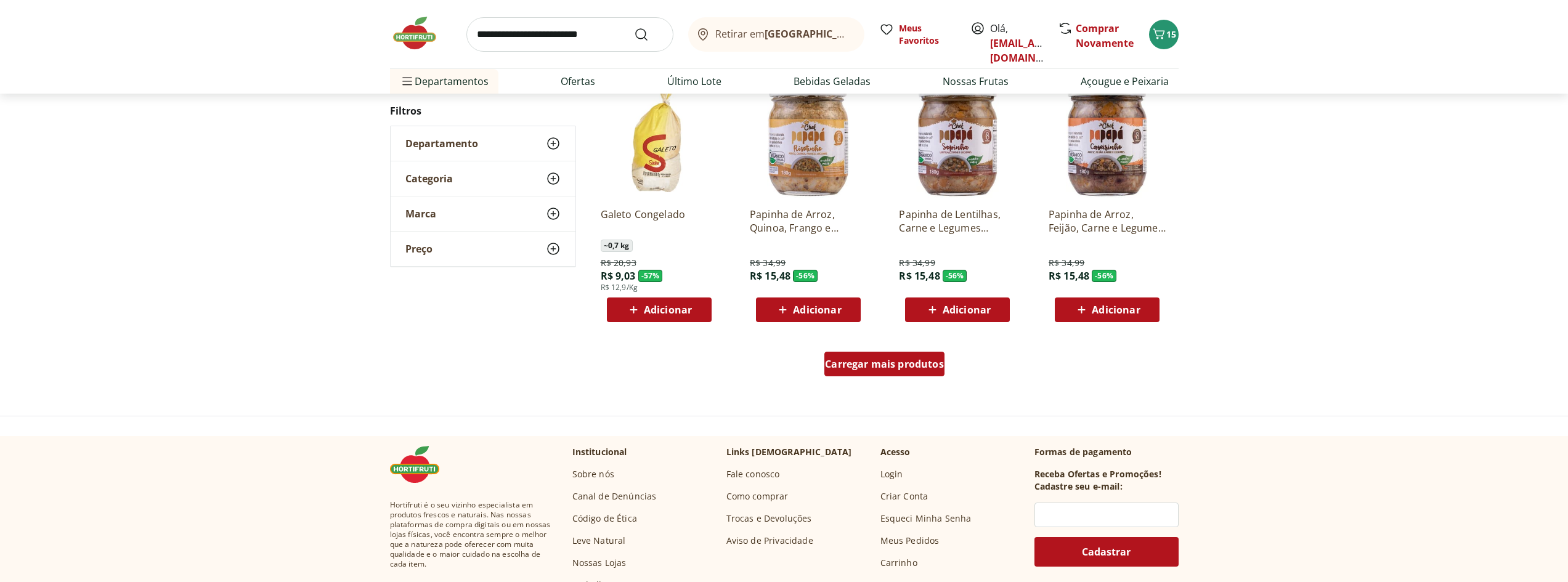
click at [875, 359] on span "Carregar mais produtos" at bounding box center [885, 363] width 119 height 10
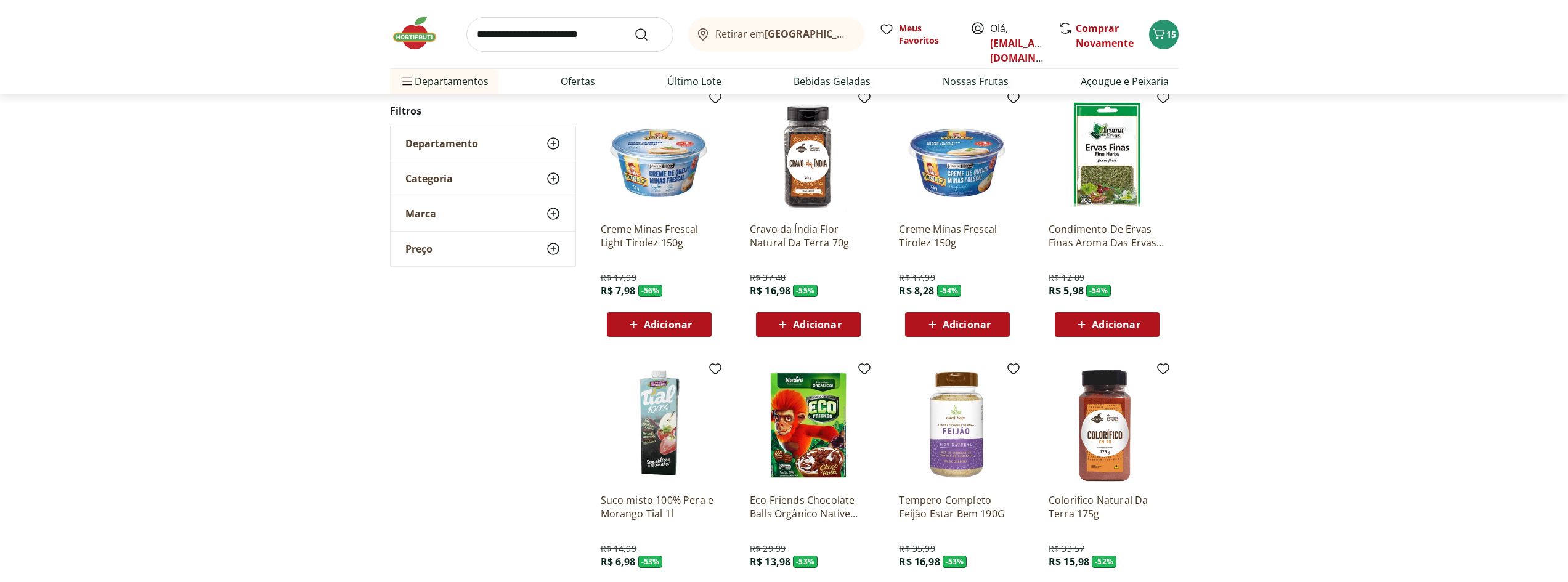
scroll to position [985, 0]
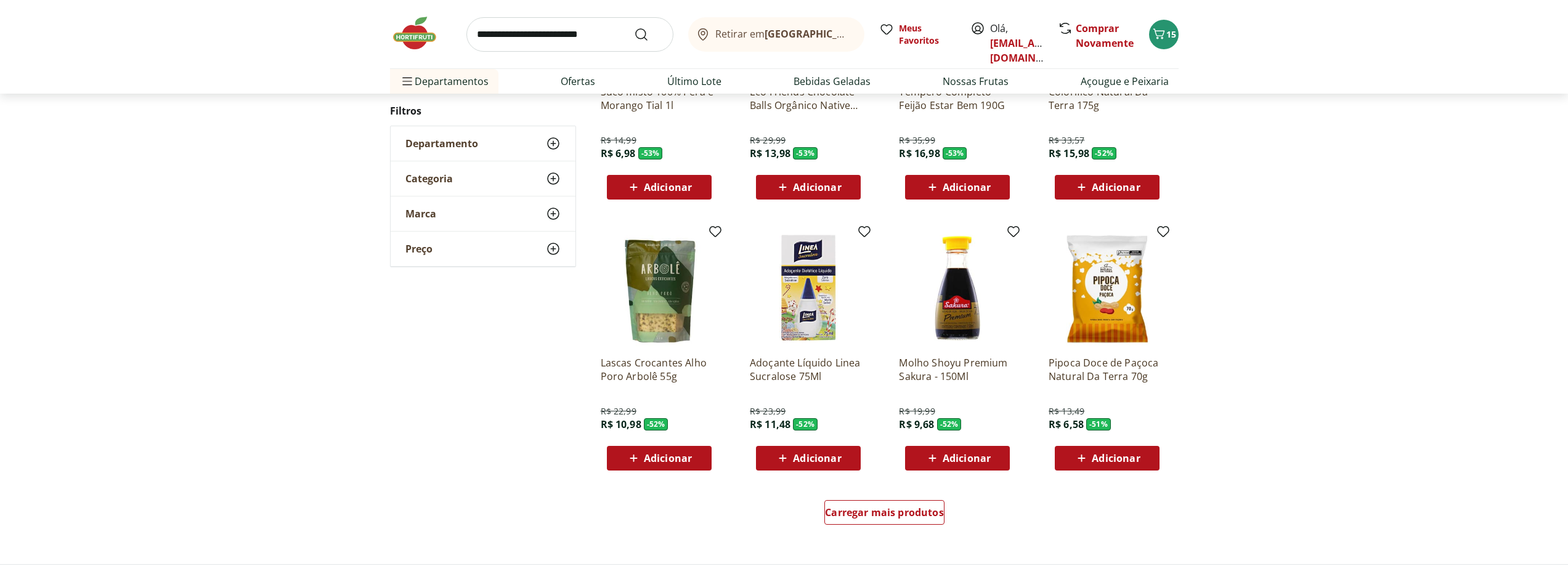
scroll to position [678, 0]
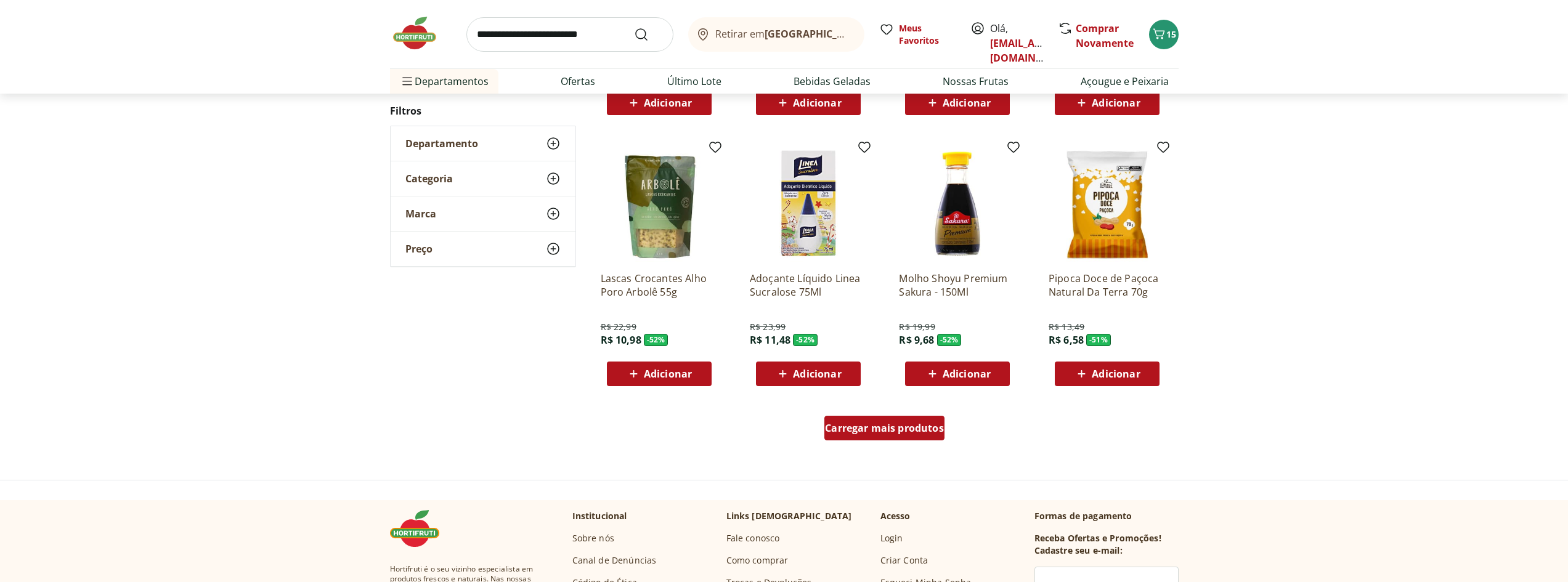
click at [878, 426] on span "Carregar mais produtos" at bounding box center [885, 428] width 119 height 10
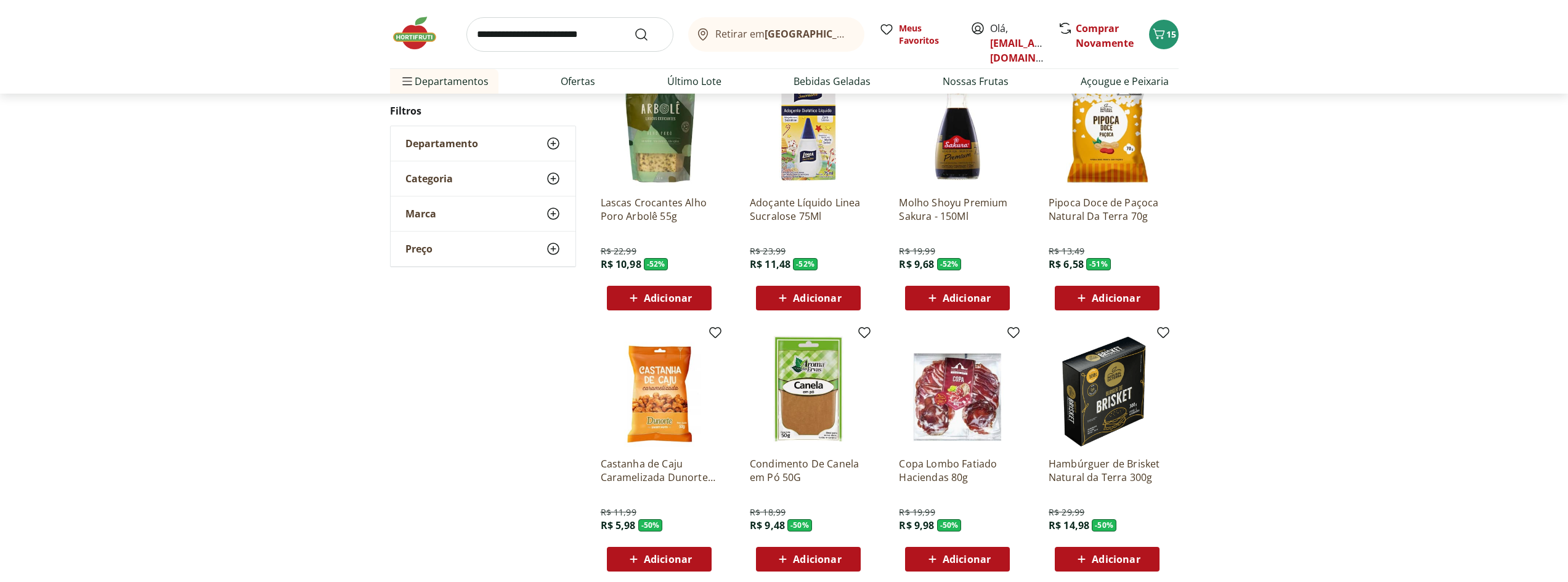
scroll to position [863, 0]
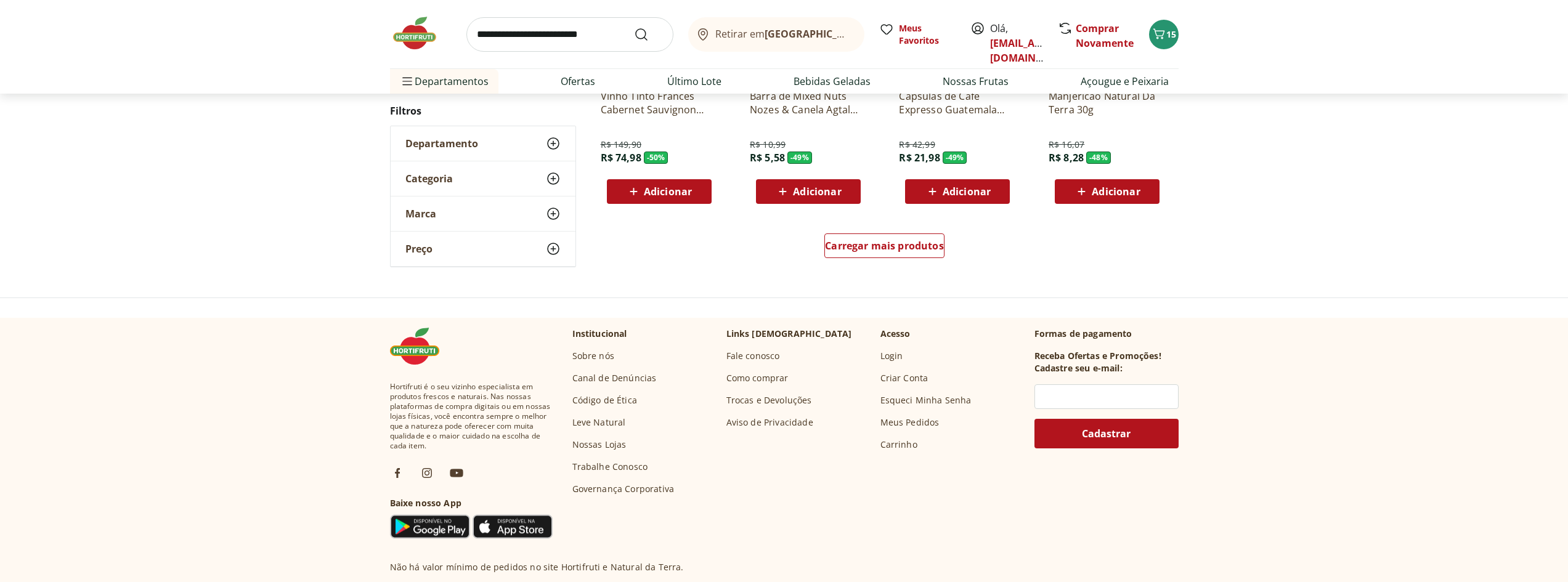
scroll to position [675, 0]
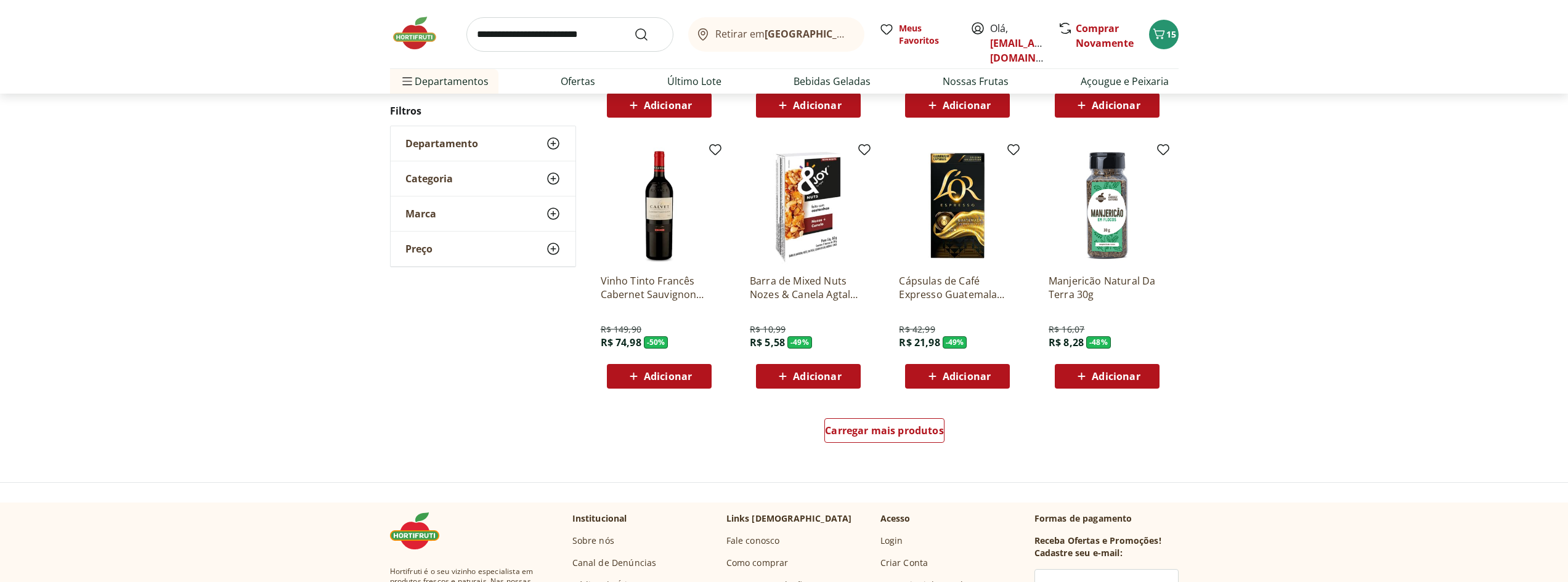
click at [516, 32] on input "search" at bounding box center [570, 35] width 207 height 35
type input "**********"
click at [634, 27] on button "Submit Search" at bounding box center [648, 34] width 30 height 15
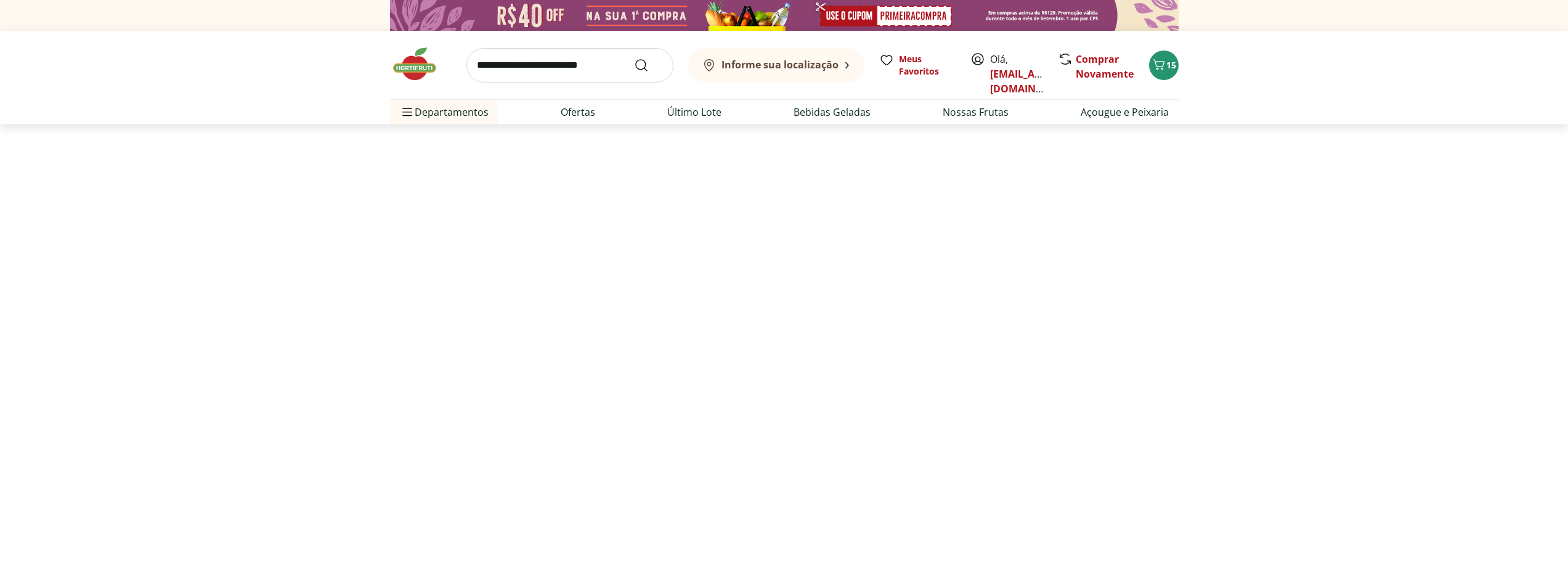
select select "**********"
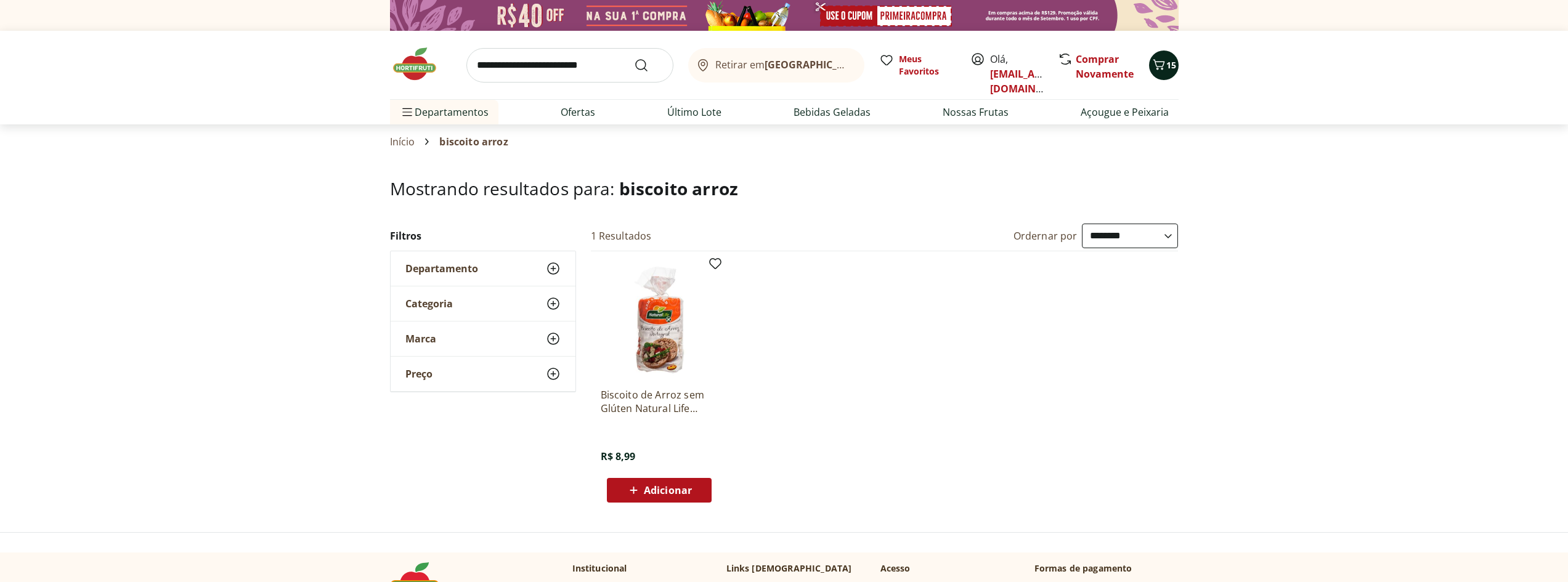
click at [1172, 57] on button "15" at bounding box center [1164, 65] width 30 height 30
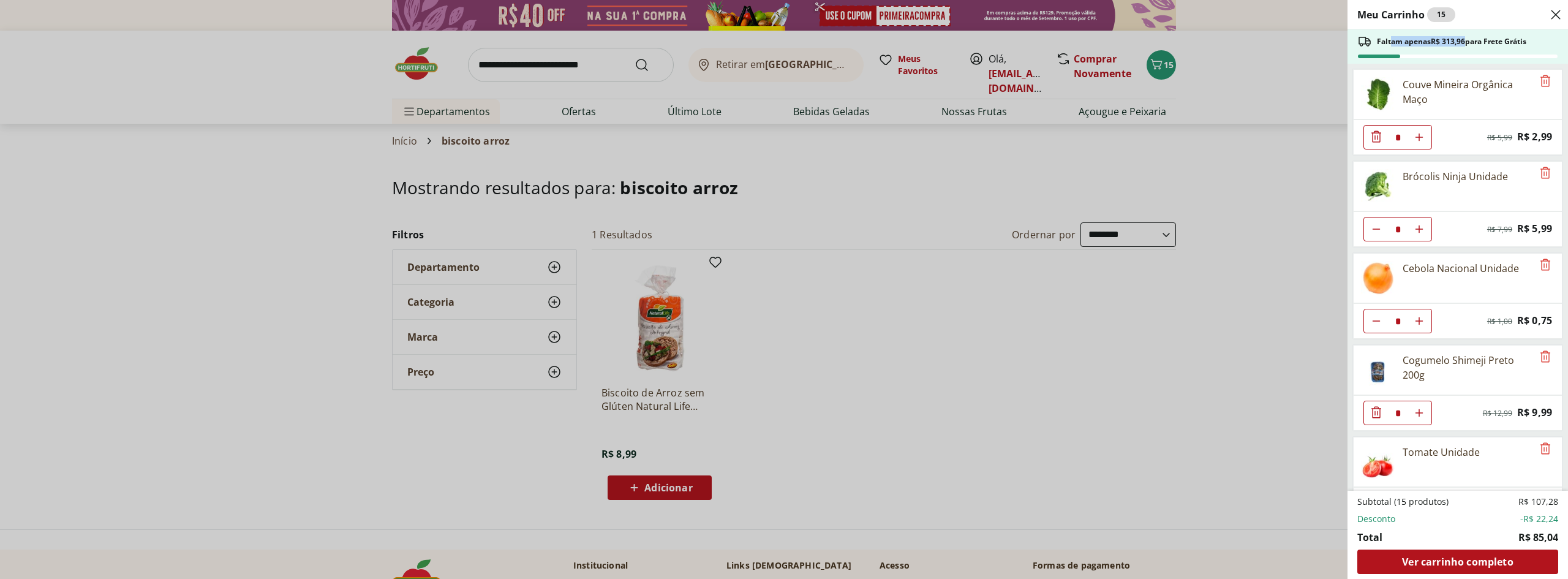
drag, startPoint x: 1391, startPoint y: 41, endPoint x: 1468, endPoint y: 33, distance: 77.4
click at [1468, 33] on div "Faltam apenas R$ 313,96 para Frete Grátis" at bounding box center [1457, 47] width 221 height 35
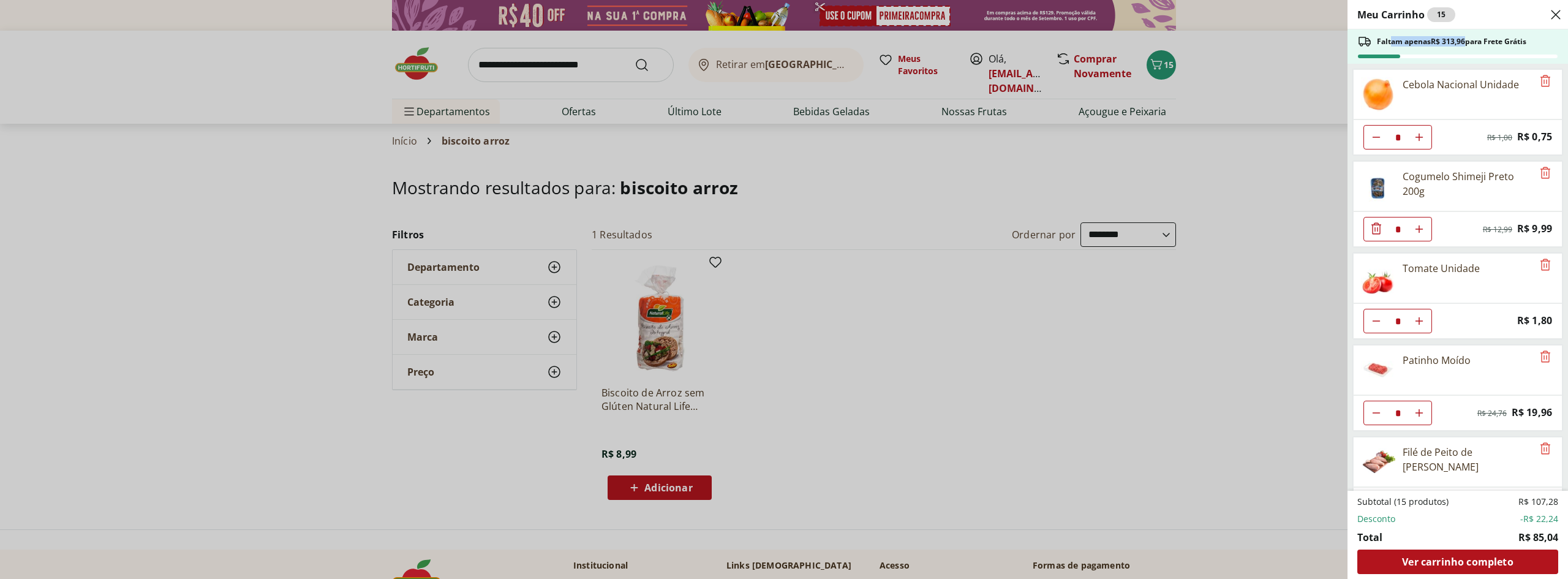
scroll to position [221, 0]
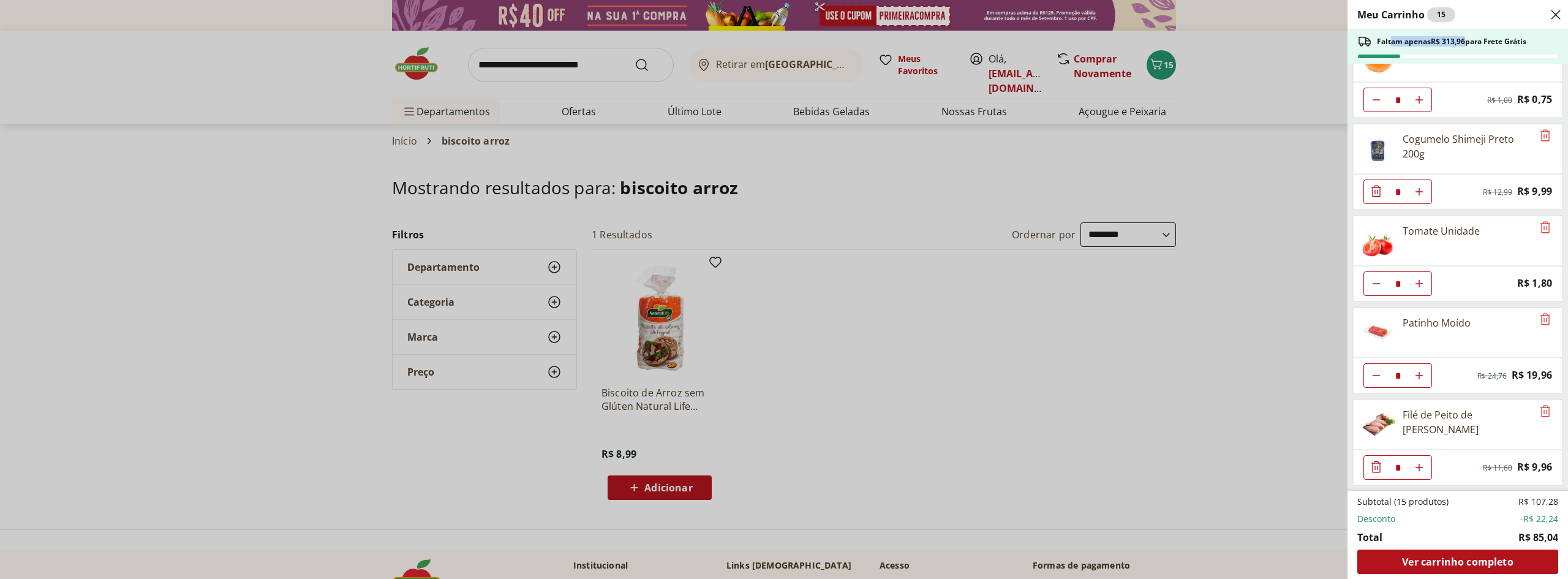
click at [1419, 467] on use "Aumentar Quantidade" at bounding box center [1418, 467] width 10 height 10
type input "*"
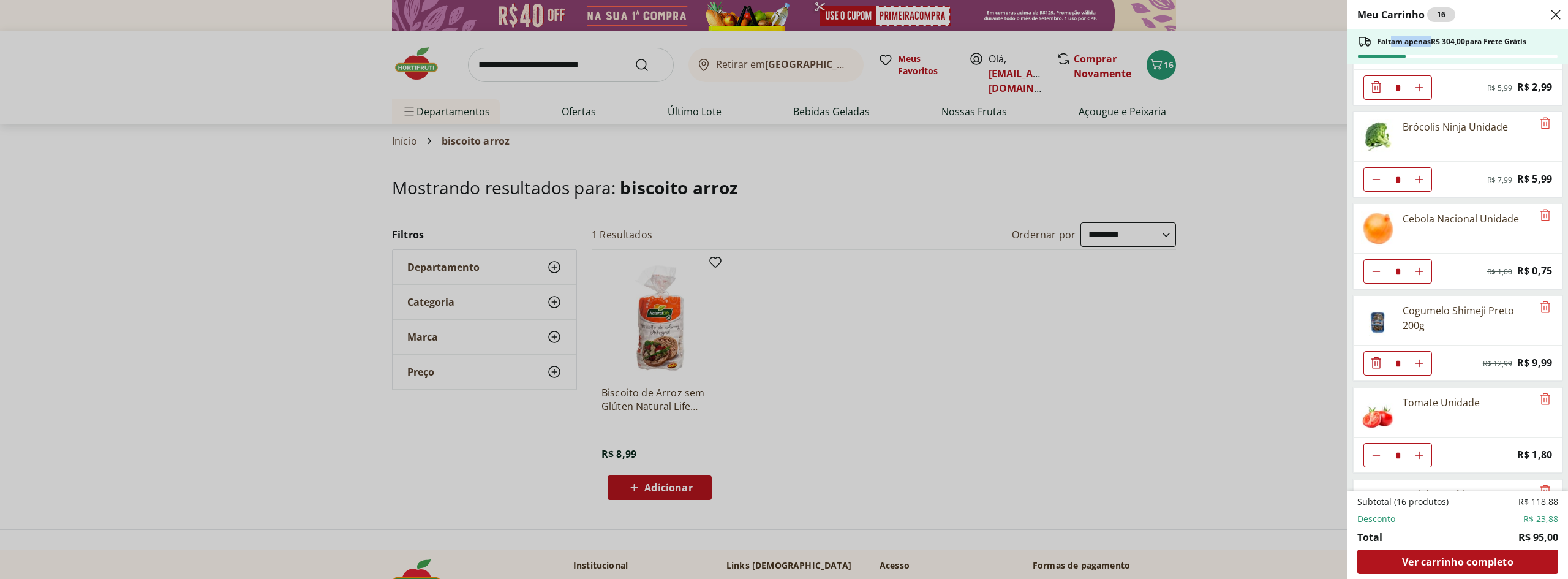
scroll to position [0, 0]
